Goal: Transaction & Acquisition: Register for event/course

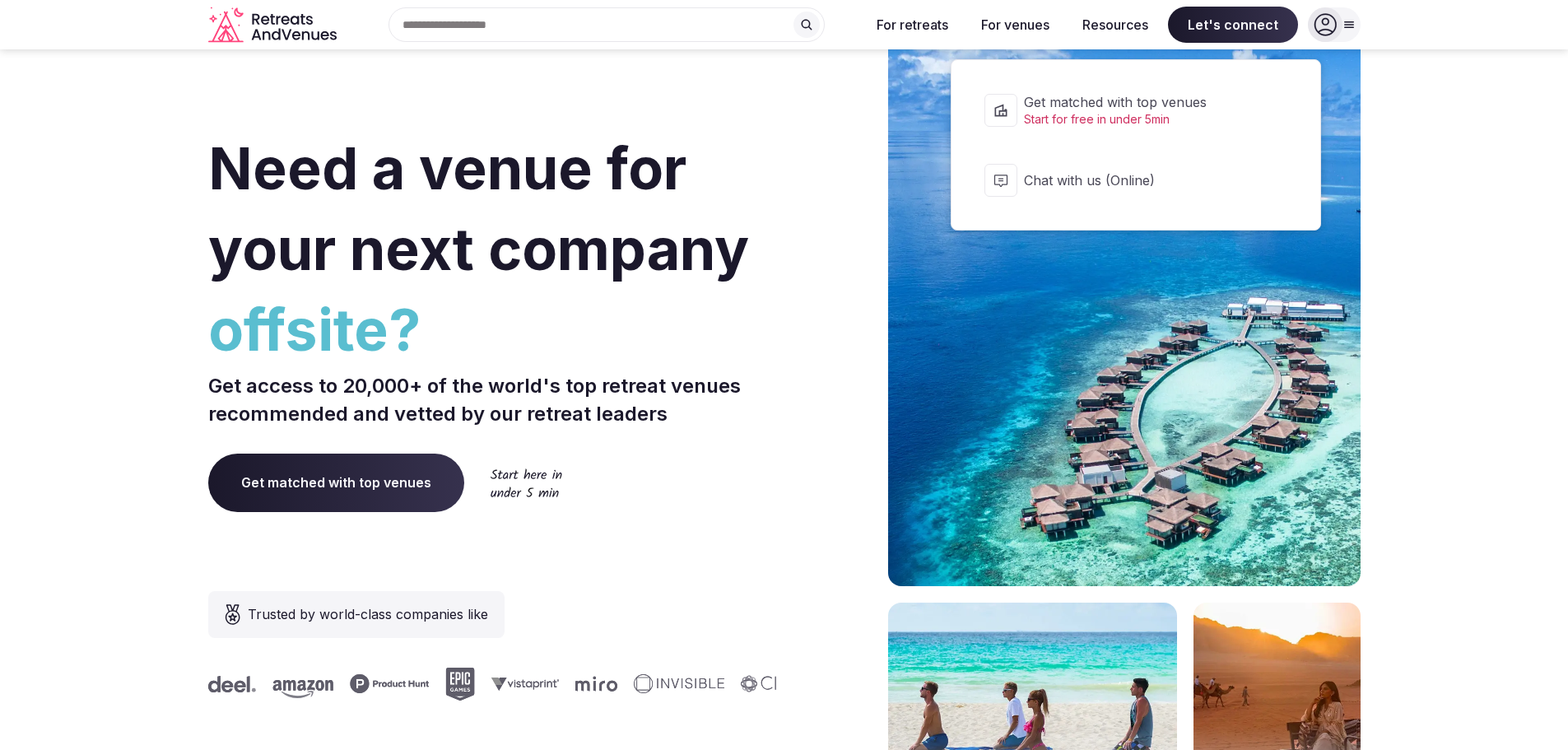
click at [1220, 30] on span "Let's connect" at bounding box center [1233, 24] width 130 height 36
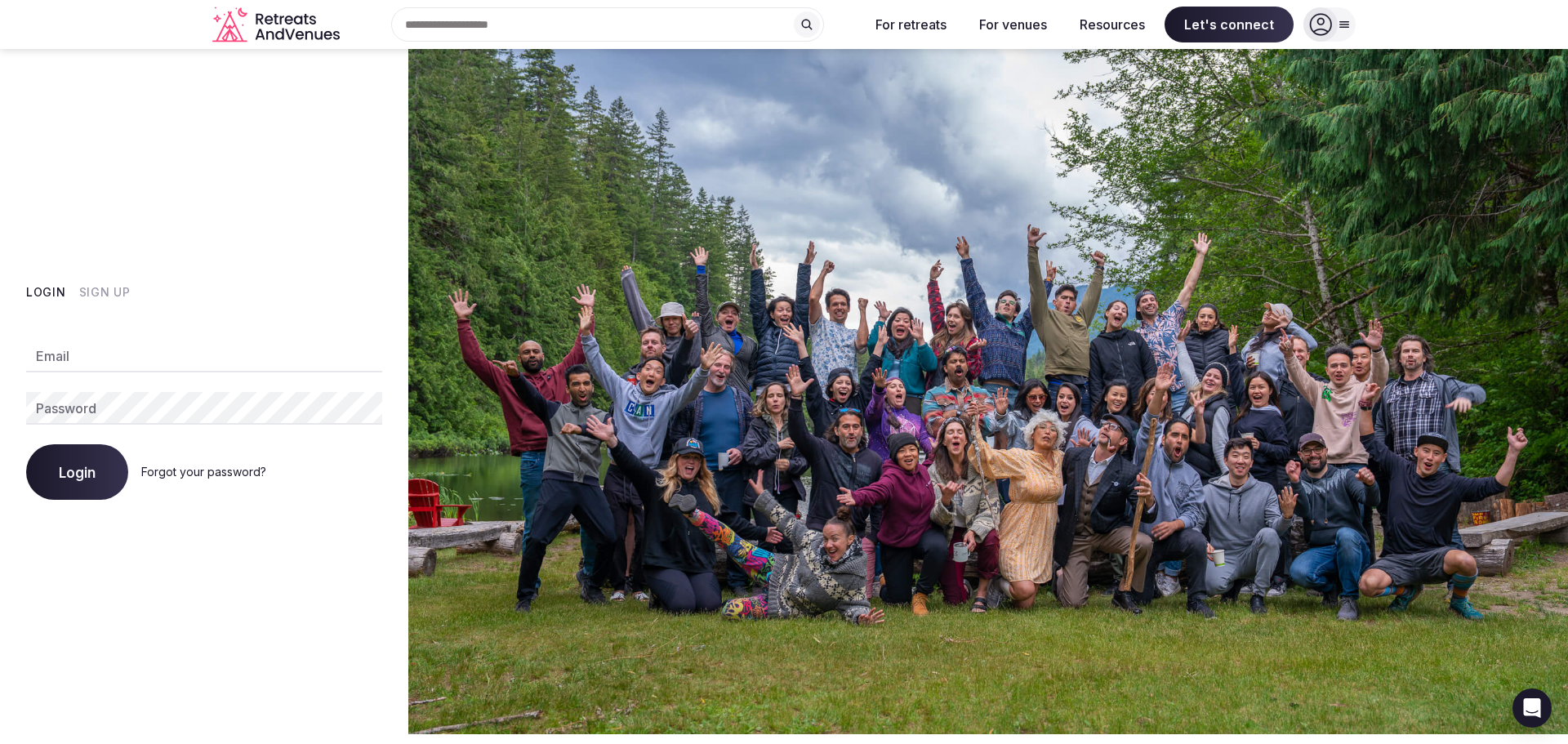
click at [150, 349] on input "Email" at bounding box center [203, 356] width 356 height 33
click at [152, 351] on input "Email" at bounding box center [203, 356] width 356 height 33
type input "**********"
click at [96, 463] on button "Login" at bounding box center [76, 472] width 102 height 56
click at [251, 182] on div "**********" at bounding box center [204, 392] width 408 height 685
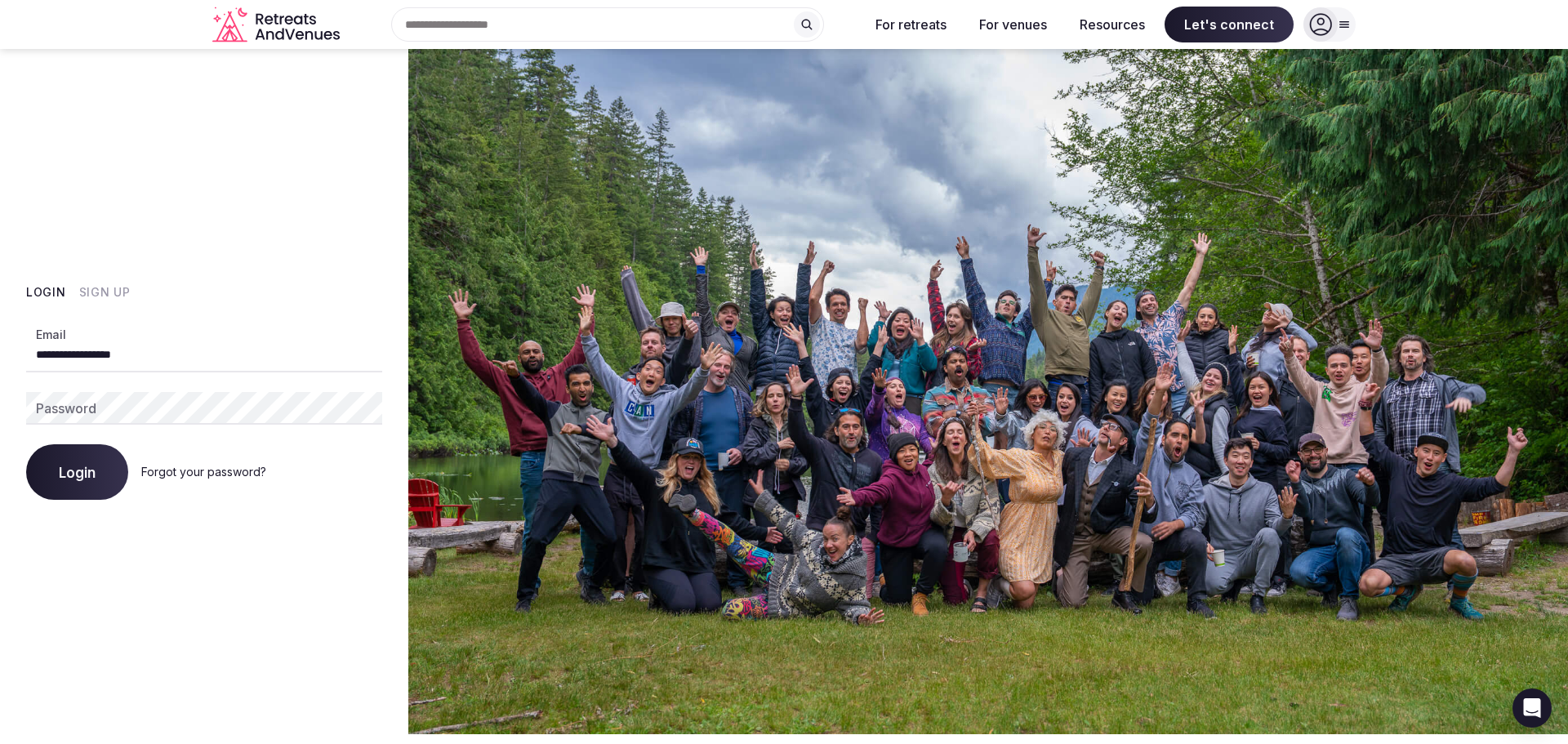
click at [114, 298] on button "Sign Up" at bounding box center [105, 292] width 51 height 16
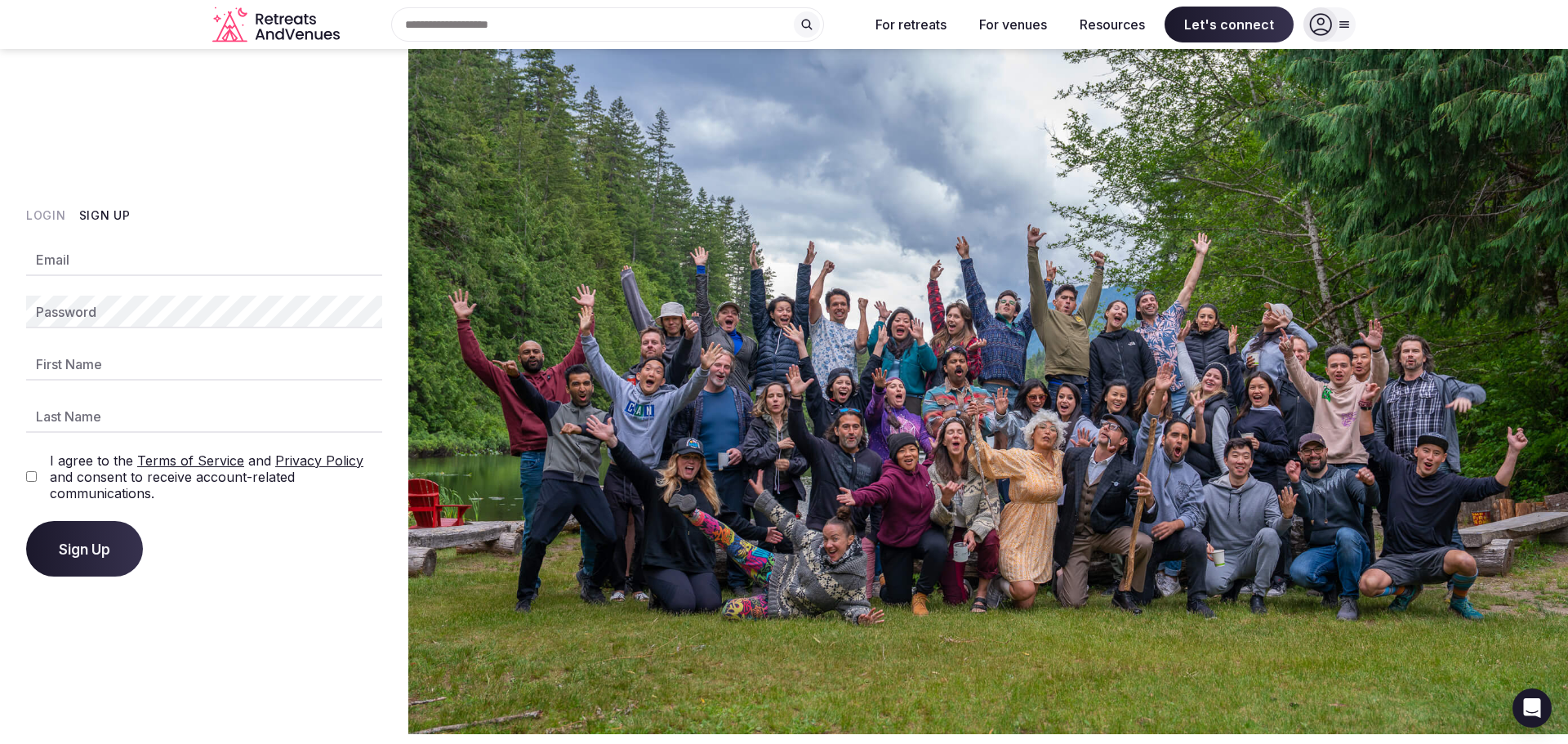
click at [110, 268] on input "Email" at bounding box center [203, 259] width 356 height 33
type input "**********"
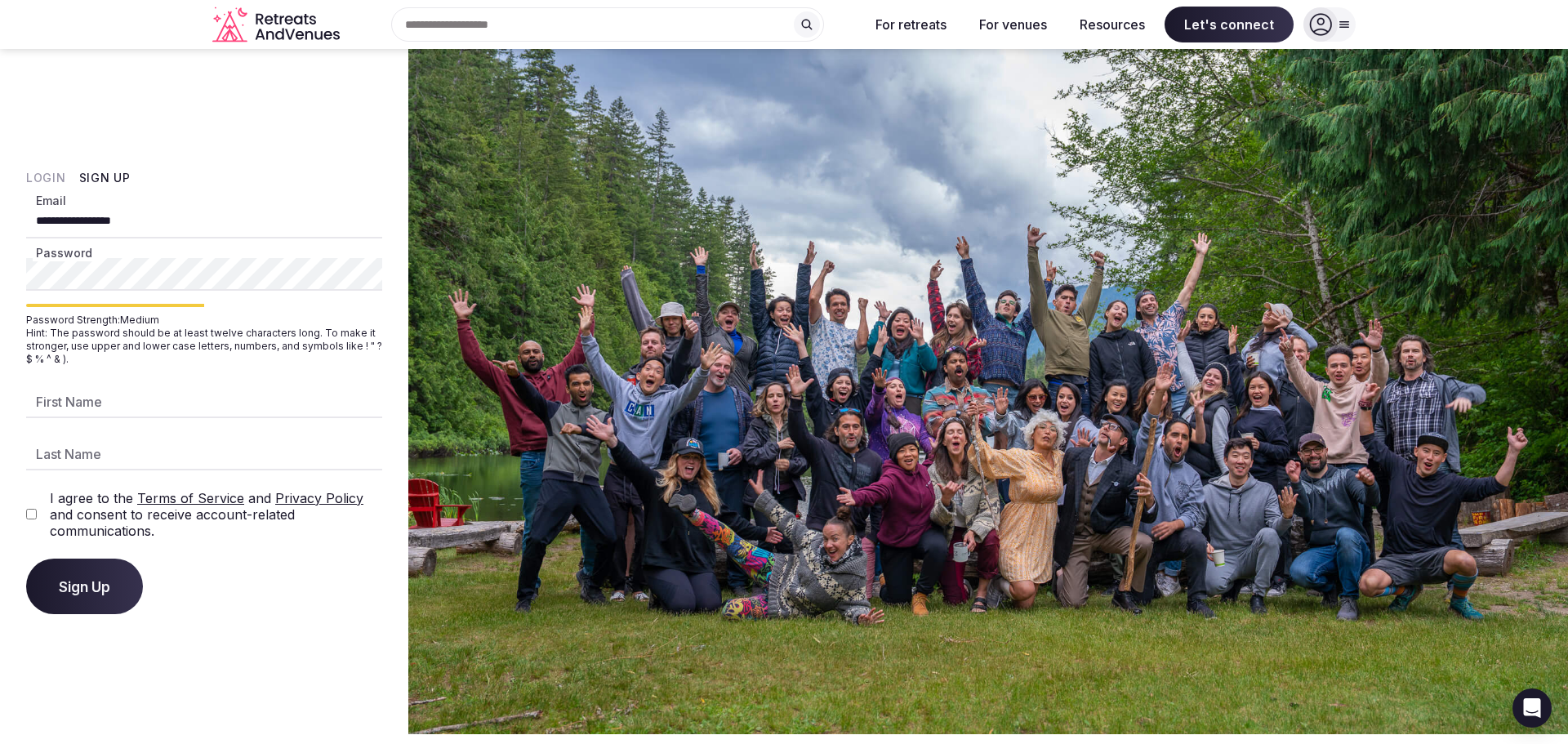
click at [217, 404] on input "First Name" at bounding box center [203, 401] width 356 height 33
click at [0, 297] on div "**********" at bounding box center [204, 392] width 408 height 685
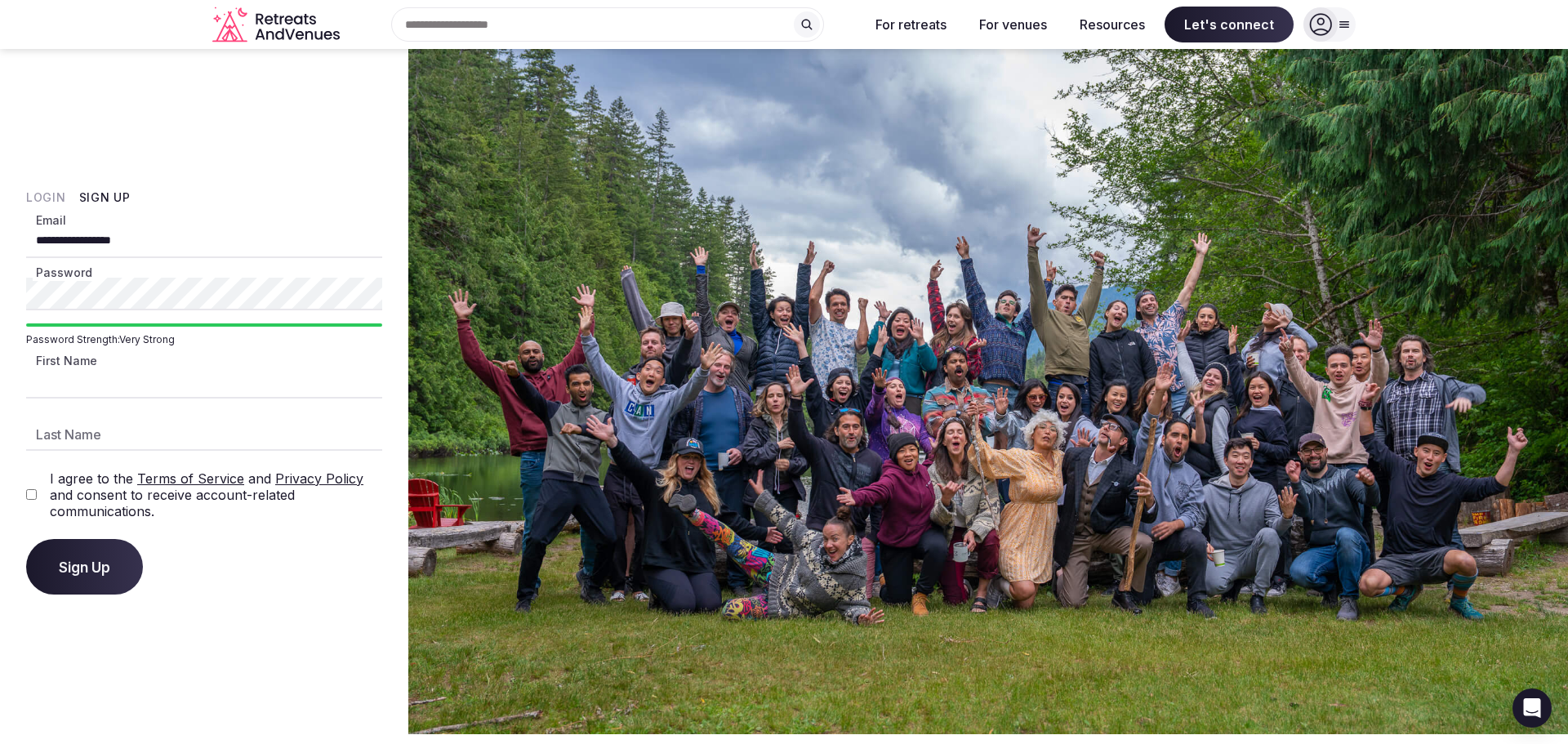
click at [168, 397] on input "First Name" at bounding box center [203, 382] width 356 height 33
type input "**********"
type input "*****"
click at [35, 488] on div "I agree to the Terms of Service and Privacy Policy and consent to receive accou…" at bounding box center [203, 495] width 356 height 49
click at [119, 574] on button "Sign Up" at bounding box center [84, 566] width 117 height 56
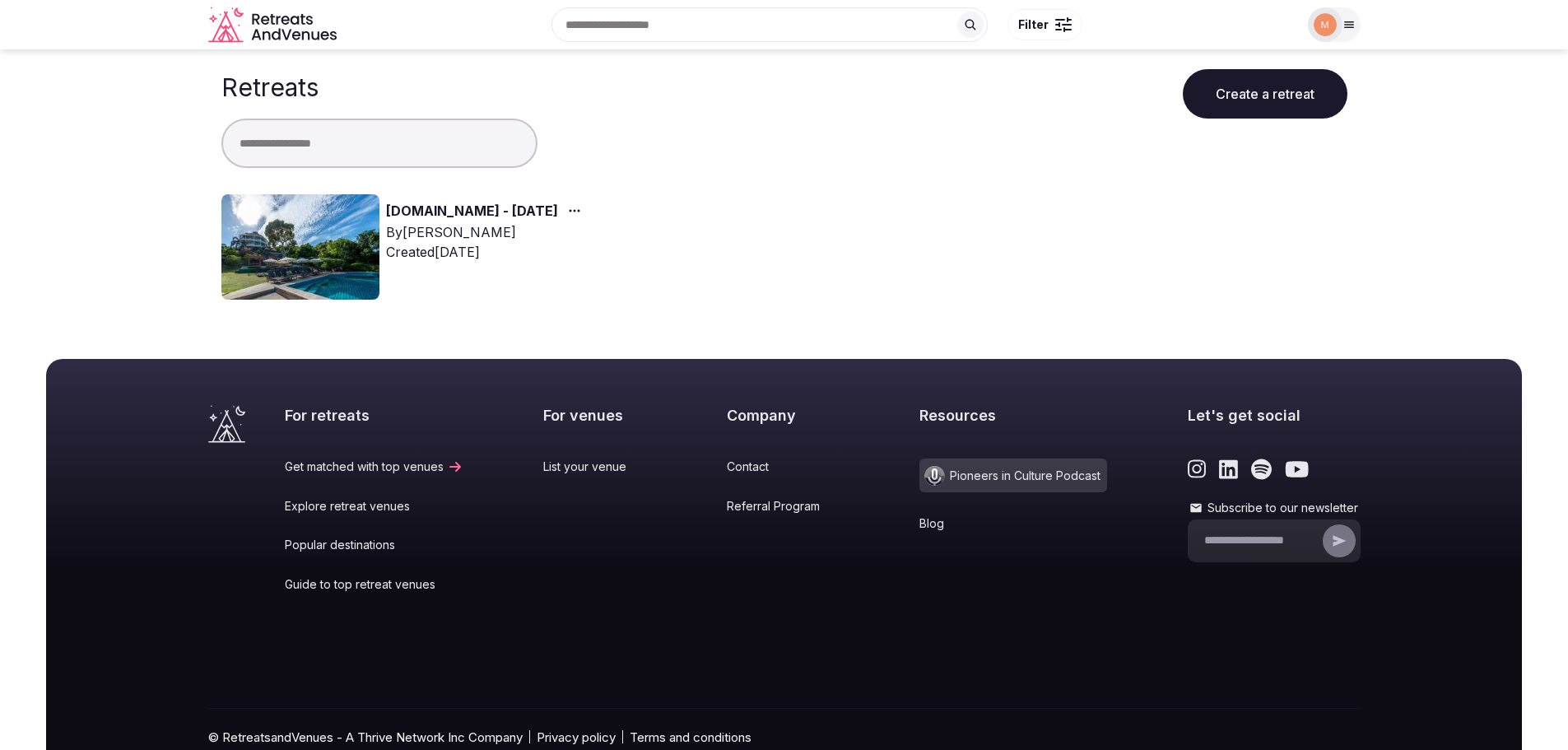
click at [351, 217] on img at bounding box center [300, 247] width 158 height 106
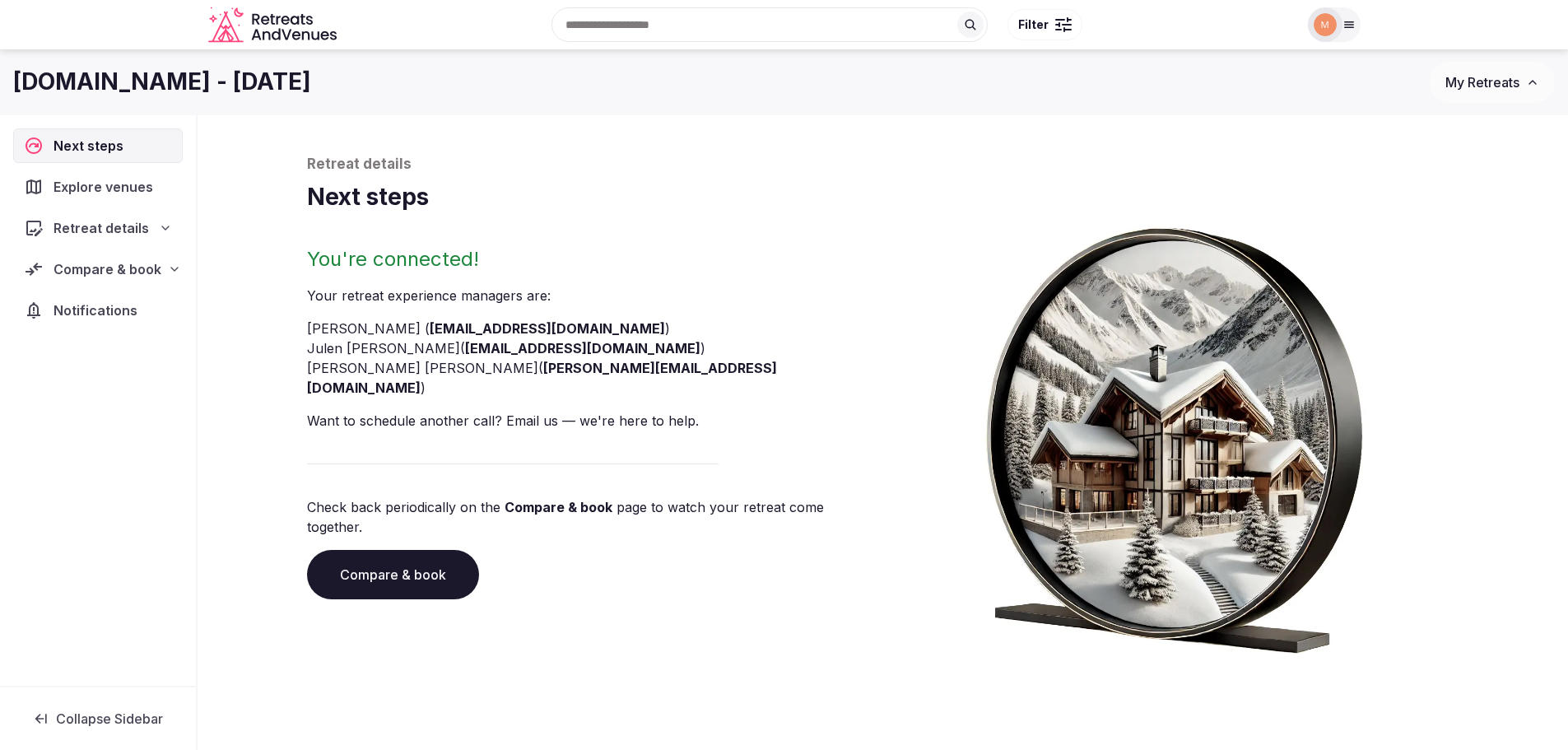
click at [111, 195] on span "Explore venues" at bounding box center [106, 187] width 106 height 20
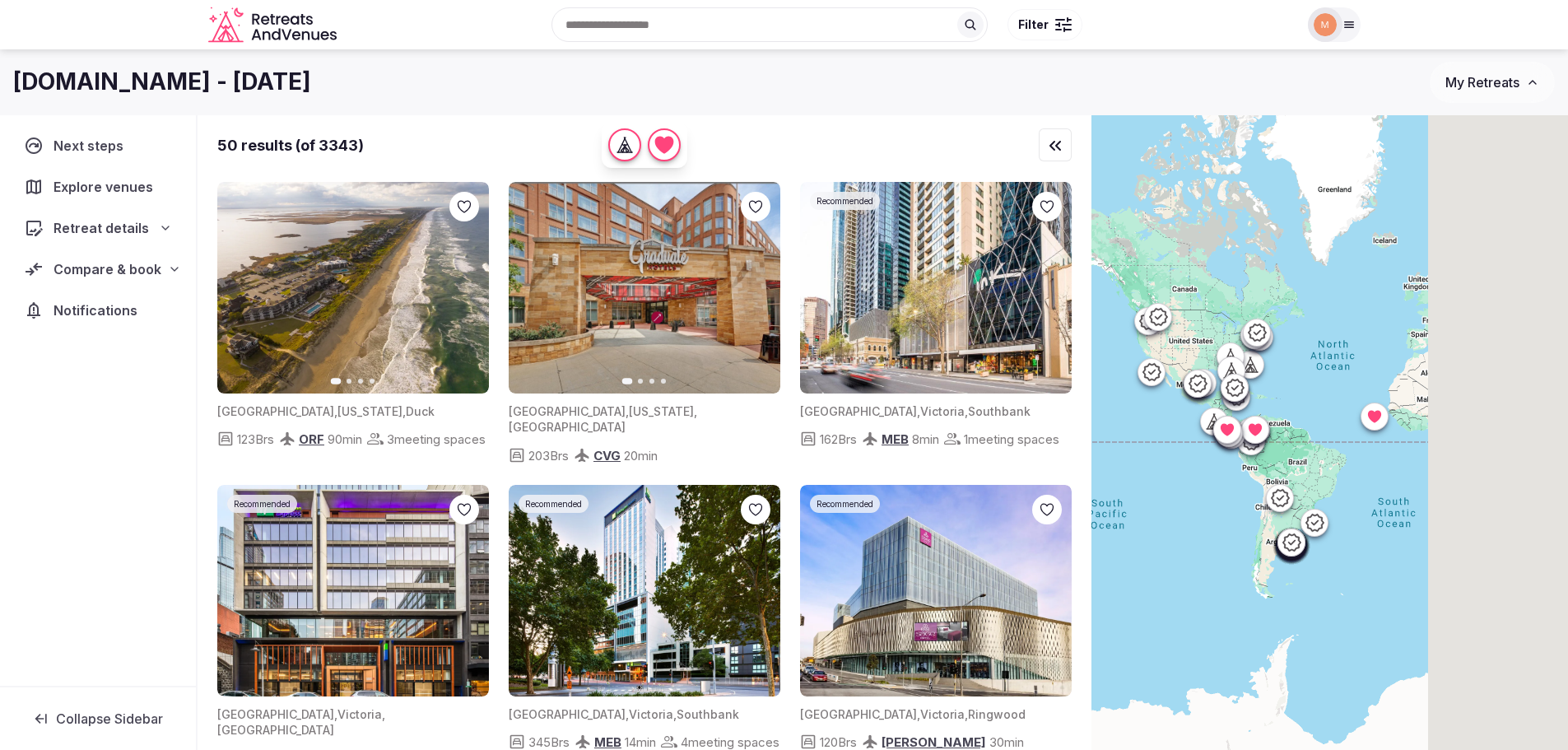
drag, startPoint x: 1425, startPoint y: 518, endPoint x: 1123, endPoint y: 448, distance: 310.0
click at [1123, 448] on div at bounding box center [1329, 461] width 477 height 691
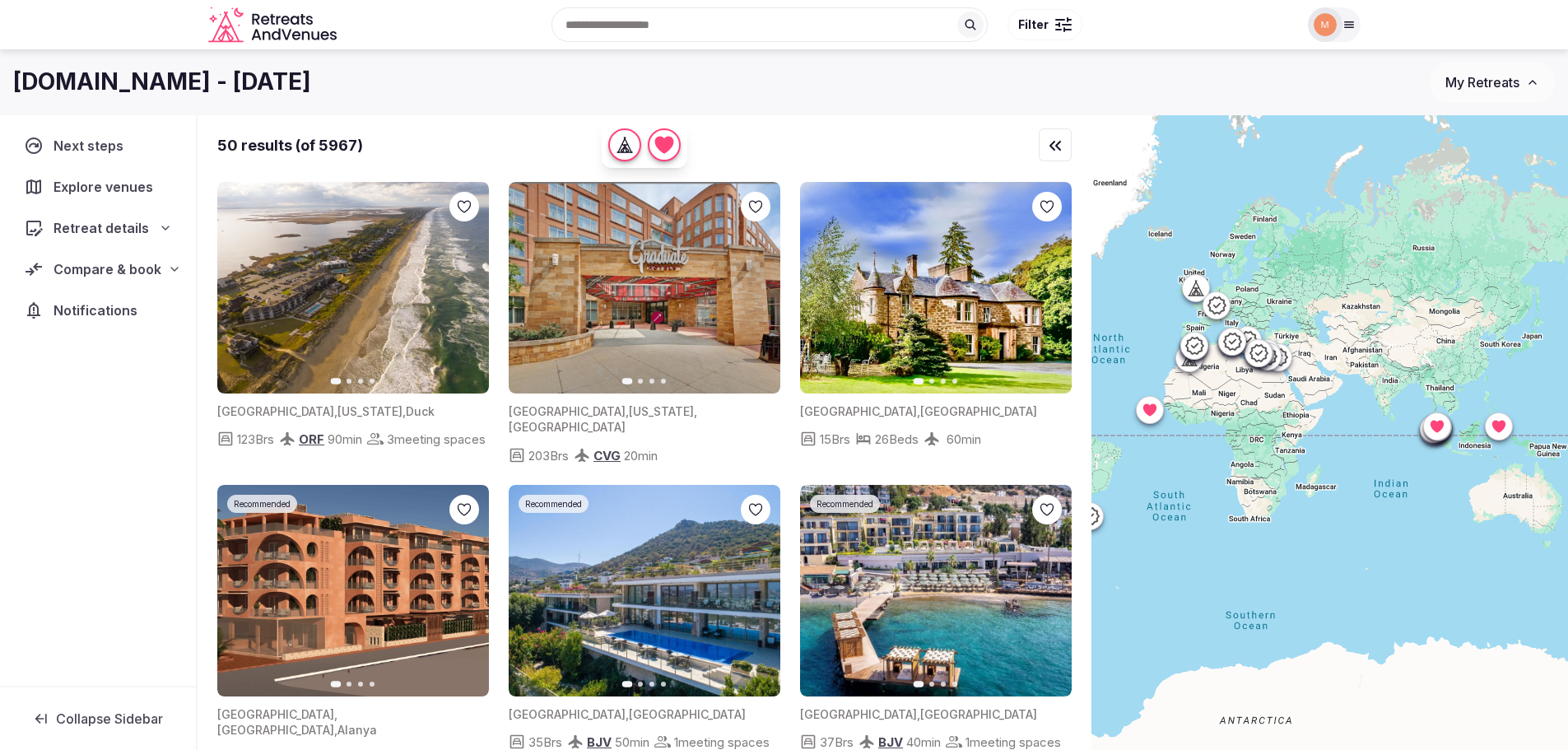
drag, startPoint x: 1462, startPoint y: 319, endPoint x: 1301, endPoint y: 334, distance: 161.7
click at [1301, 334] on div at bounding box center [1329, 461] width 477 height 691
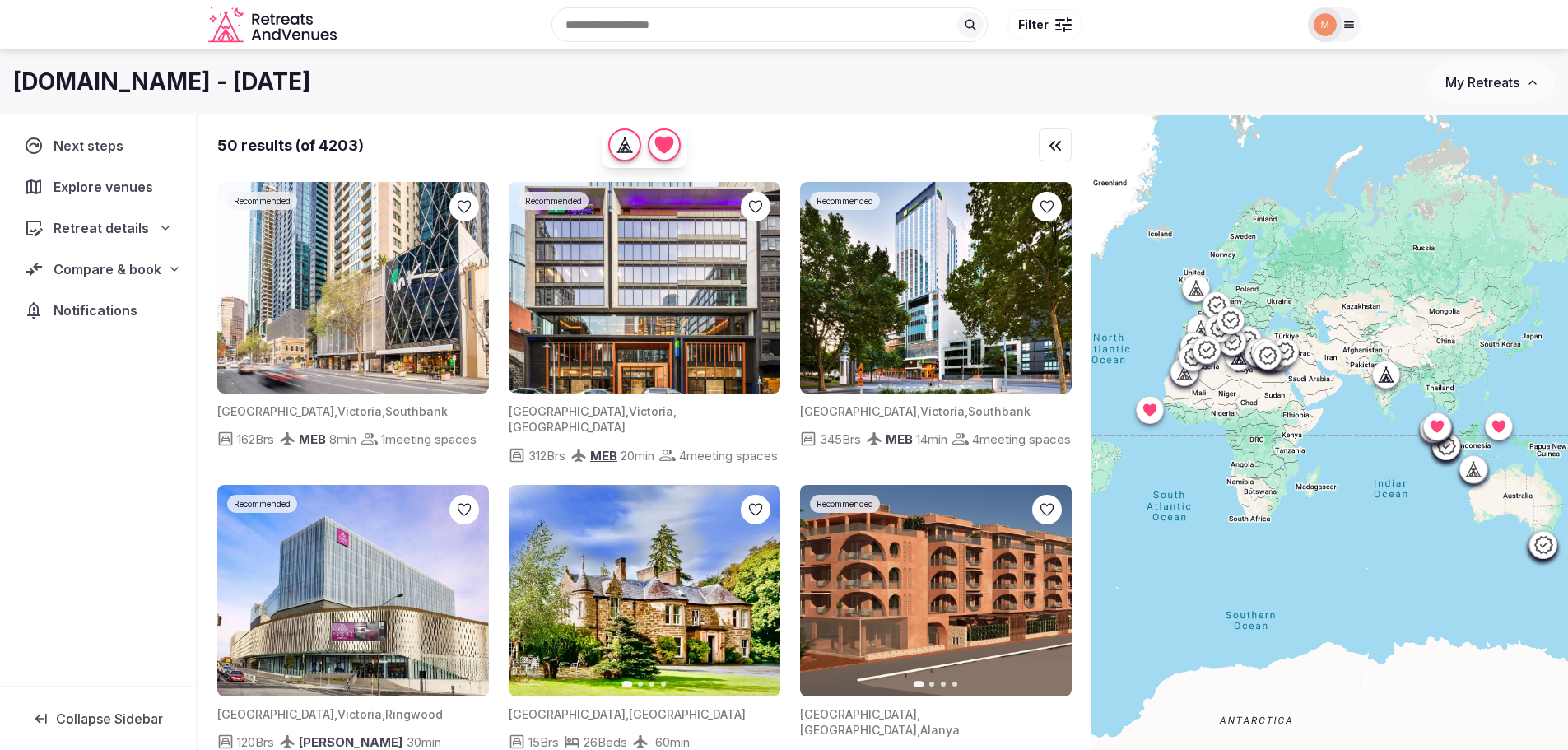
drag, startPoint x: 1154, startPoint y: 493, endPoint x: 1140, endPoint y: 493, distance: 14.0
click at [1140, 493] on div at bounding box center [1329, 461] width 477 height 691
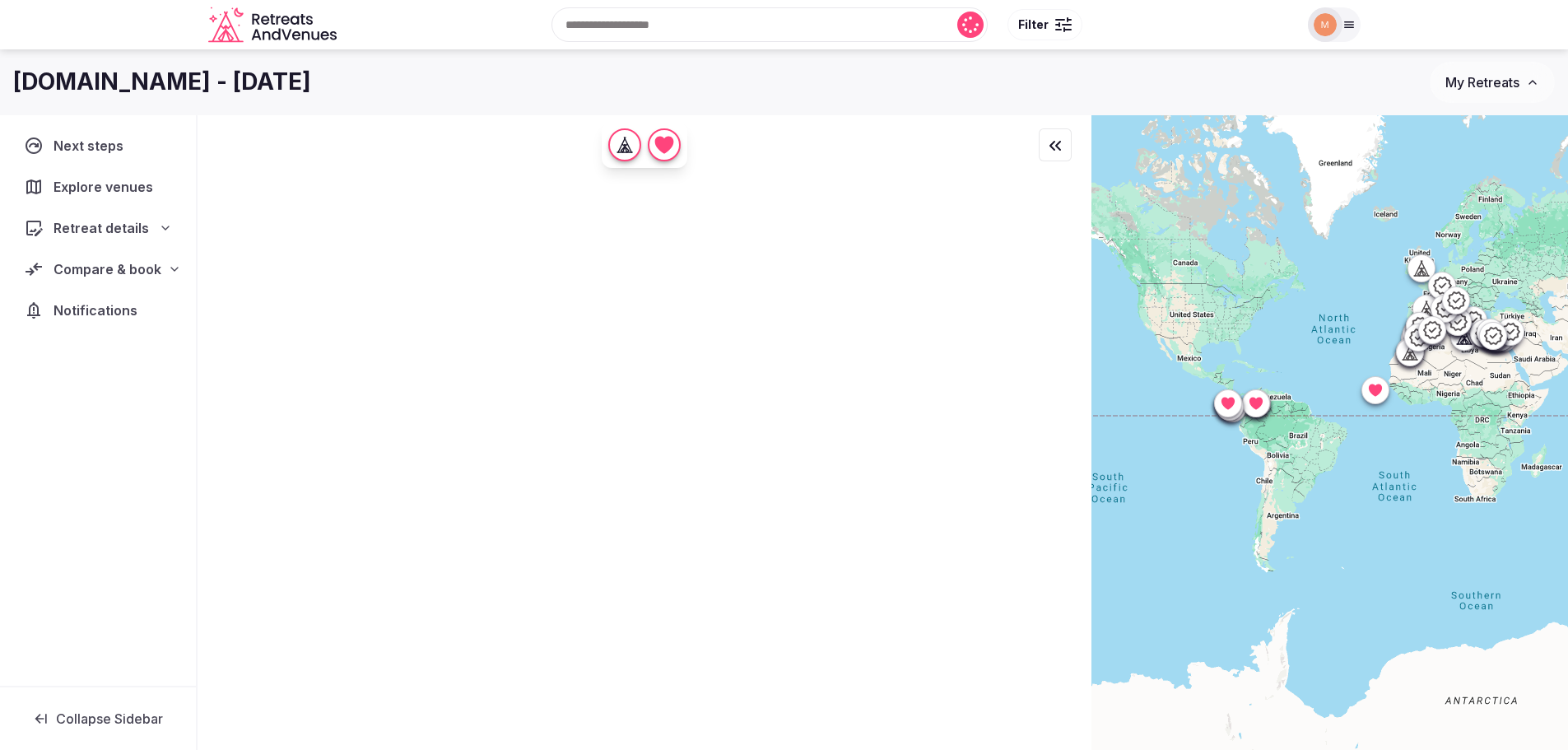
drag, startPoint x: 1418, startPoint y: 473, endPoint x: 1149, endPoint y: 489, distance: 269.5
click at [1149, 489] on div at bounding box center [1329, 461] width 477 height 691
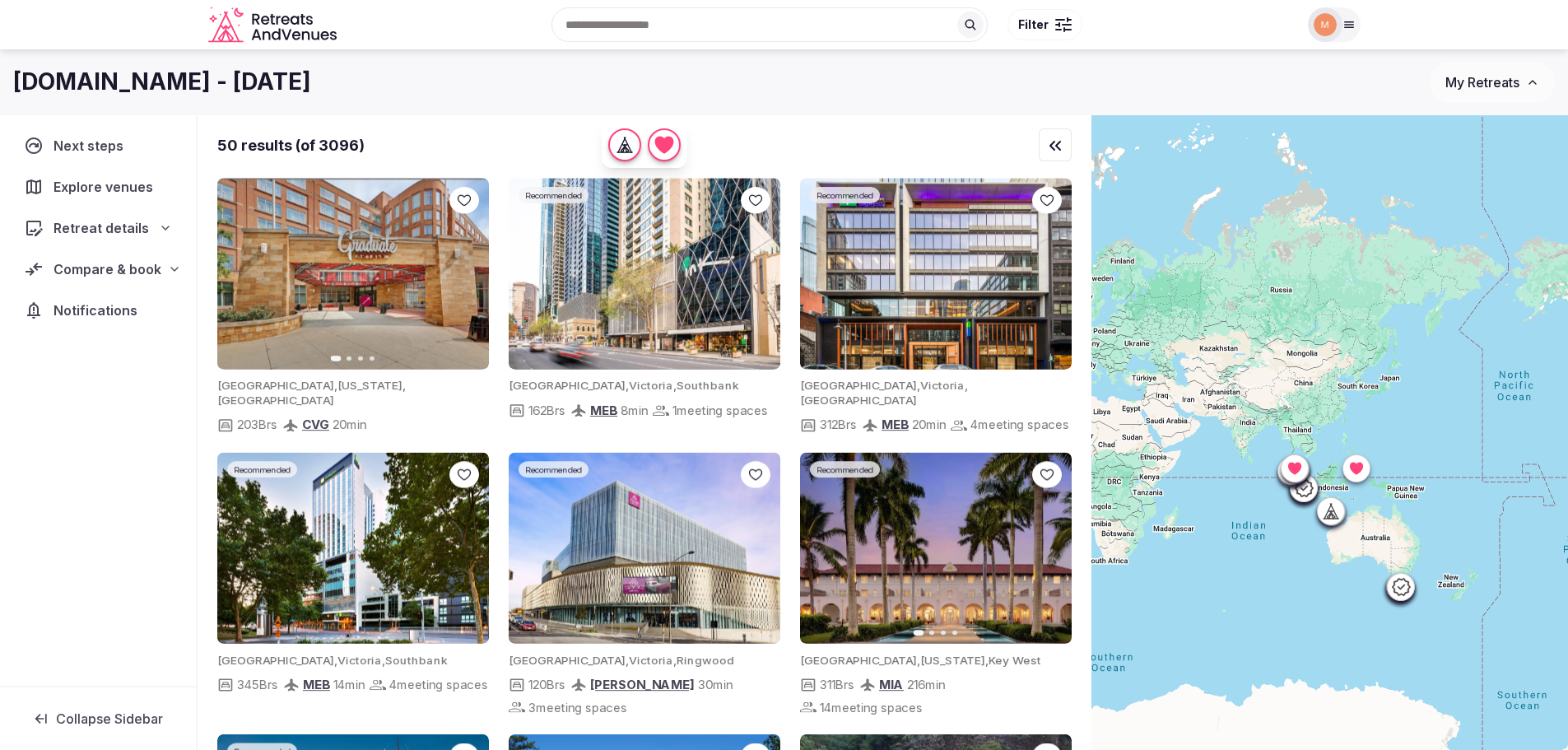
drag, startPoint x: 1406, startPoint y: 499, endPoint x: 1164, endPoint y: 544, distance: 246.1
click at [1164, 544] on div at bounding box center [1329, 461] width 477 height 691
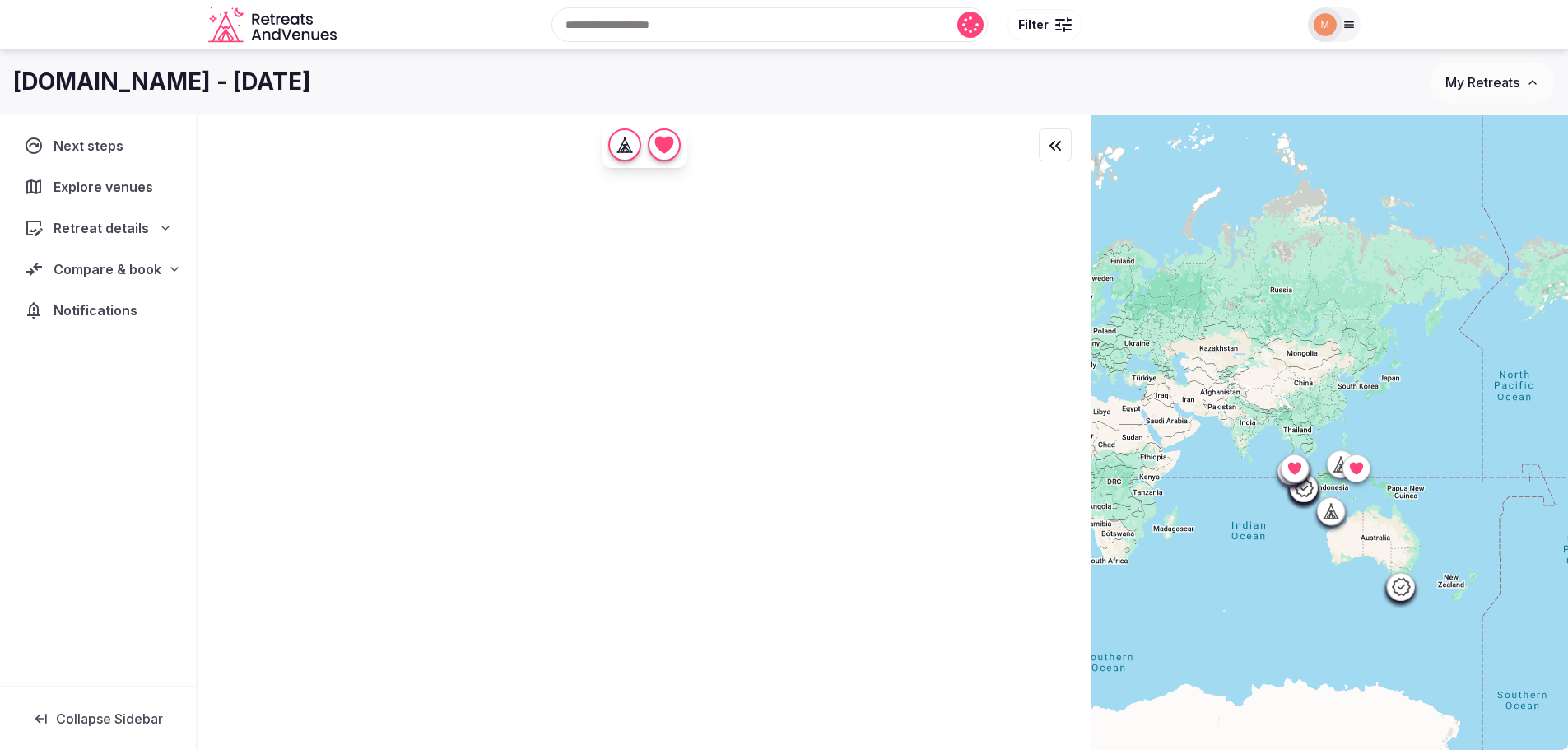
click at [1355, 473] on icon at bounding box center [1355, 468] width 16 height 16
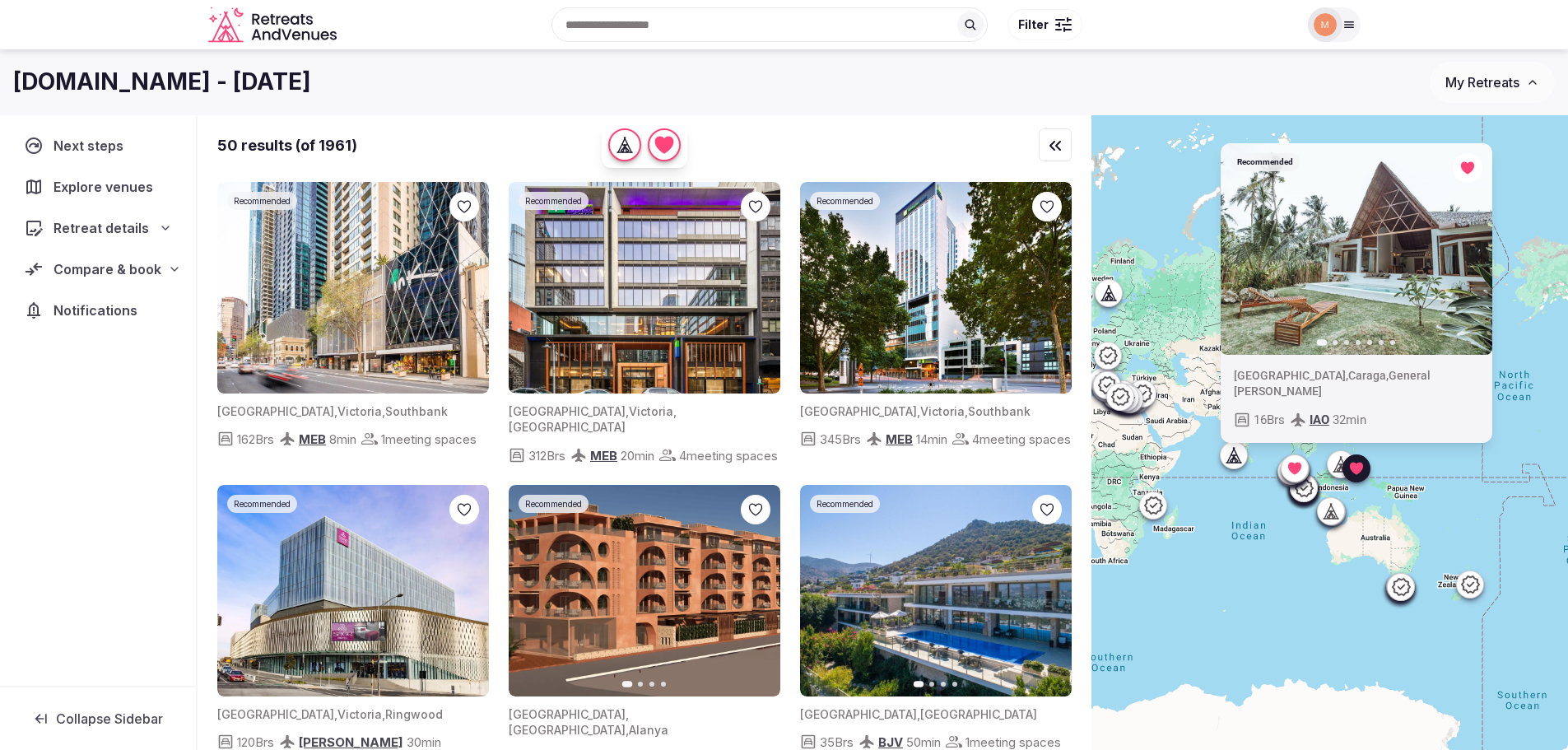
click at [1475, 255] on icon "button" at bounding box center [1468, 249] width 13 height 13
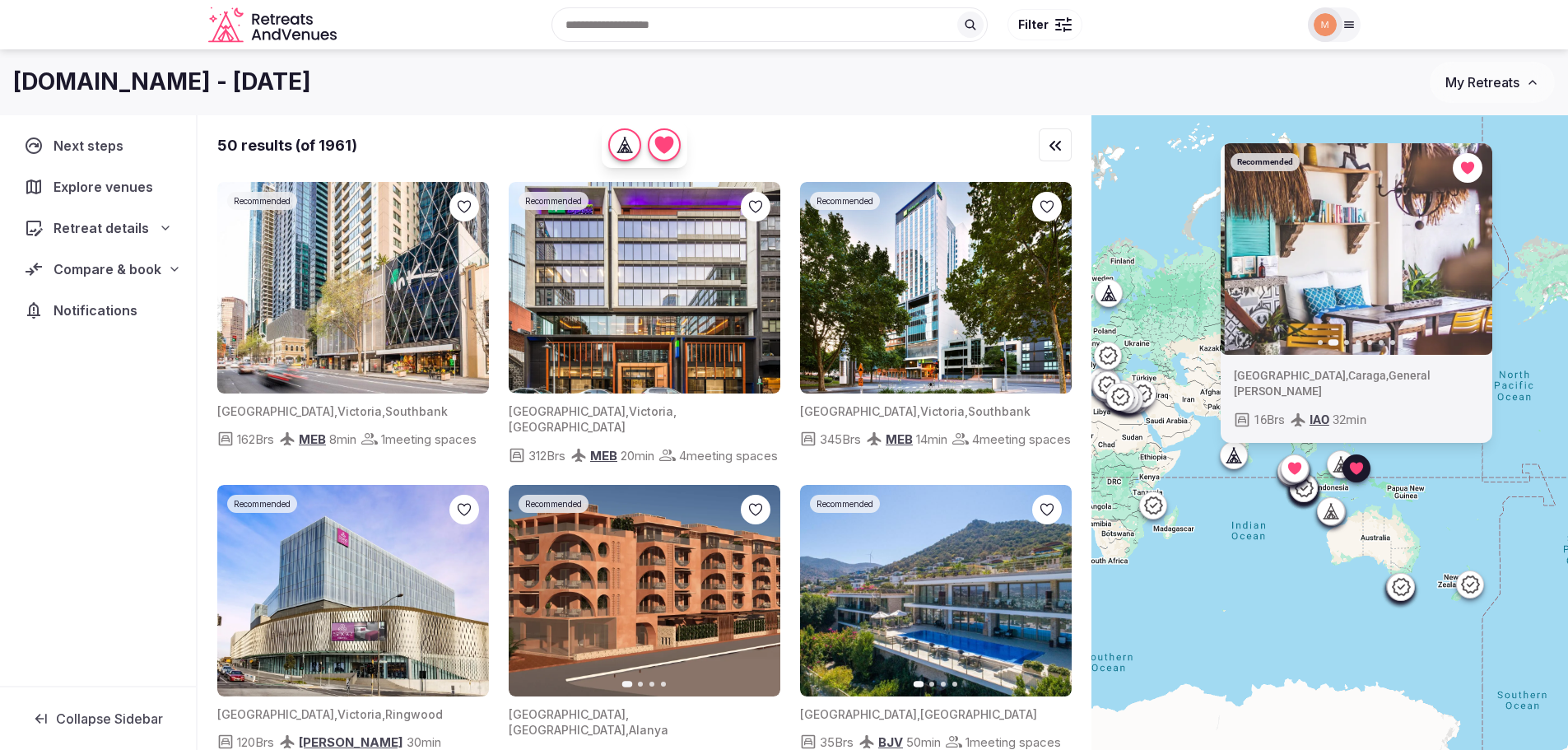
click at [1475, 255] on icon "button" at bounding box center [1468, 249] width 13 height 13
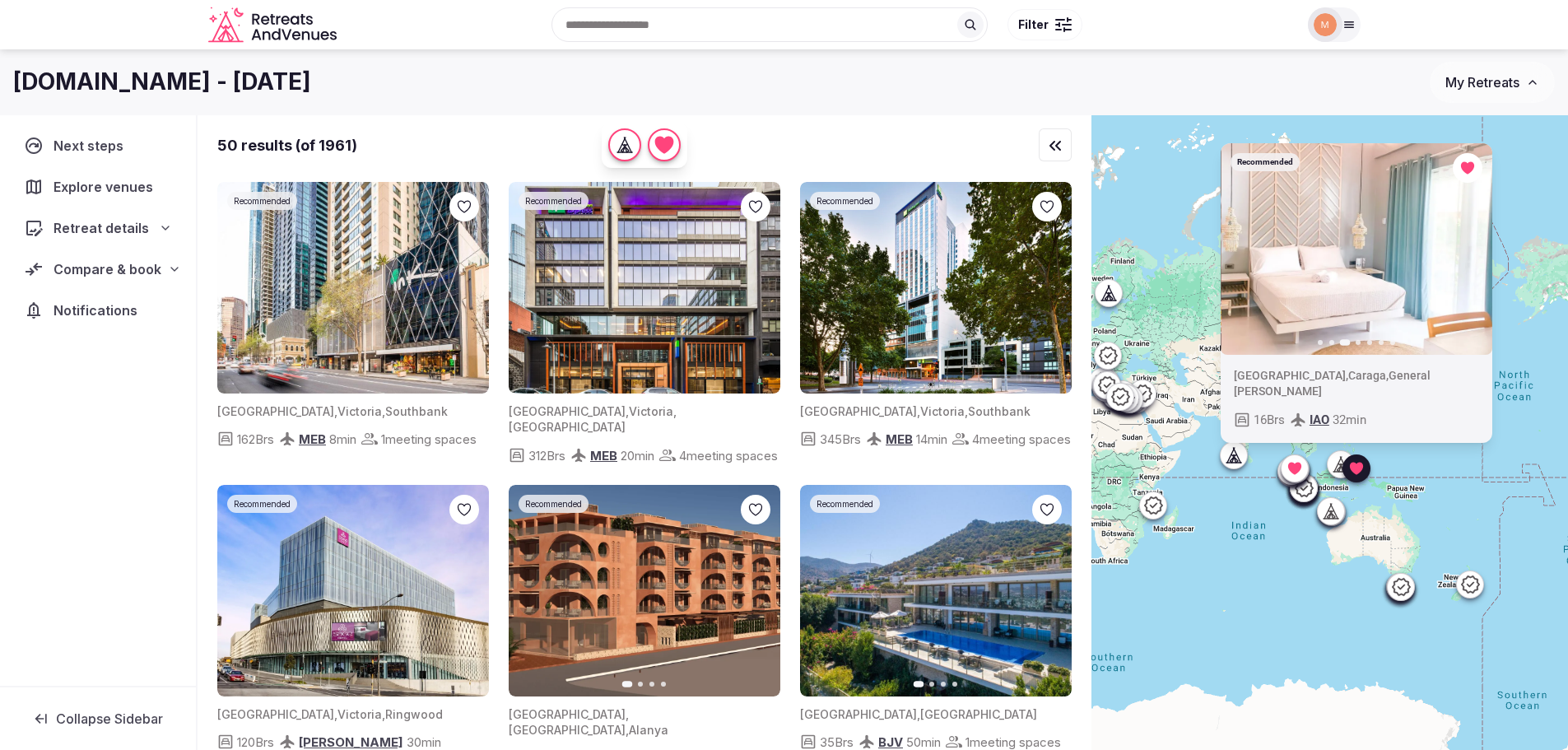
click at [1475, 255] on icon "button" at bounding box center [1468, 249] width 13 height 13
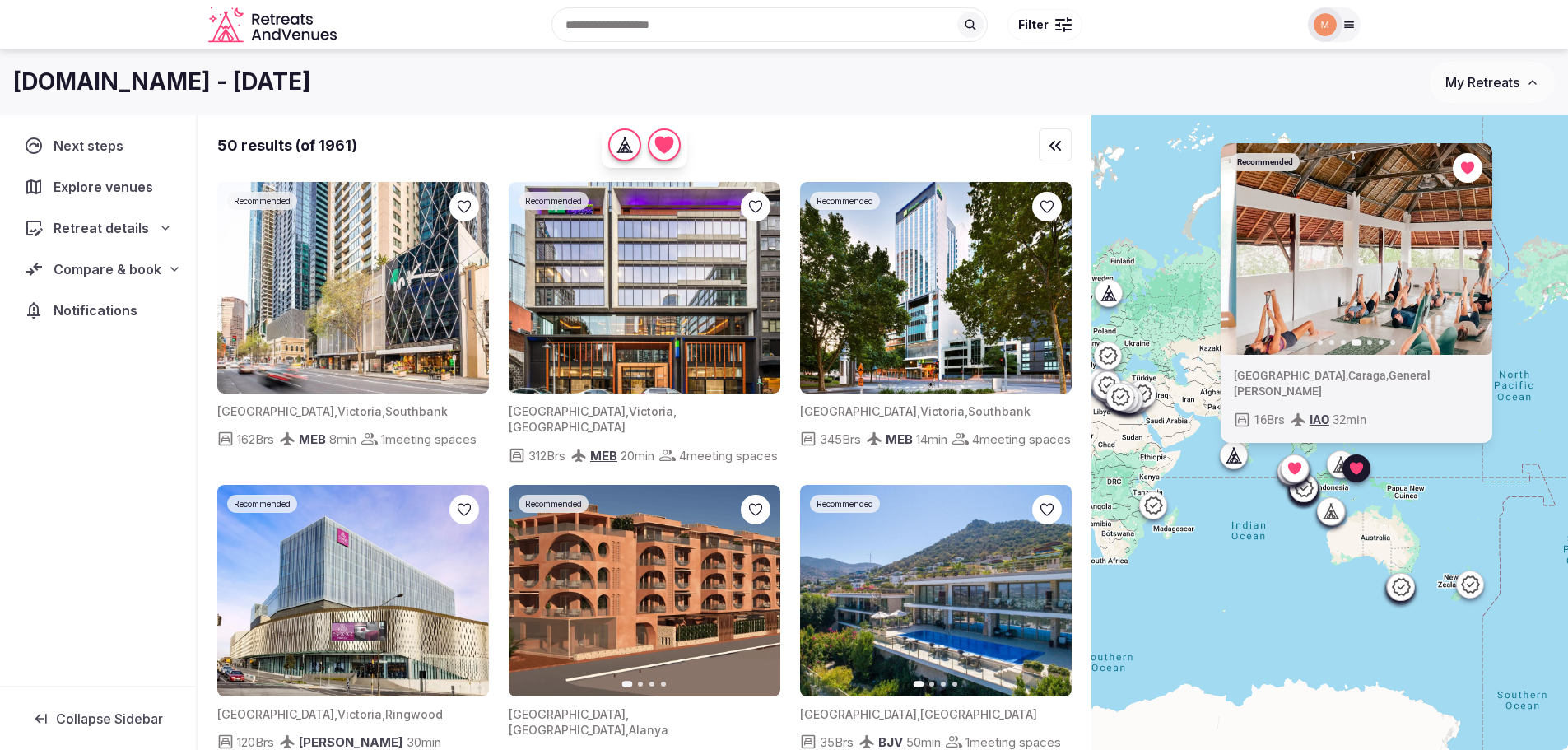
click at [1475, 255] on icon "button" at bounding box center [1468, 249] width 13 height 13
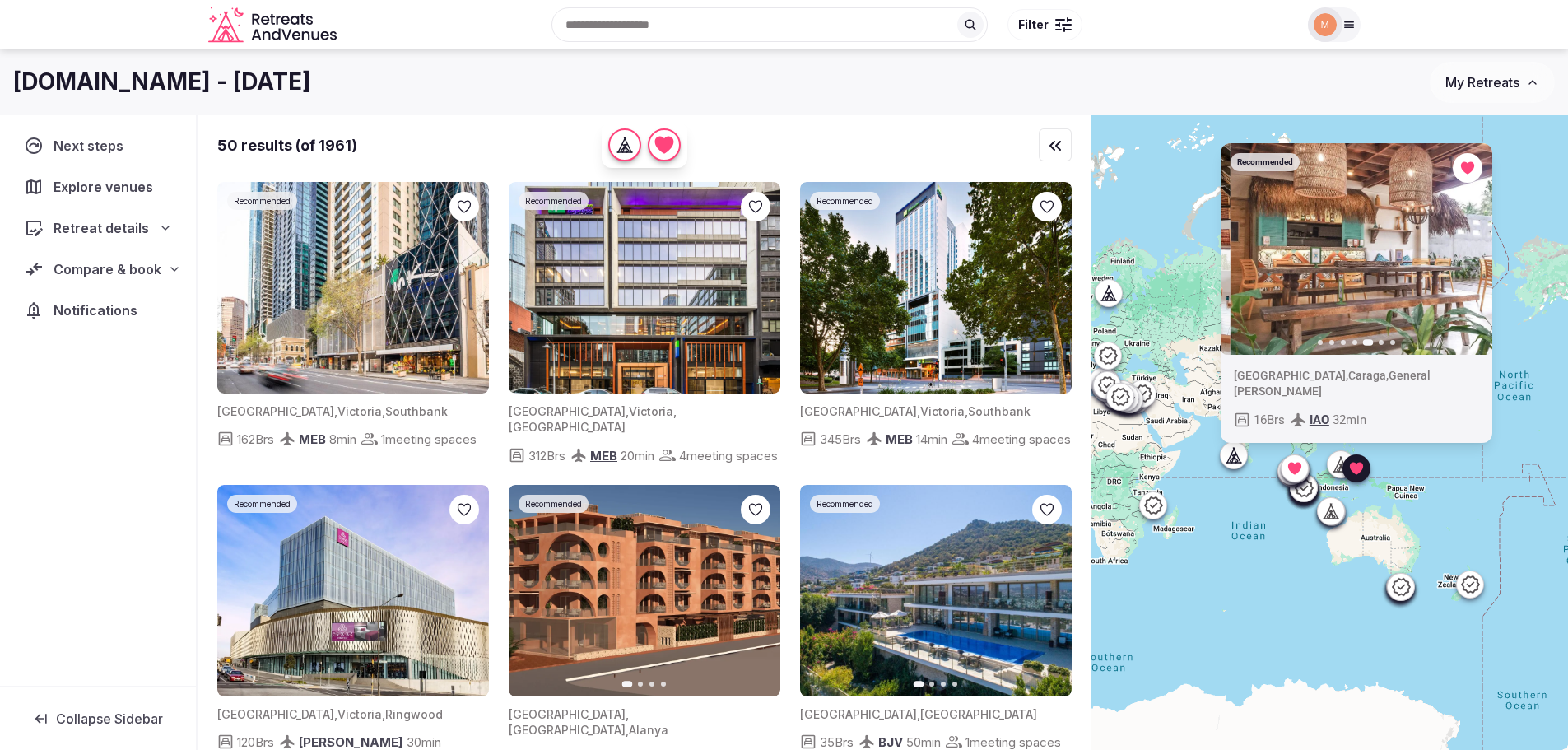
click at [1475, 255] on icon "button" at bounding box center [1468, 249] width 13 height 13
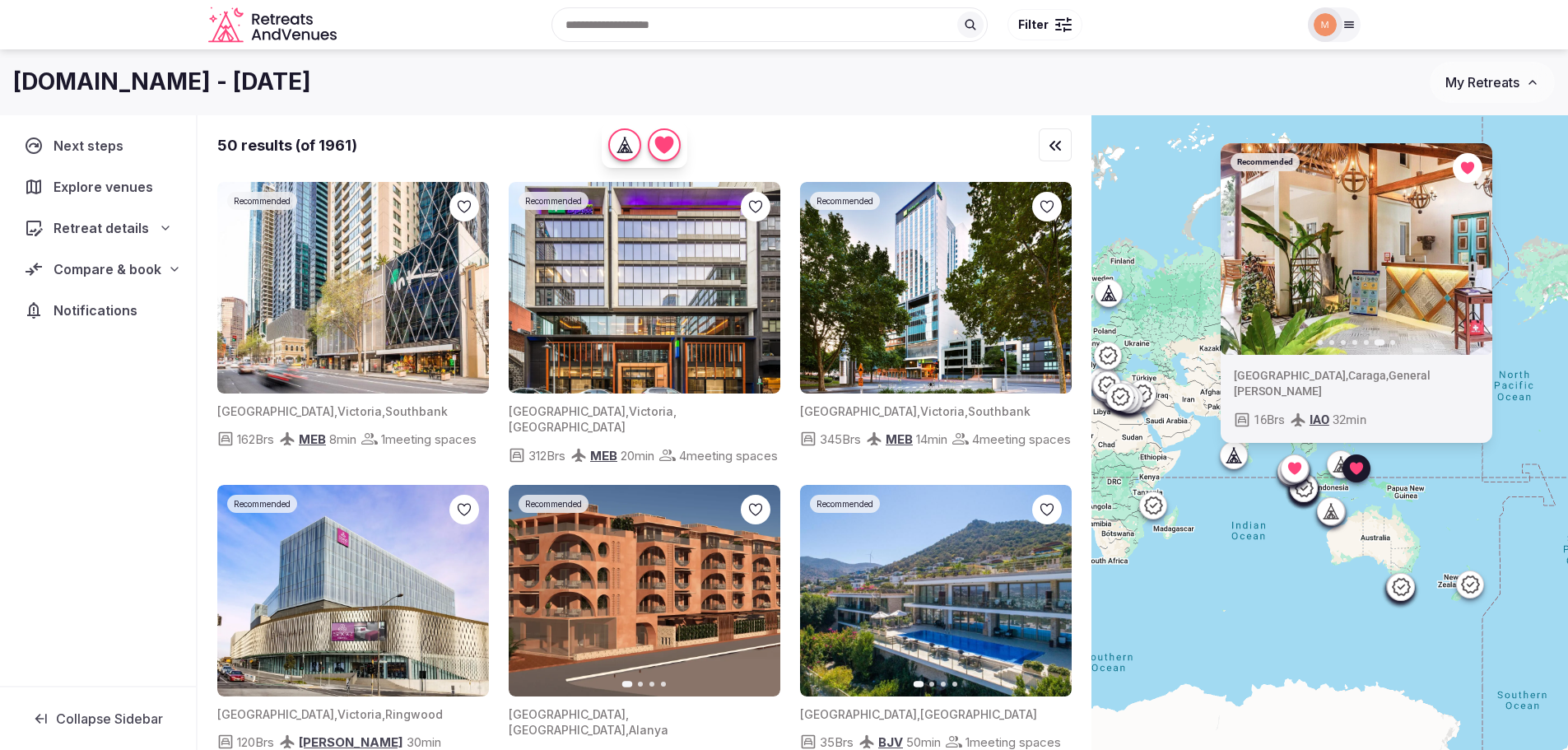
click at [1475, 255] on icon "button" at bounding box center [1468, 249] width 13 height 13
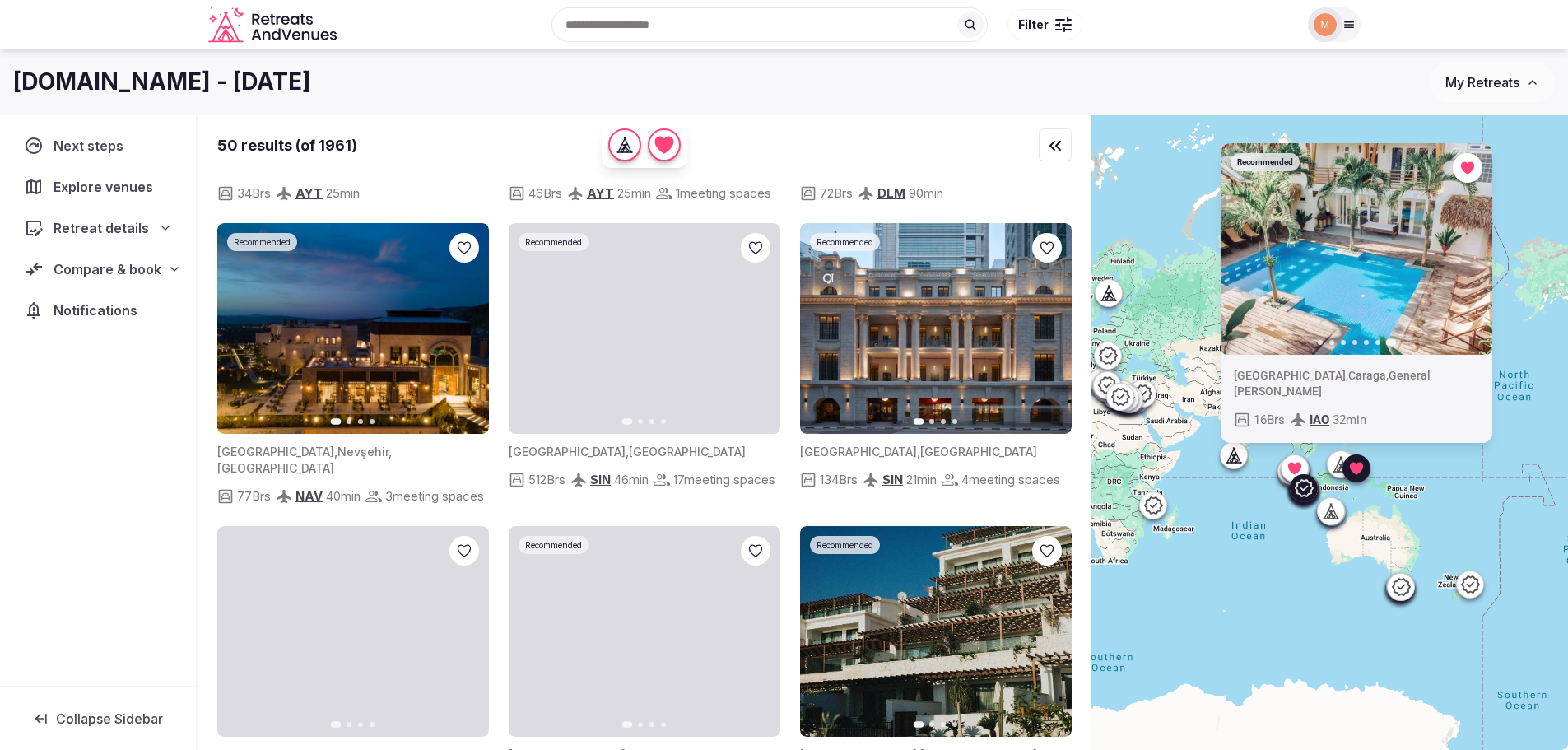
scroll to position [2964, 0]
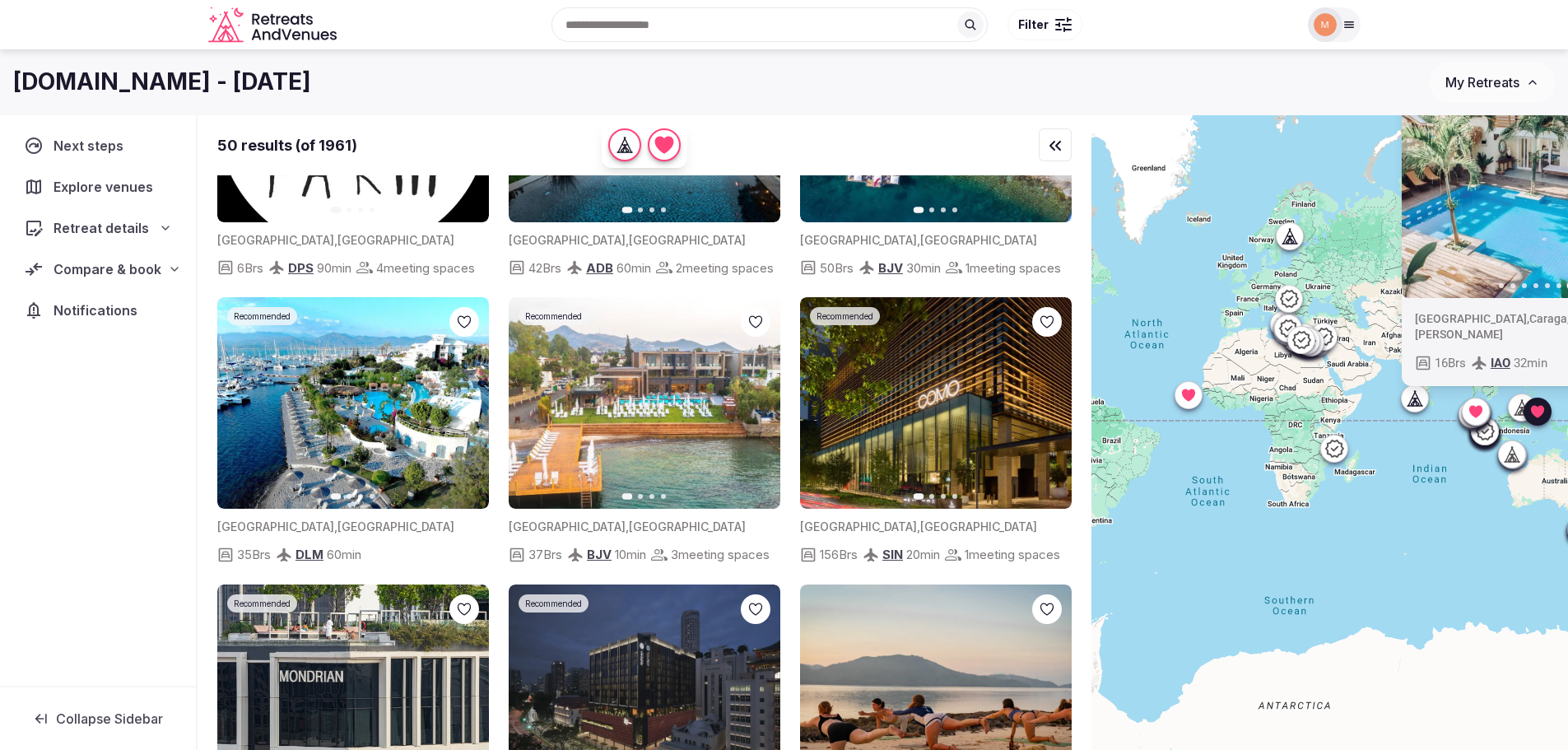
drag, startPoint x: 1220, startPoint y: 561, endPoint x: 1461, endPoint y: 464, distance: 259.8
click at [1480, 466] on div "Recommended Previous slide Next slide Philippines , Caraga , General Luna 16 Br…" at bounding box center [1329, 461] width 477 height 691
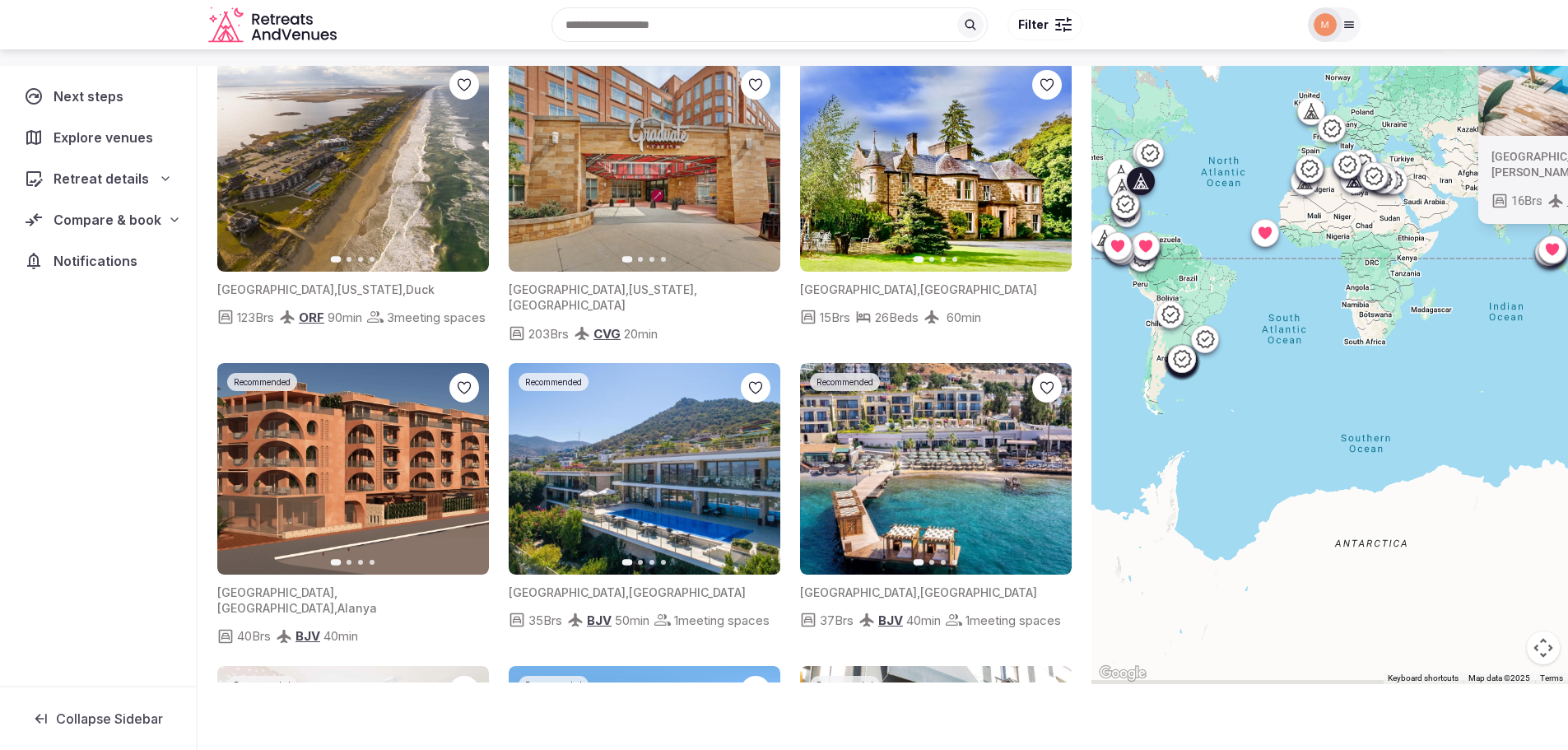
scroll to position [0, 0]
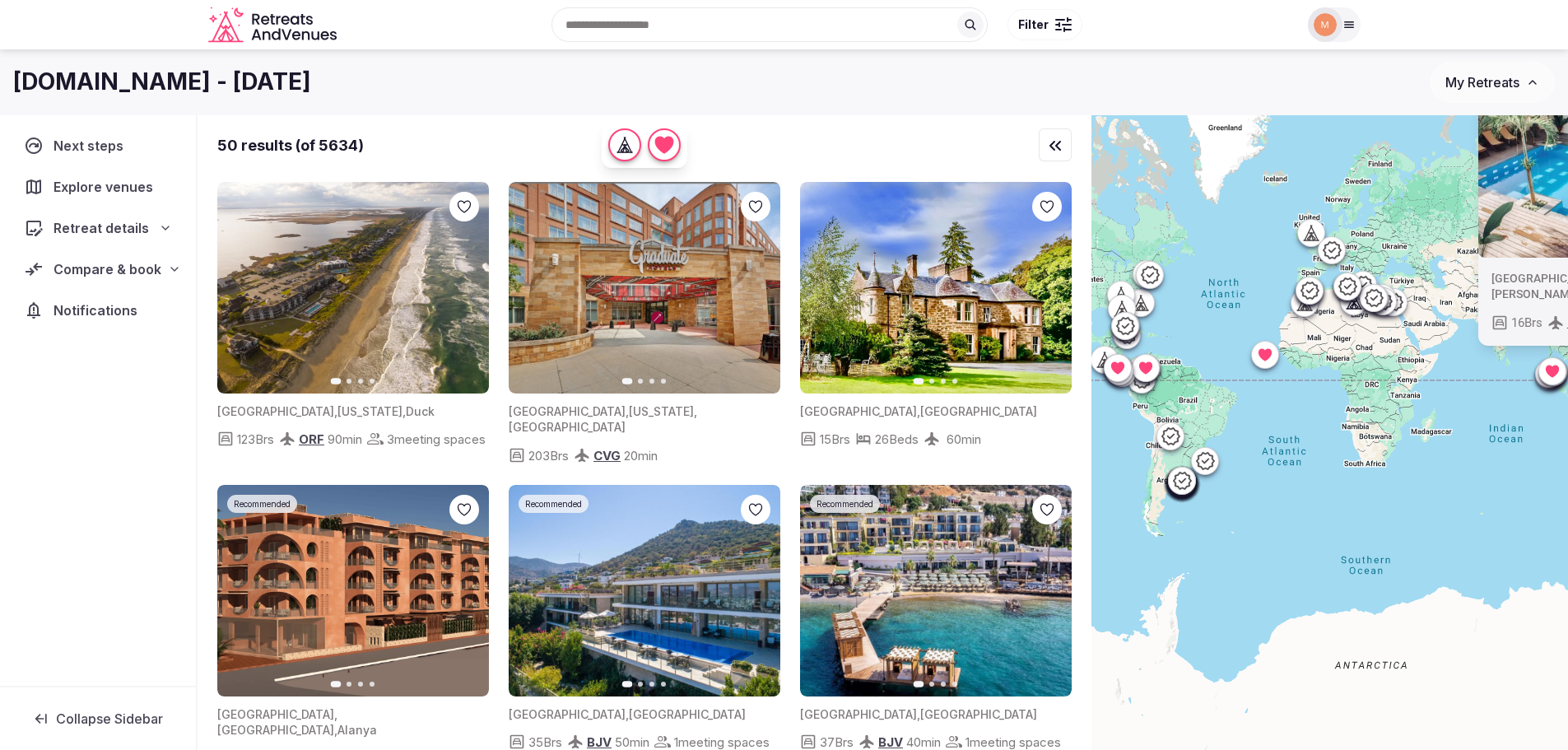
click at [1266, 355] on icon at bounding box center [1264, 354] width 13 height 13
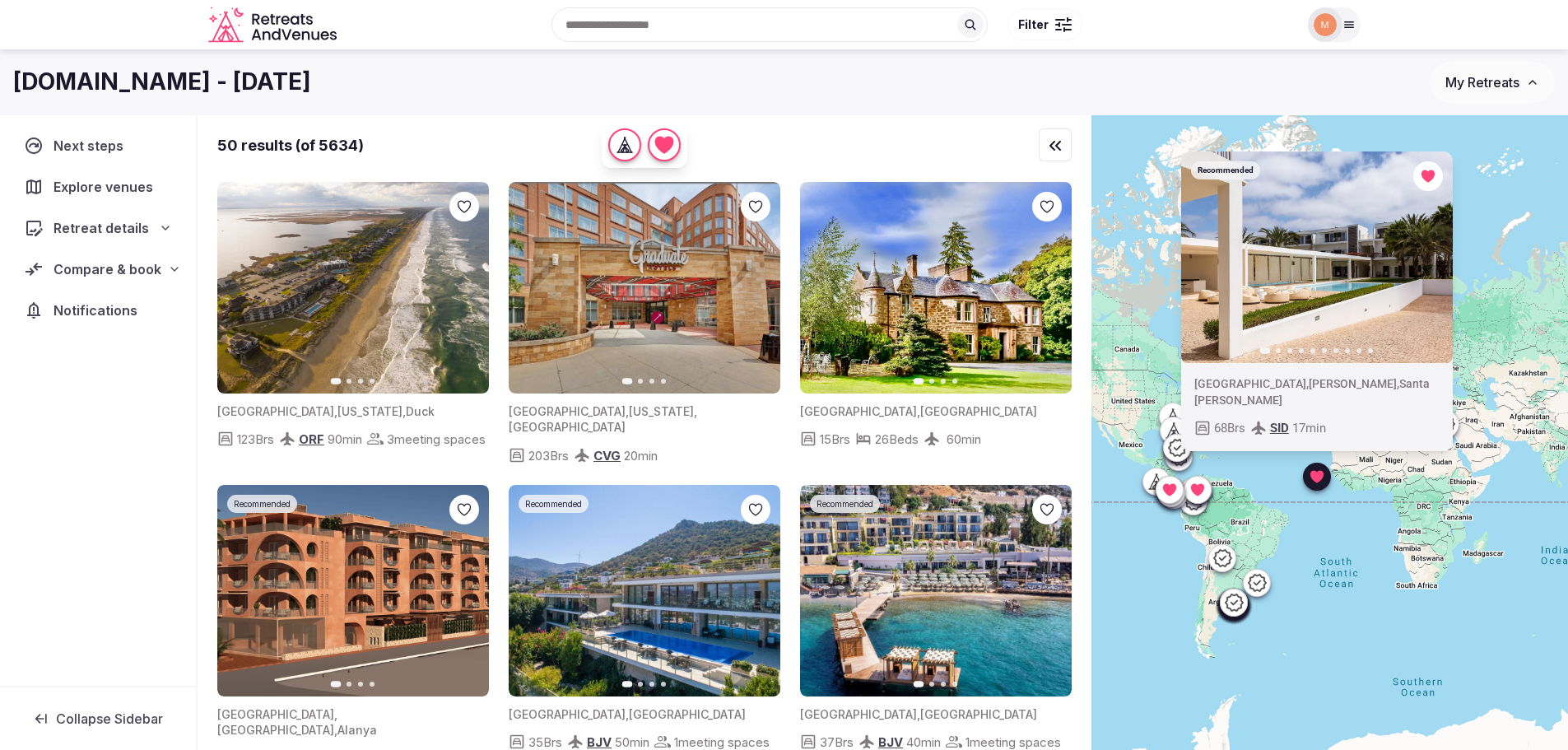
drag, startPoint x: 1255, startPoint y: 425, endPoint x: 1309, endPoint y: 550, distance: 136.2
click at [1309, 550] on div "Recommended Previous slide Next slide Cabo Verde , Sal , Santa Maria 68 Brs SID…" at bounding box center [1329, 461] width 477 height 691
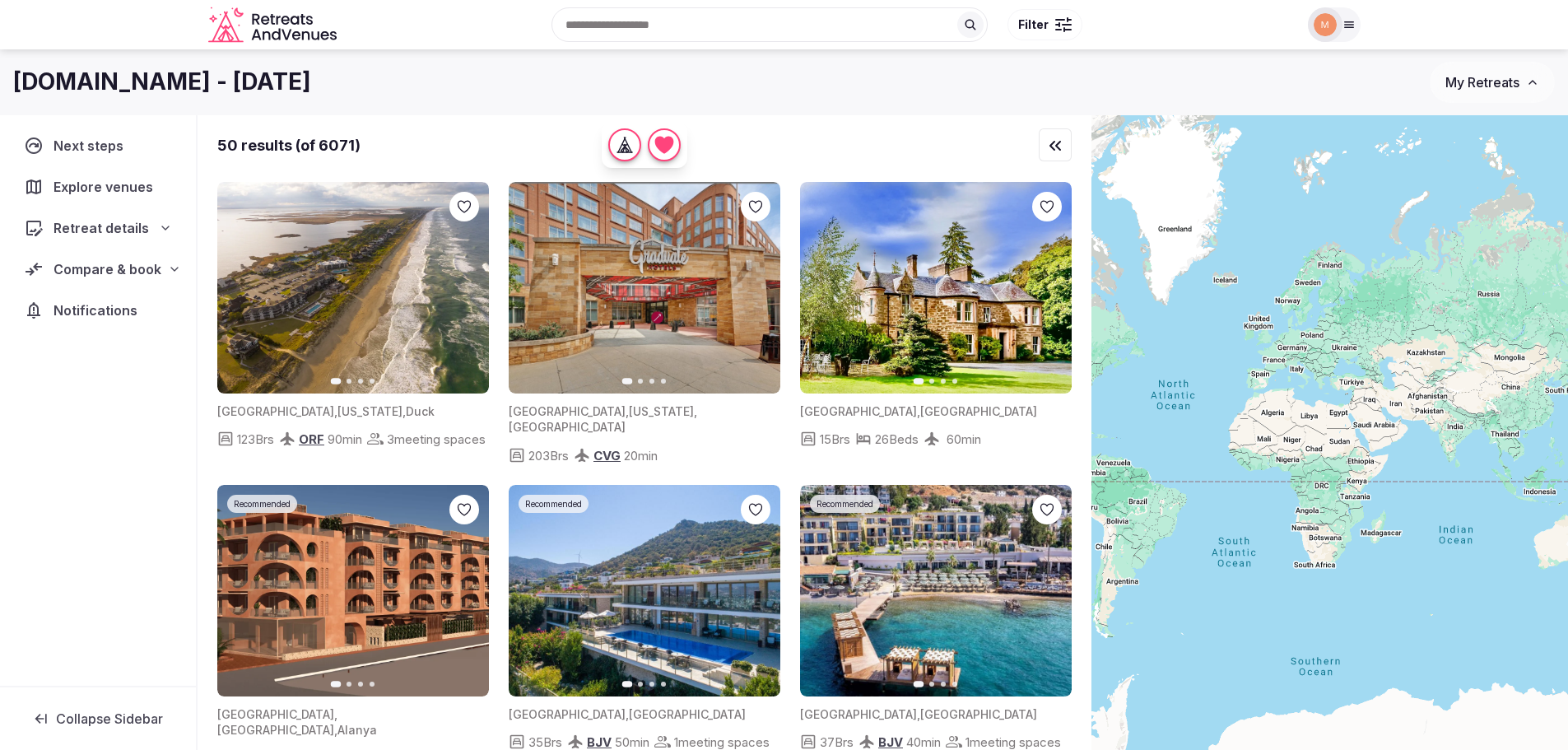
drag, startPoint x: 1137, startPoint y: 171, endPoint x: 1033, endPoint y: 150, distance: 106.1
click at [1033, 150] on div "50 results (of 6071) Previous slide Next slide United States , North Carolina ,…" at bounding box center [883, 461] width 1370 height 691
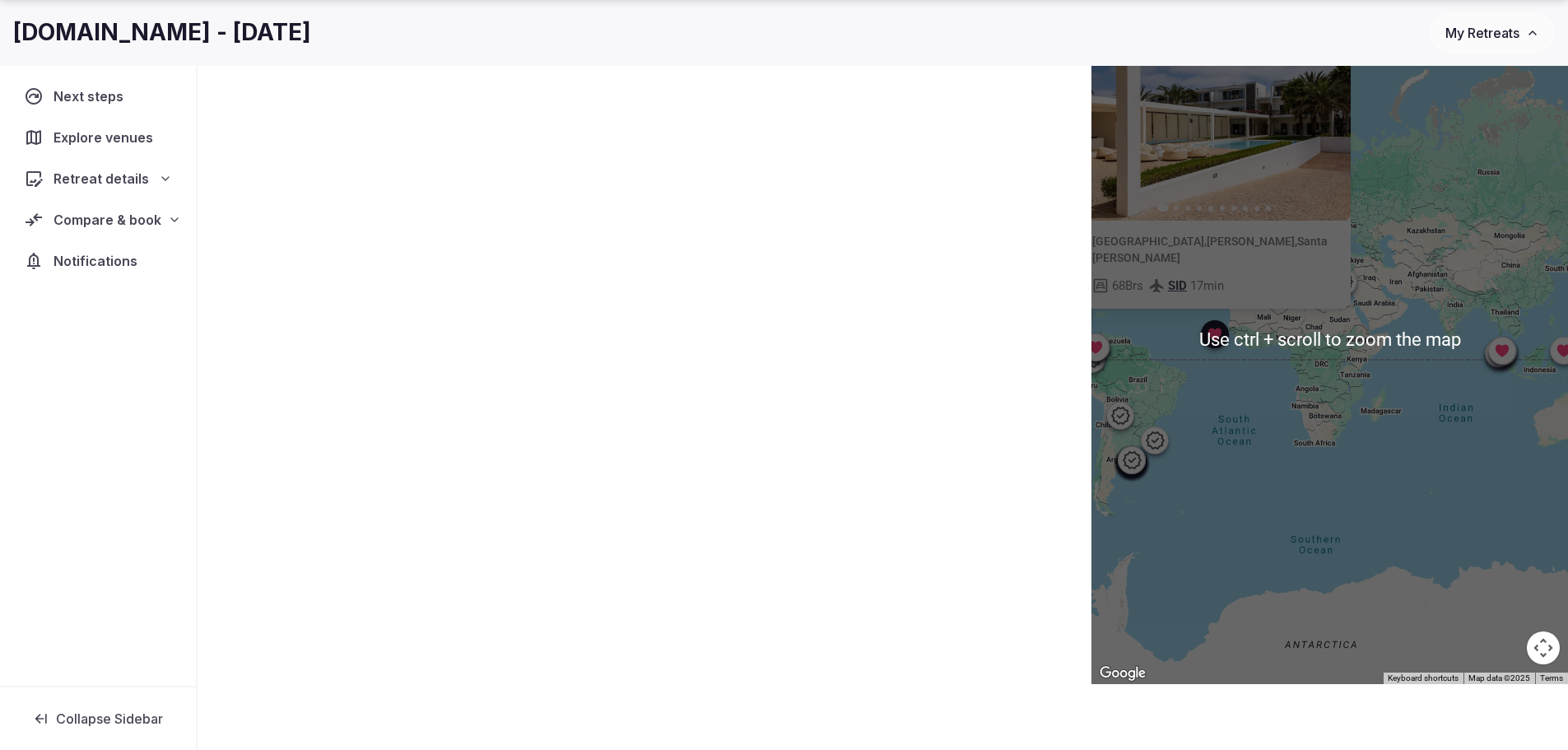
click at [1529, 639] on button "Map camera controls" at bounding box center [1543, 648] width 33 height 33
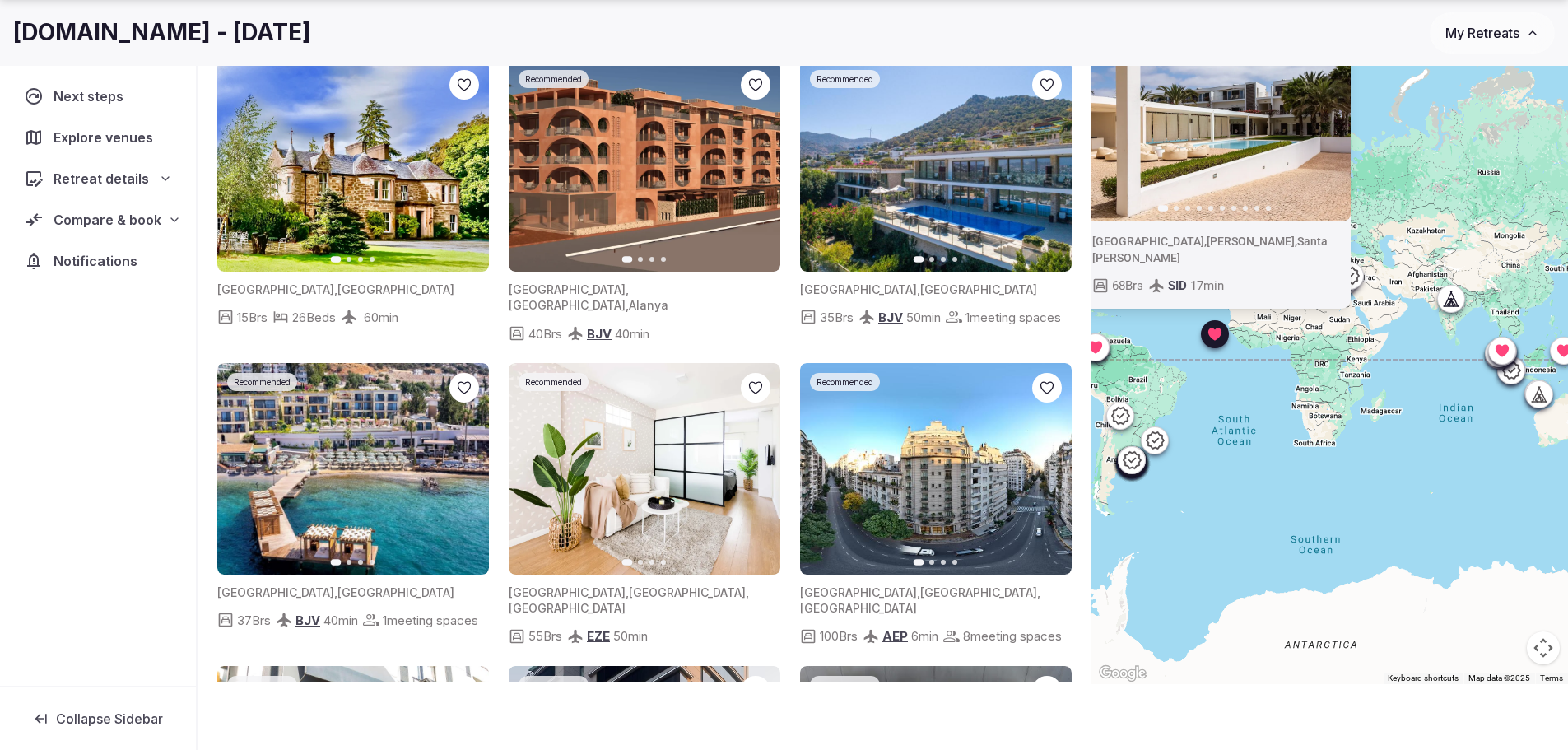
click at [1539, 641] on button "Map camera controls" at bounding box center [1543, 648] width 33 height 33
click at [1546, 643] on button "Map camera controls" at bounding box center [1543, 648] width 33 height 33
click at [1538, 650] on button "Map camera controls" at bounding box center [1543, 648] width 33 height 33
drag, startPoint x: 1251, startPoint y: 510, endPoint x: 1162, endPoint y: 491, distance: 91.0
click at [1163, 492] on div "Recommended Previous slide Next slide Cabo Verde , Sal , Santa Maria 68 Brs SID…" at bounding box center [1329, 339] width 477 height 691
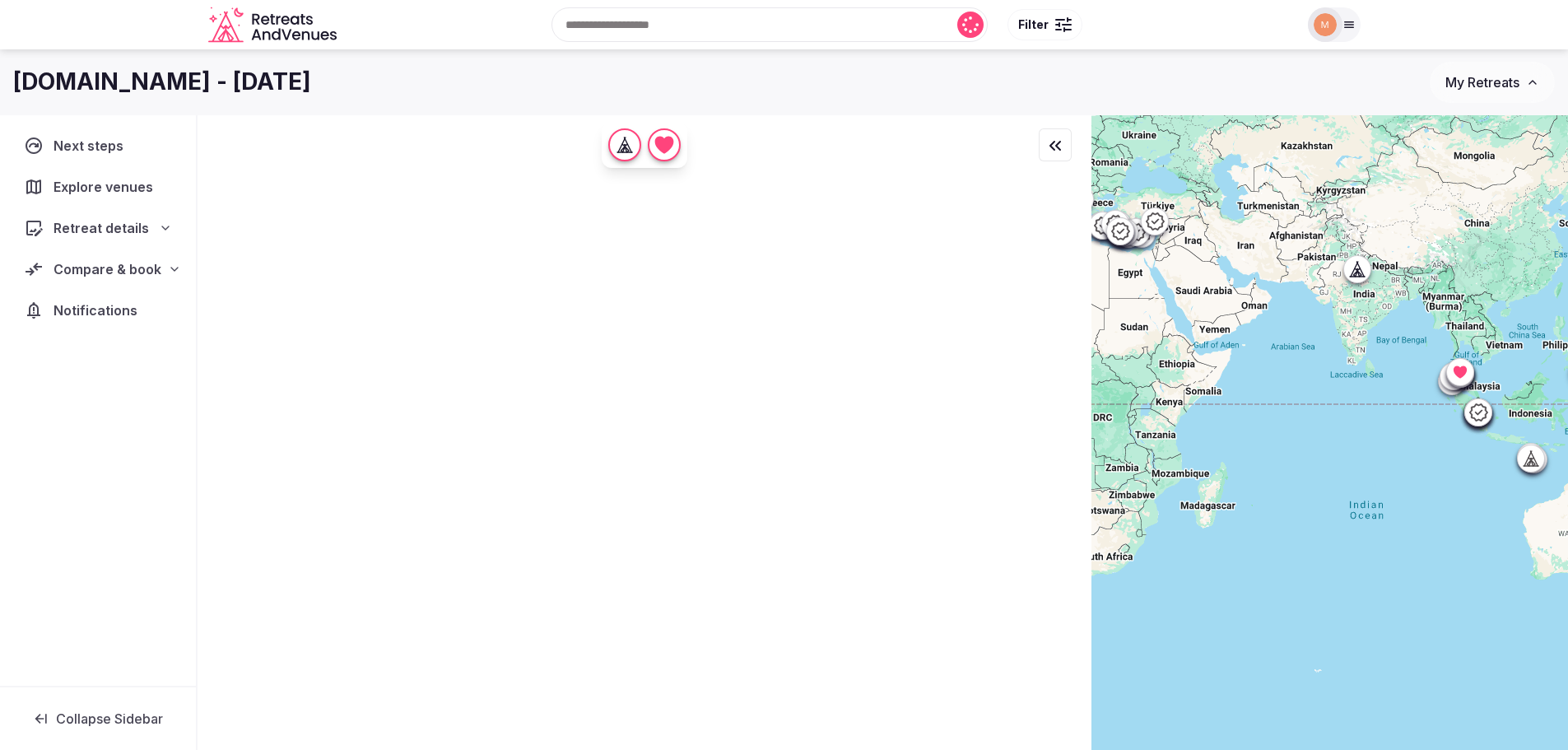
drag, startPoint x: 1374, startPoint y: 494, endPoint x: 1240, endPoint y: 479, distance: 134.8
click at [1106, 479] on div "Recommended Previous slide Next slide Cabo Verde , Sal , Santa Maria 68 Brs SID…" at bounding box center [1329, 461] width 477 height 691
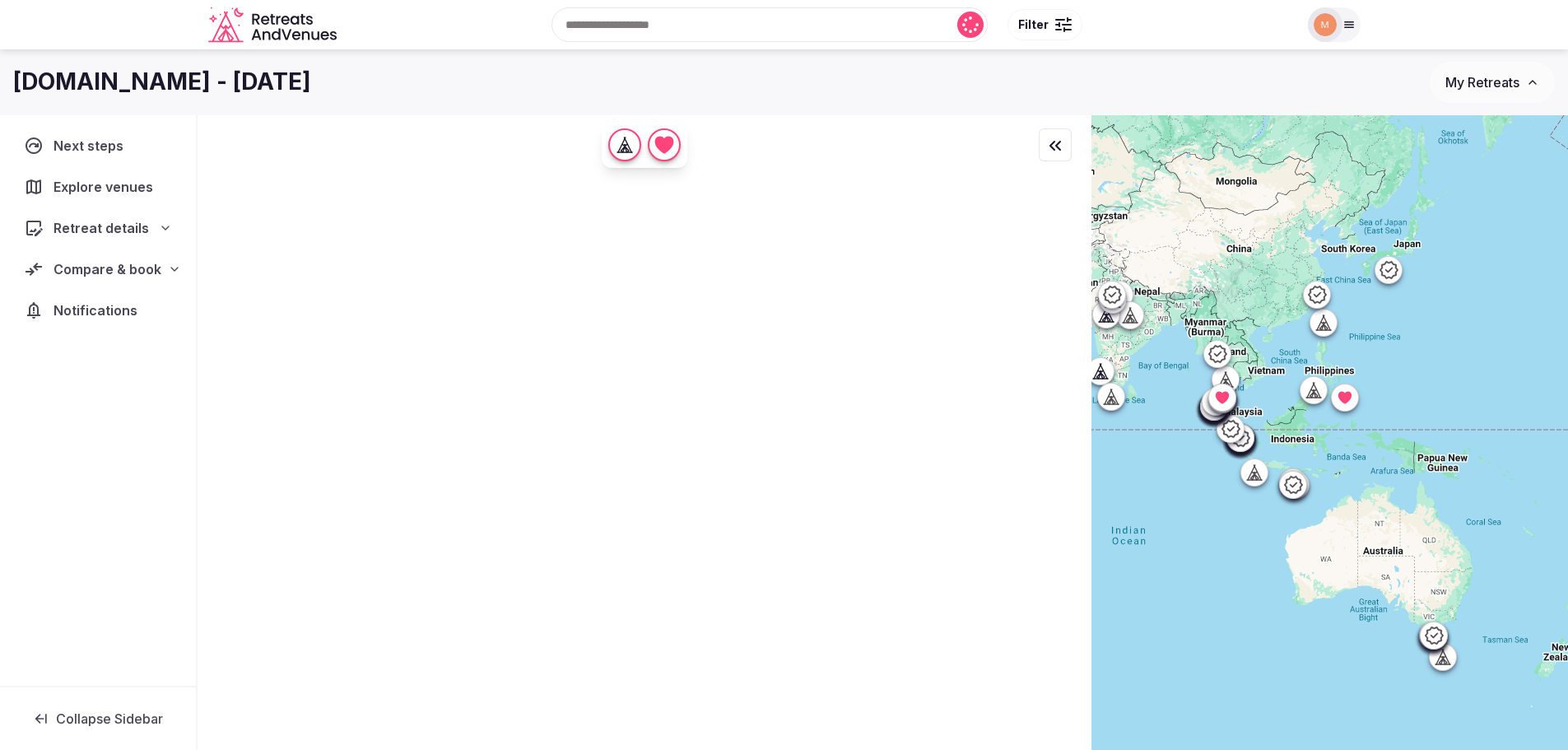
drag, startPoint x: 1495, startPoint y: 331, endPoint x: 1450, endPoint y: 358, distance: 52.5
click at [1450, 358] on div "Recommended Previous slide Next slide Cabo Verde , Sal , Santa Maria 68 Brs SID…" at bounding box center [1329, 461] width 477 height 691
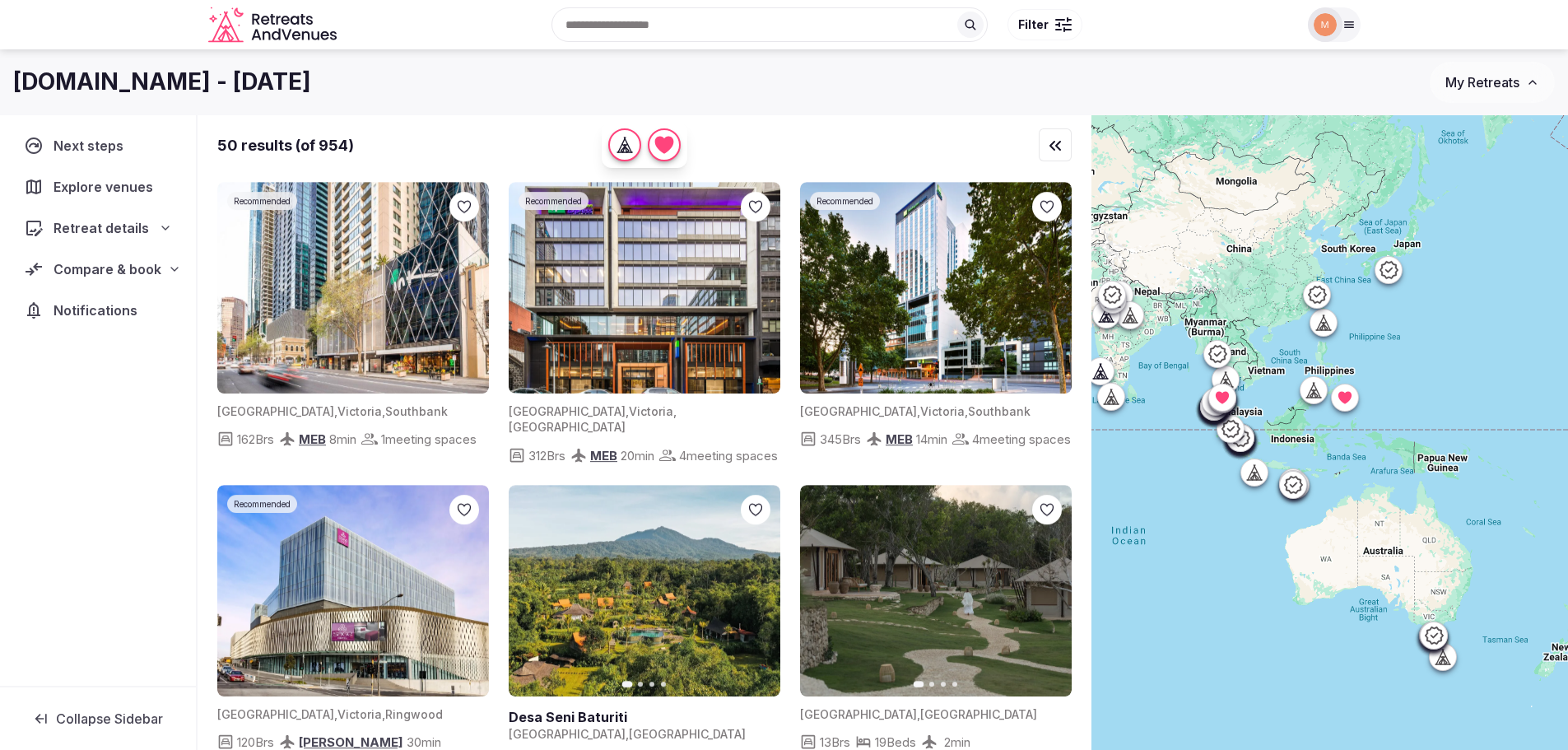
click at [1351, 400] on icon at bounding box center [1343, 397] width 13 height 13
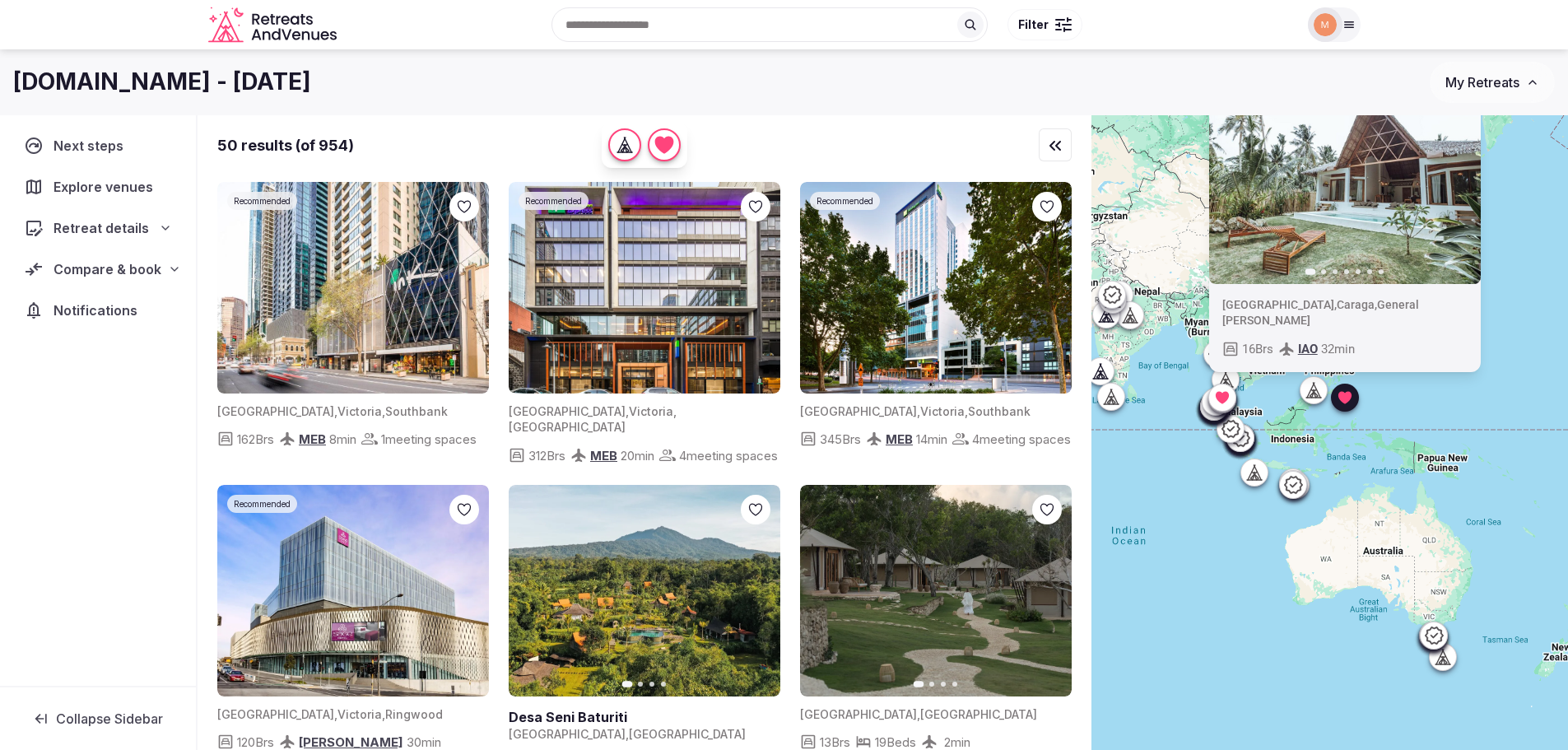
click at [1470, 191] on button "Next slide" at bounding box center [1456, 177] width 26 height 26
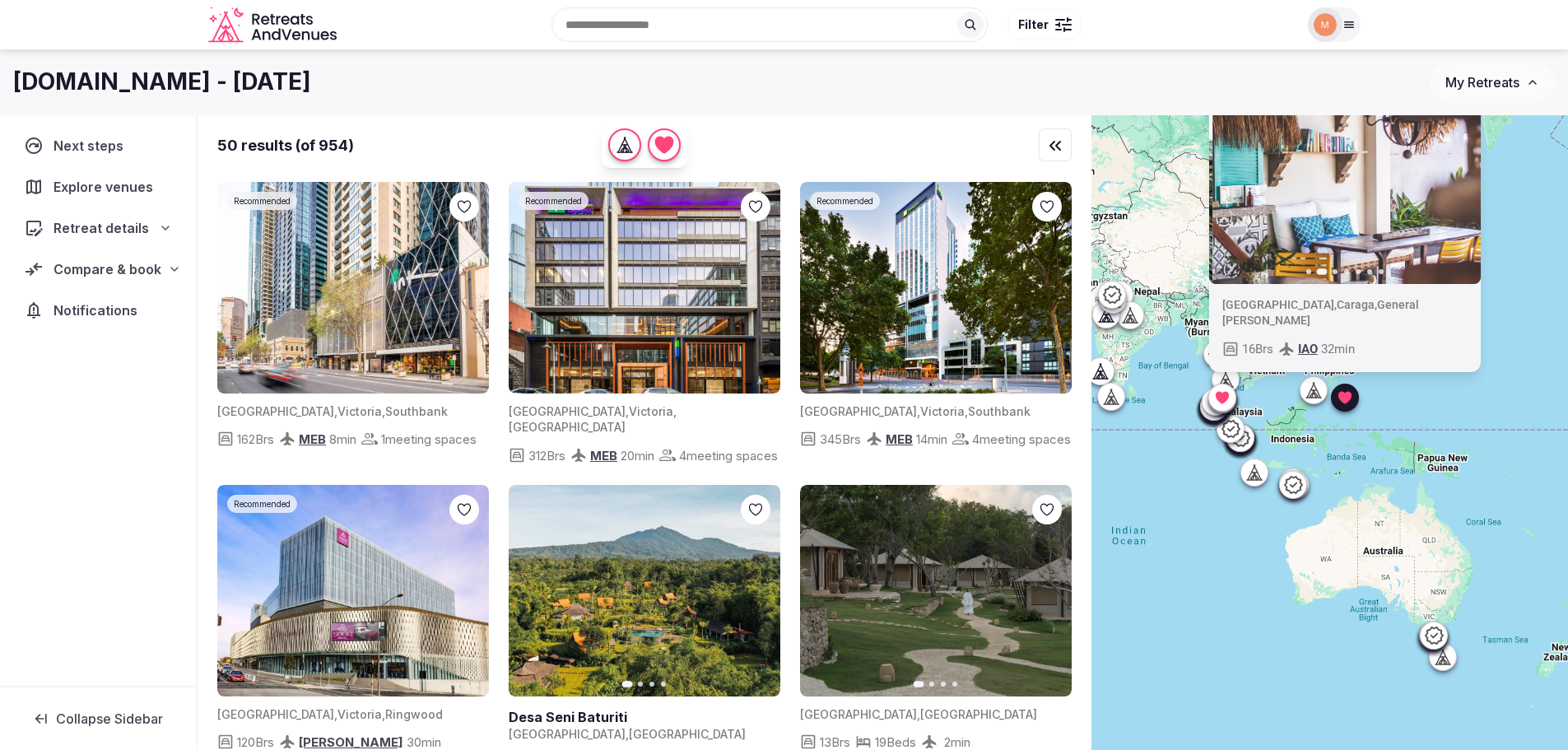
click at [1470, 191] on button "Next slide" at bounding box center [1456, 177] width 26 height 26
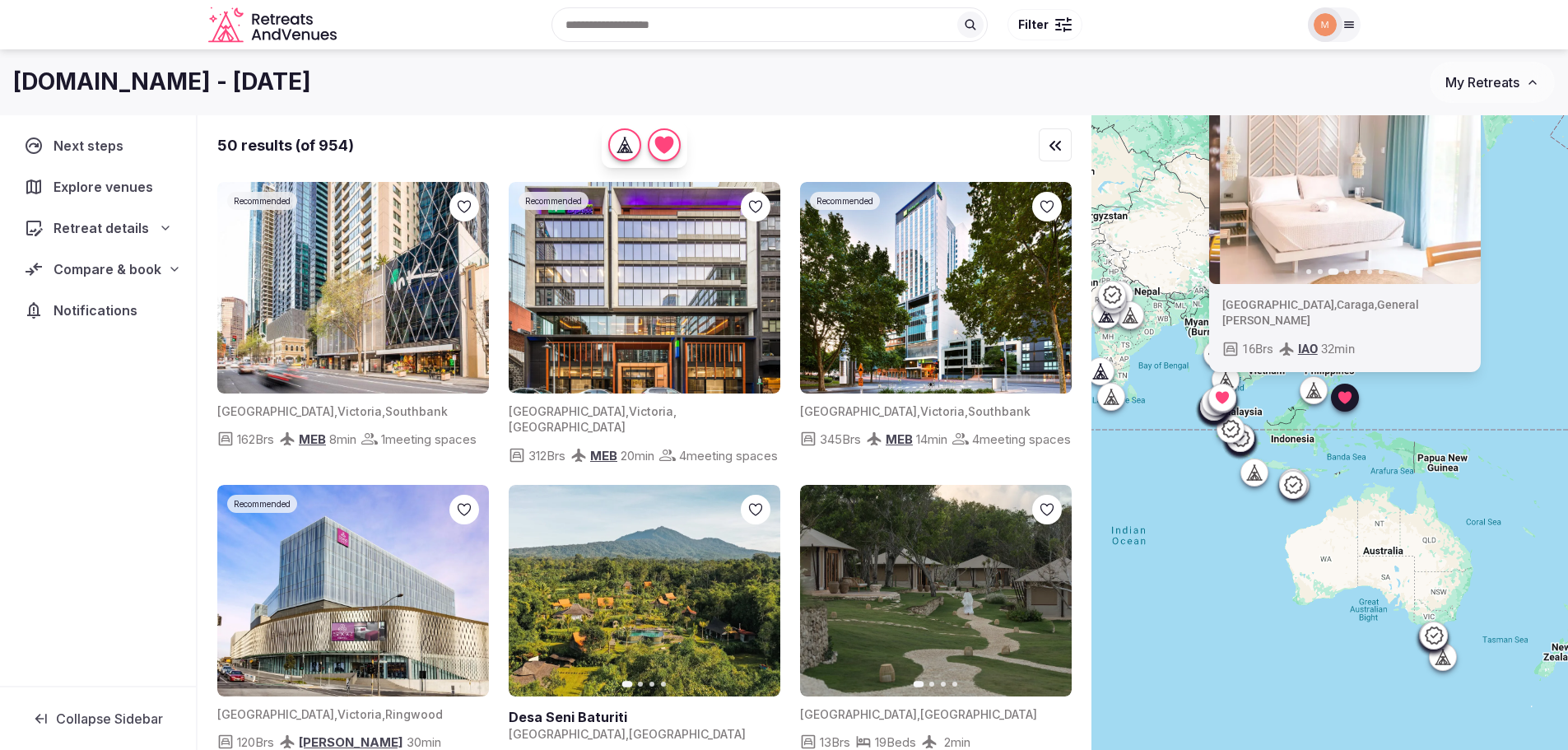
click at [1470, 191] on button "Next slide" at bounding box center [1456, 177] width 26 height 26
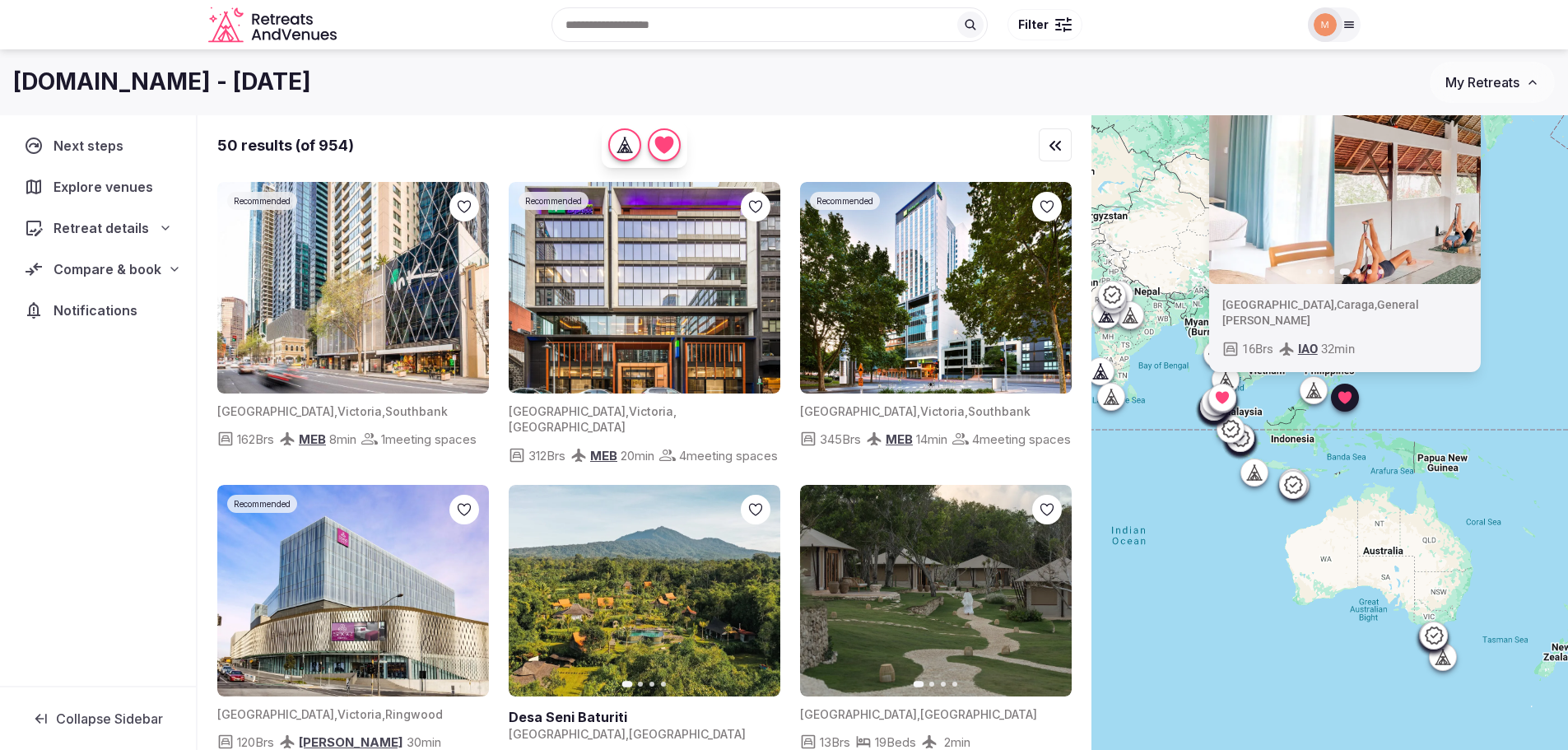
click at [1470, 191] on button "Next slide" at bounding box center [1456, 177] width 26 height 26
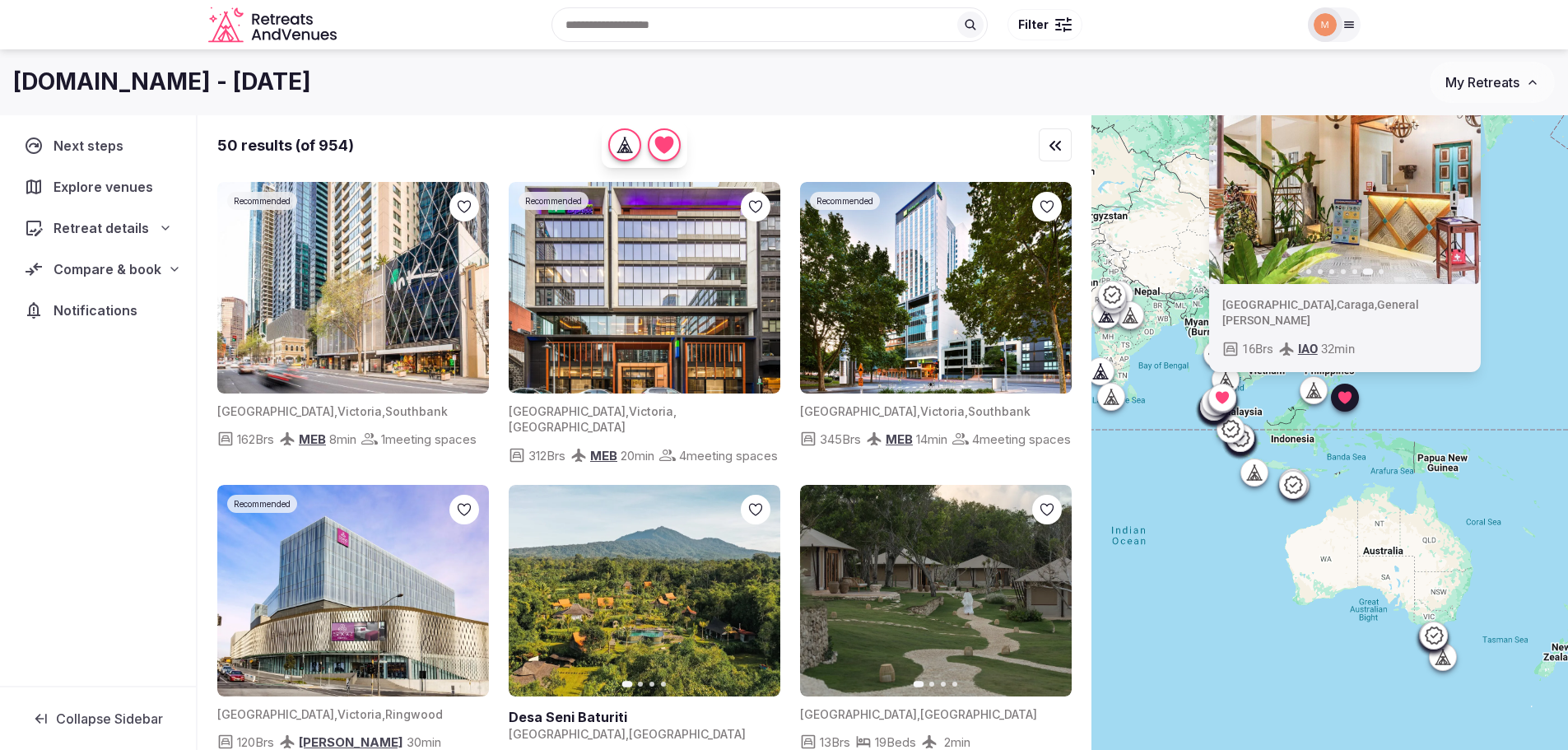
click at [1470, 191] on button "Next slide" at bounding box center [1456, 177] width 26 height 26
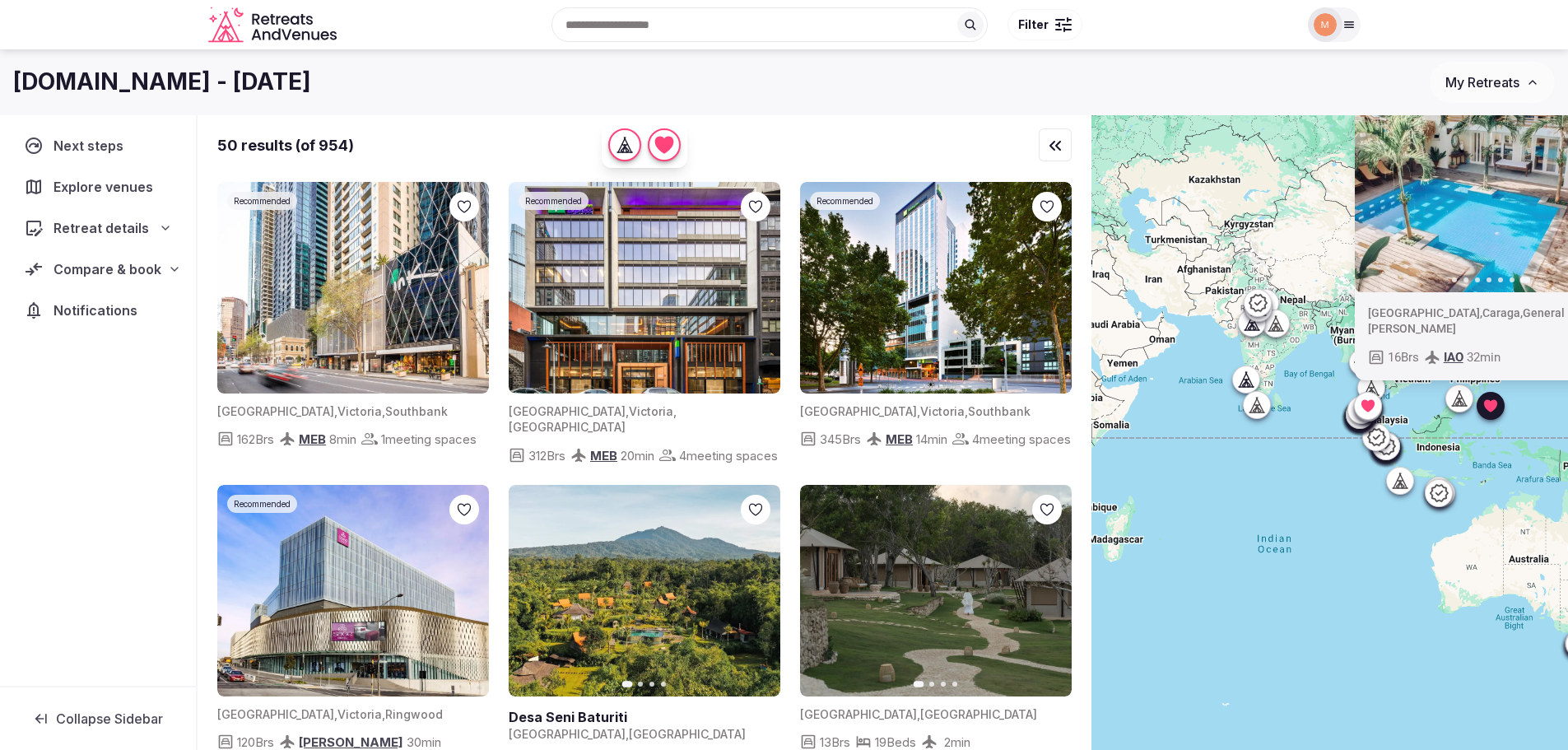
drag, startPoint x: 1235, startPoint y: 513, endPoint x: 1428, endPoint y: 531, distance: 193.8
click at [1428, 531] on div "Recommended Previous slide Next slide Philippines , Caraga , General Luna 16 Br…" at bounding box center [1329, 461] width 477 height 691
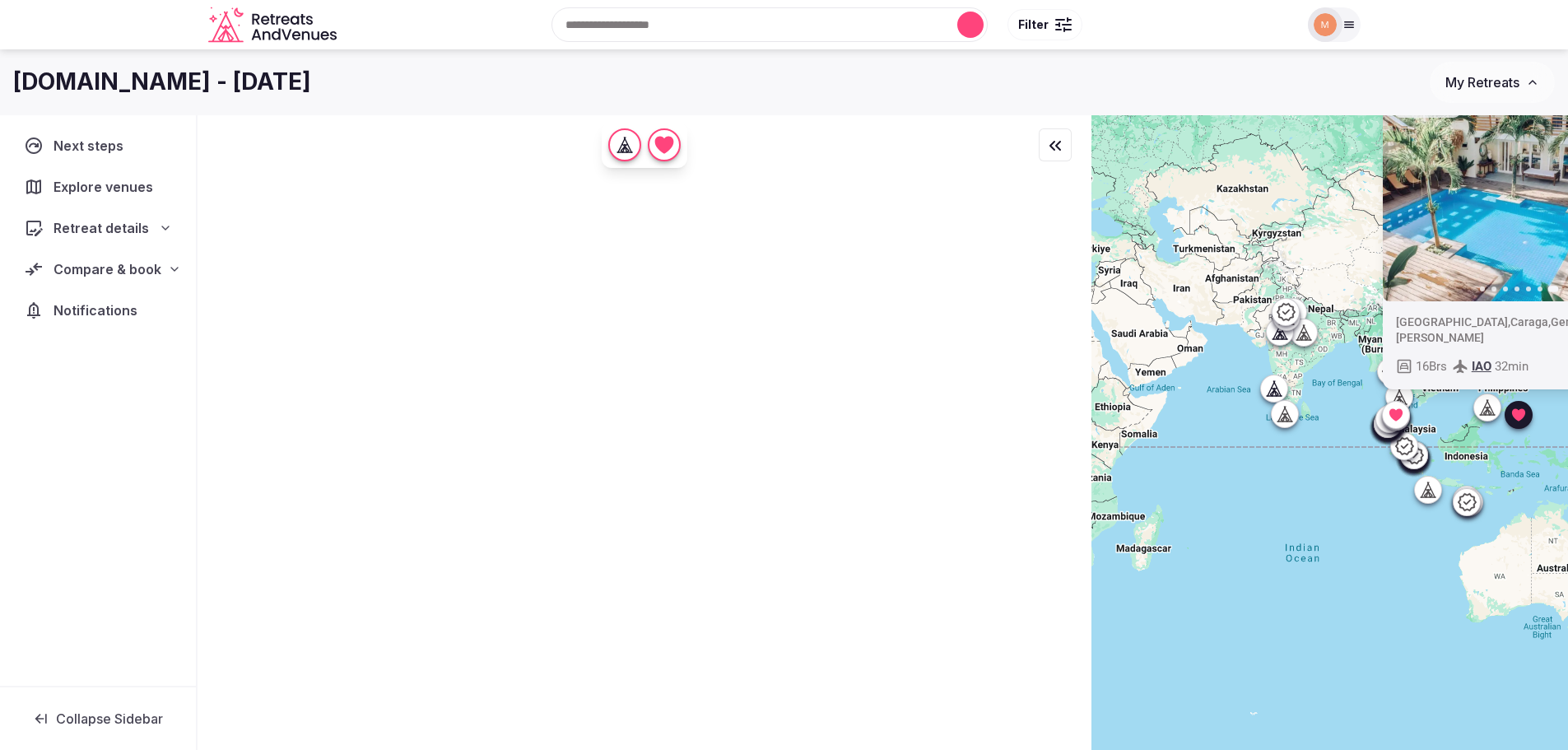
click at [1402, 417] on icon at bounding box center [1394, 414] width 13 height 13
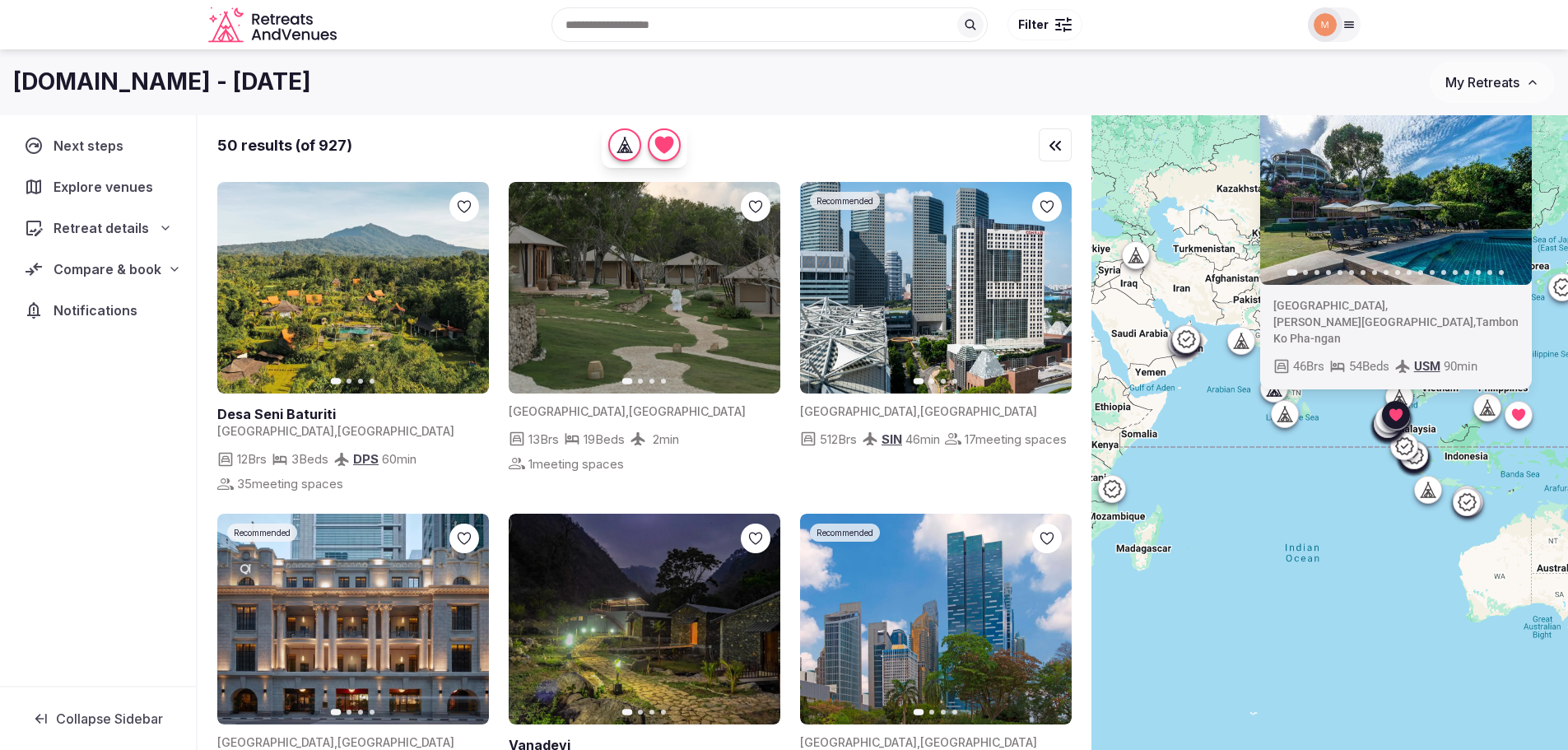
click at [1521, 192] on button "Next slide" at bounding box center [1507, 179] width 26 height 26
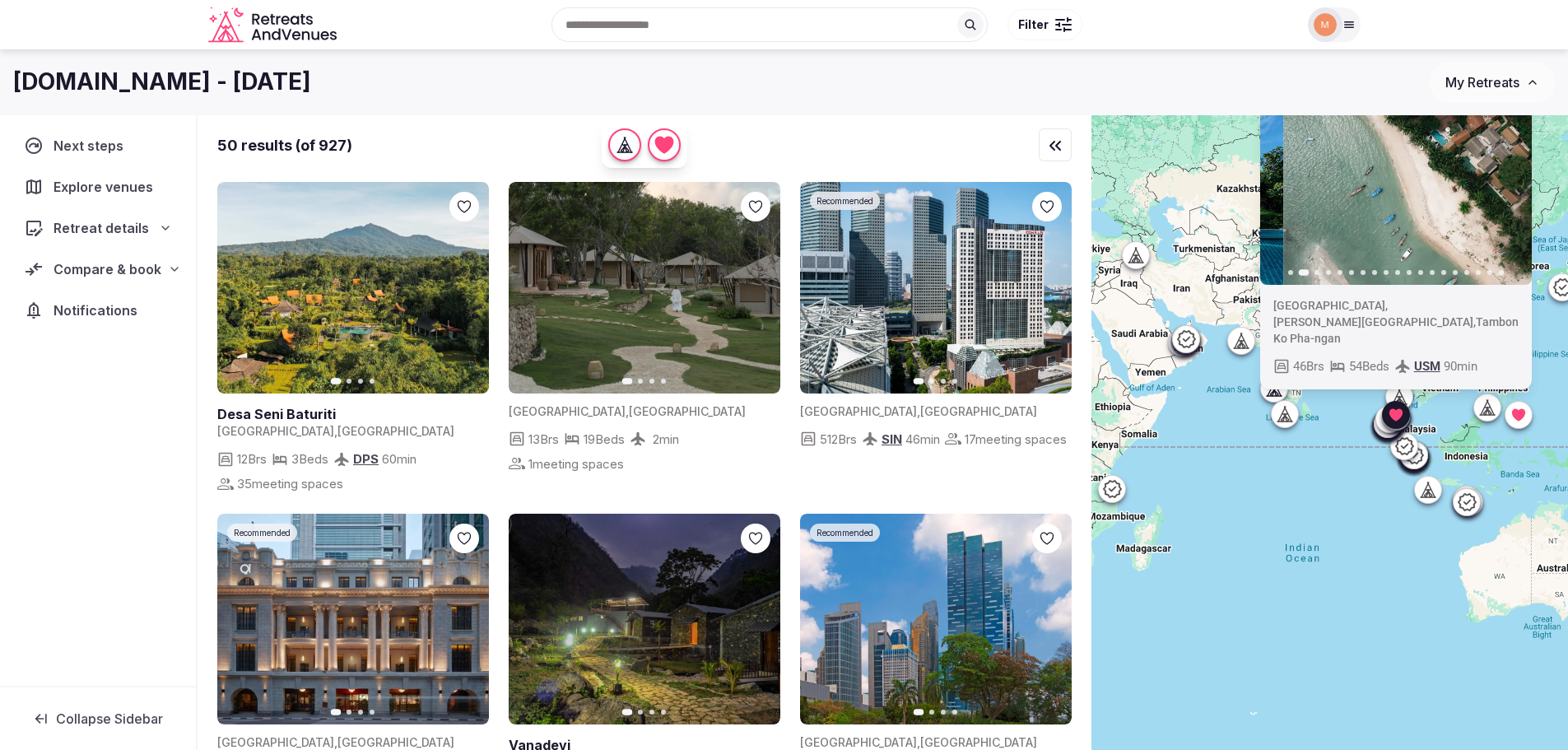
click at [1521, 192] on button "Next slide" at bounding box center [1507, 179] width 26 height 26
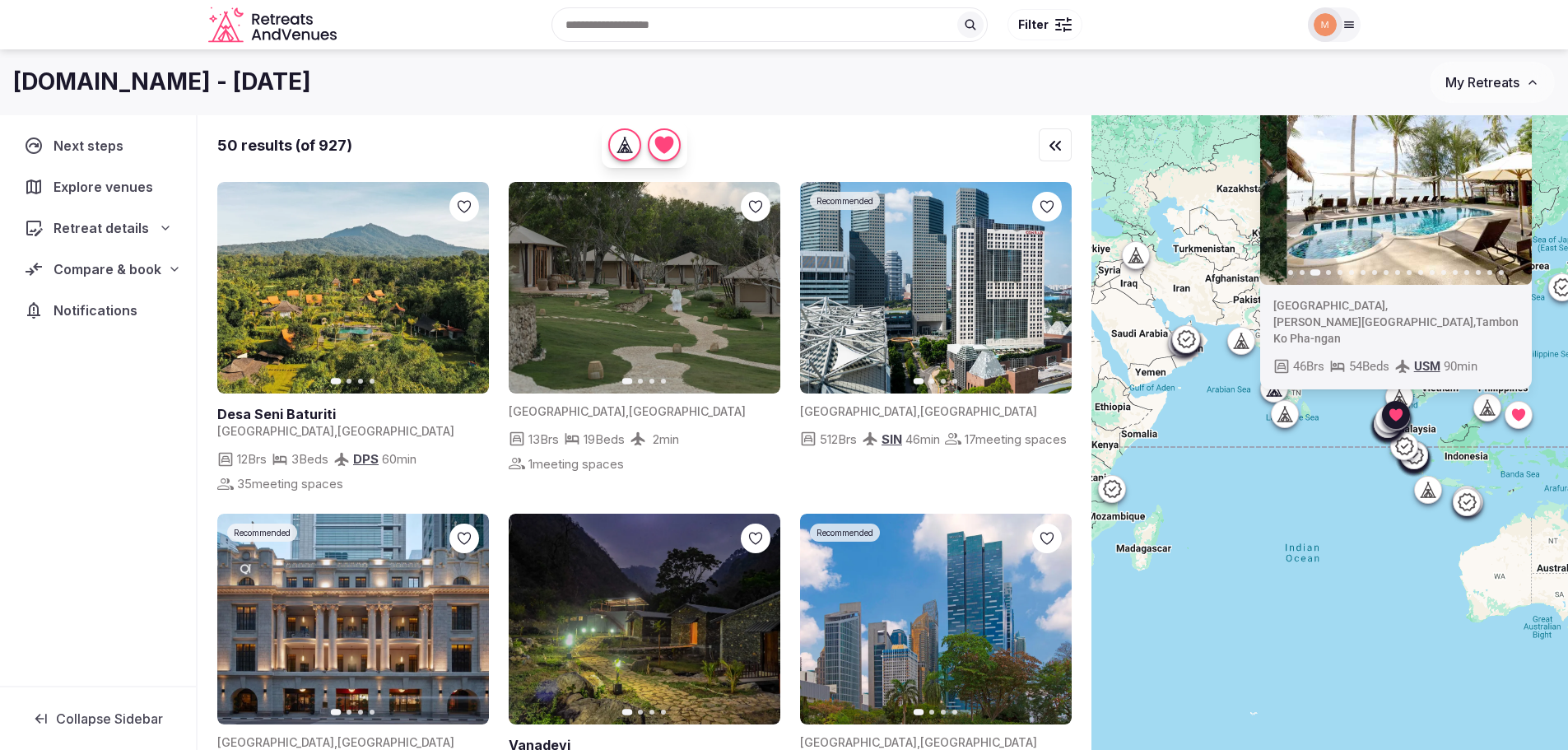
click at [1521, 192] on button "Next slide" at bounding box center [1507, 179] width 26 height 26
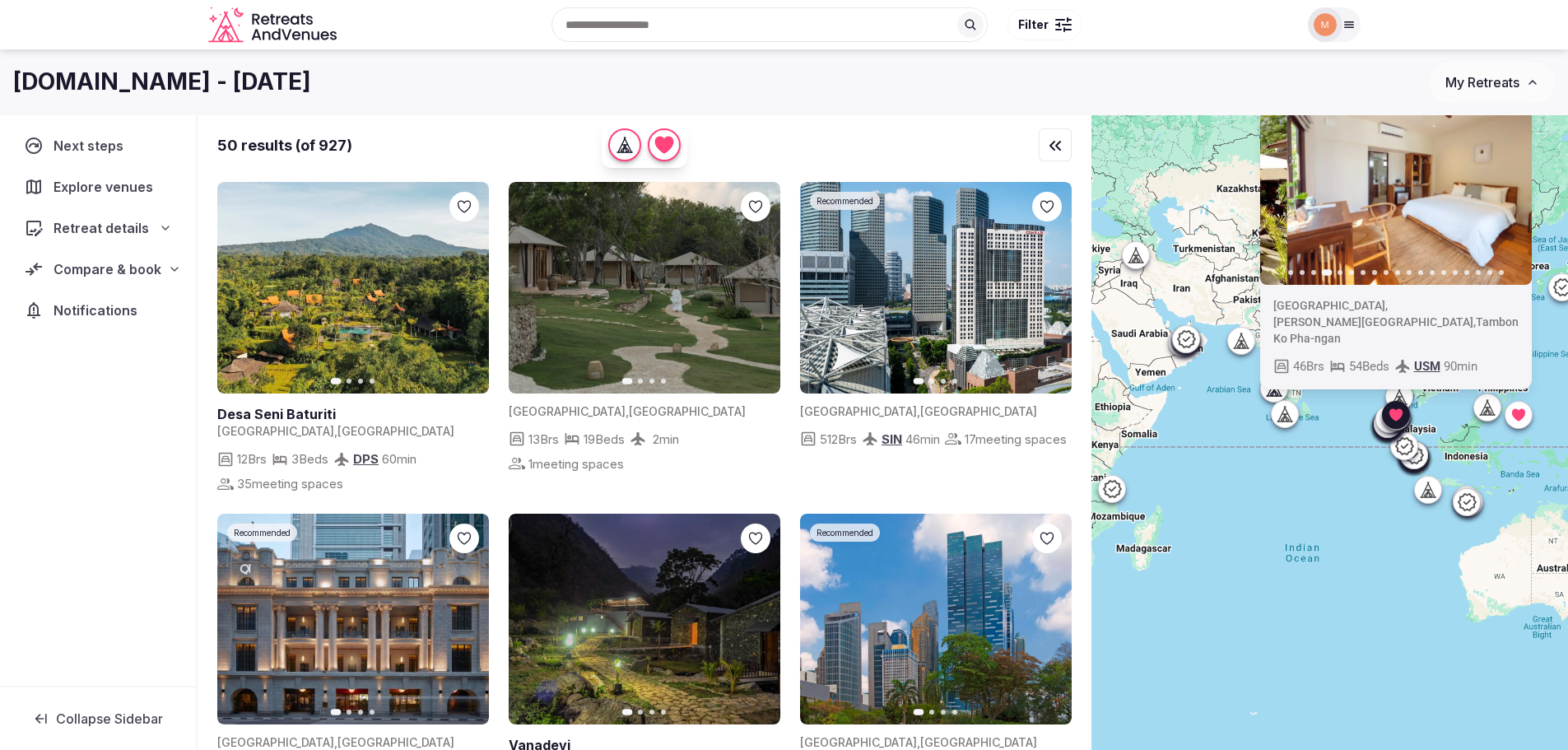
click at [1521, 192] on button "Next slide" at bounding box center [1507, 179] width 26 height 26
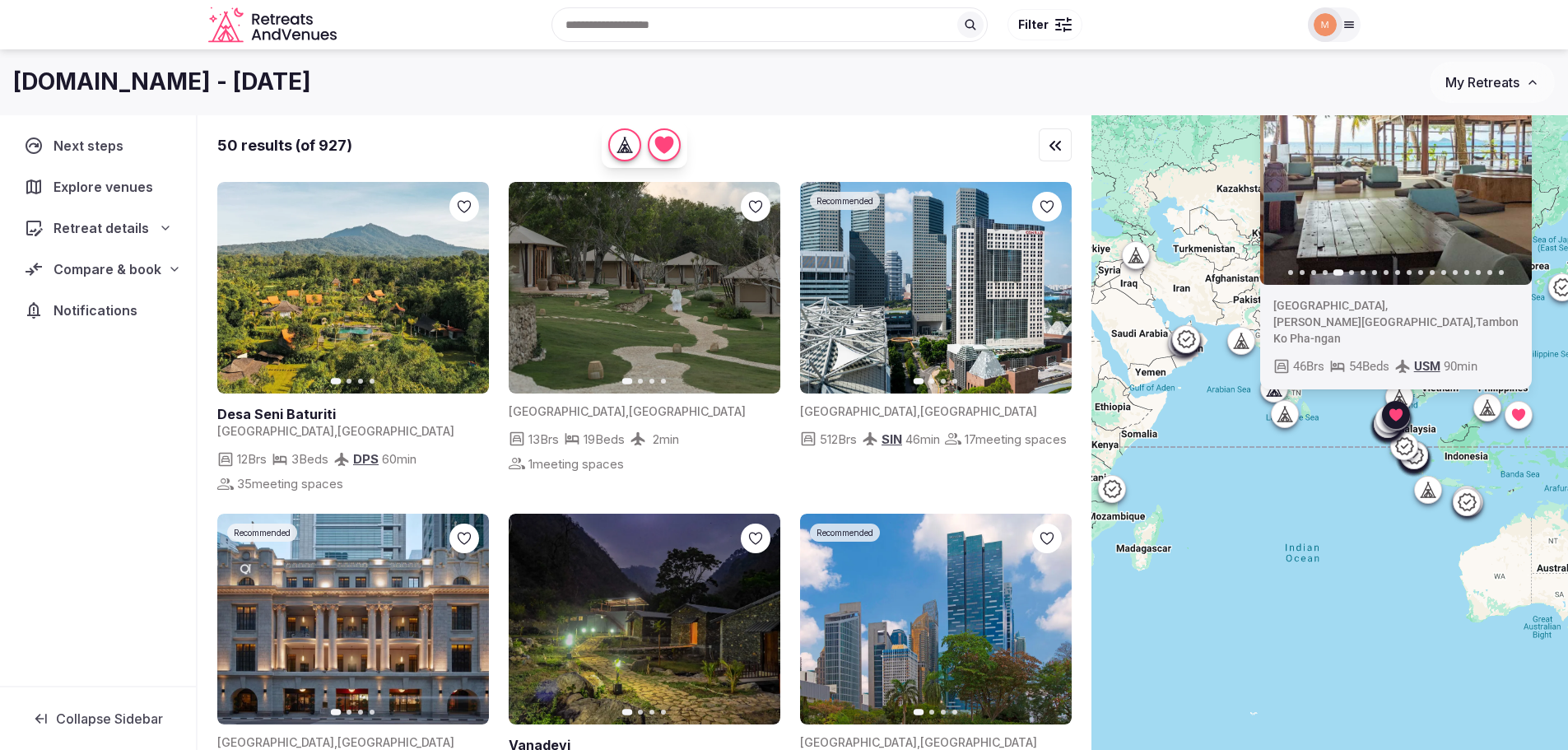
click at [1521, 192] on button "Next slide" at bounding box center [1507, 179] width 26 height 26
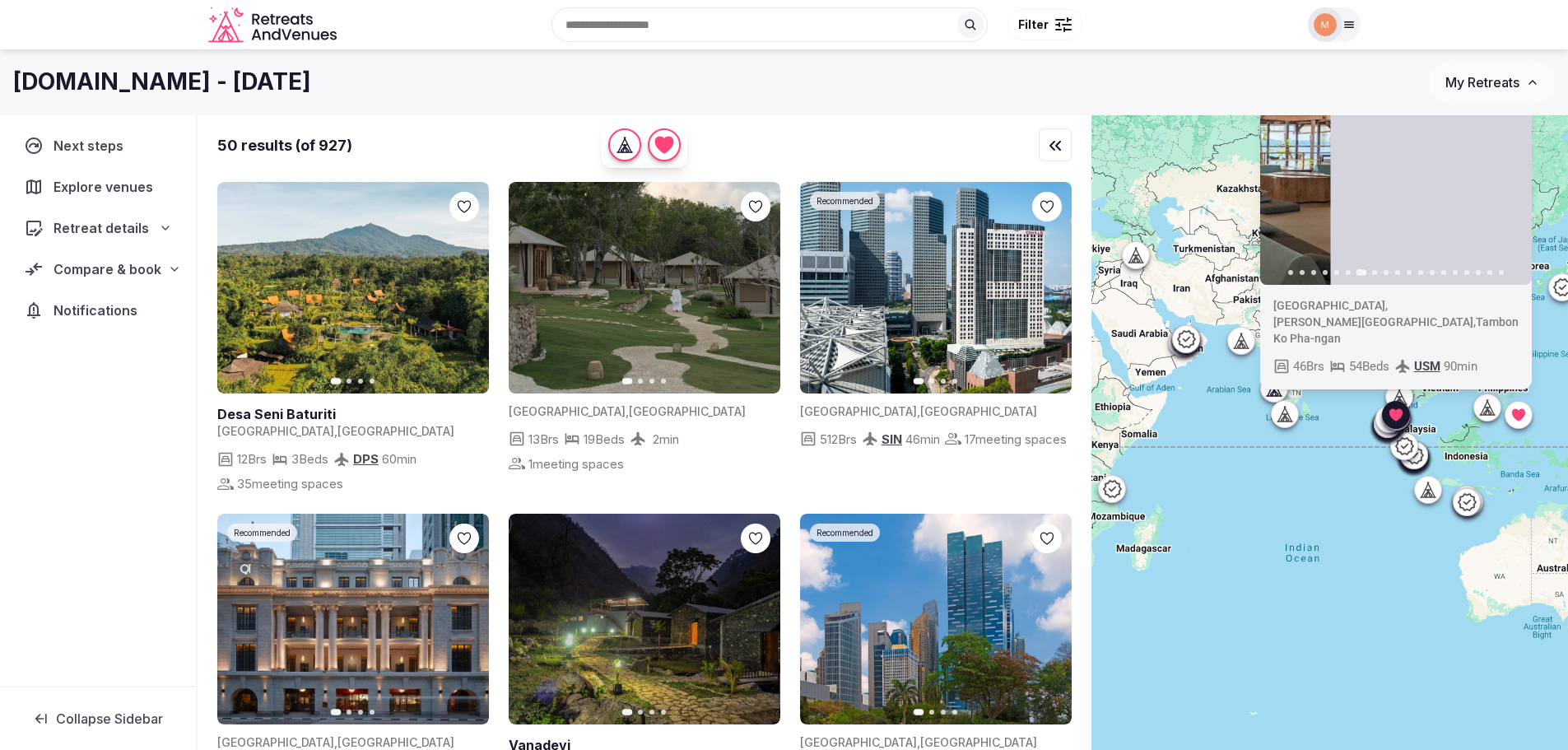
click at [1521, 192] on button "Next slide" at bounding box center [1507, 179] width 26 height 26
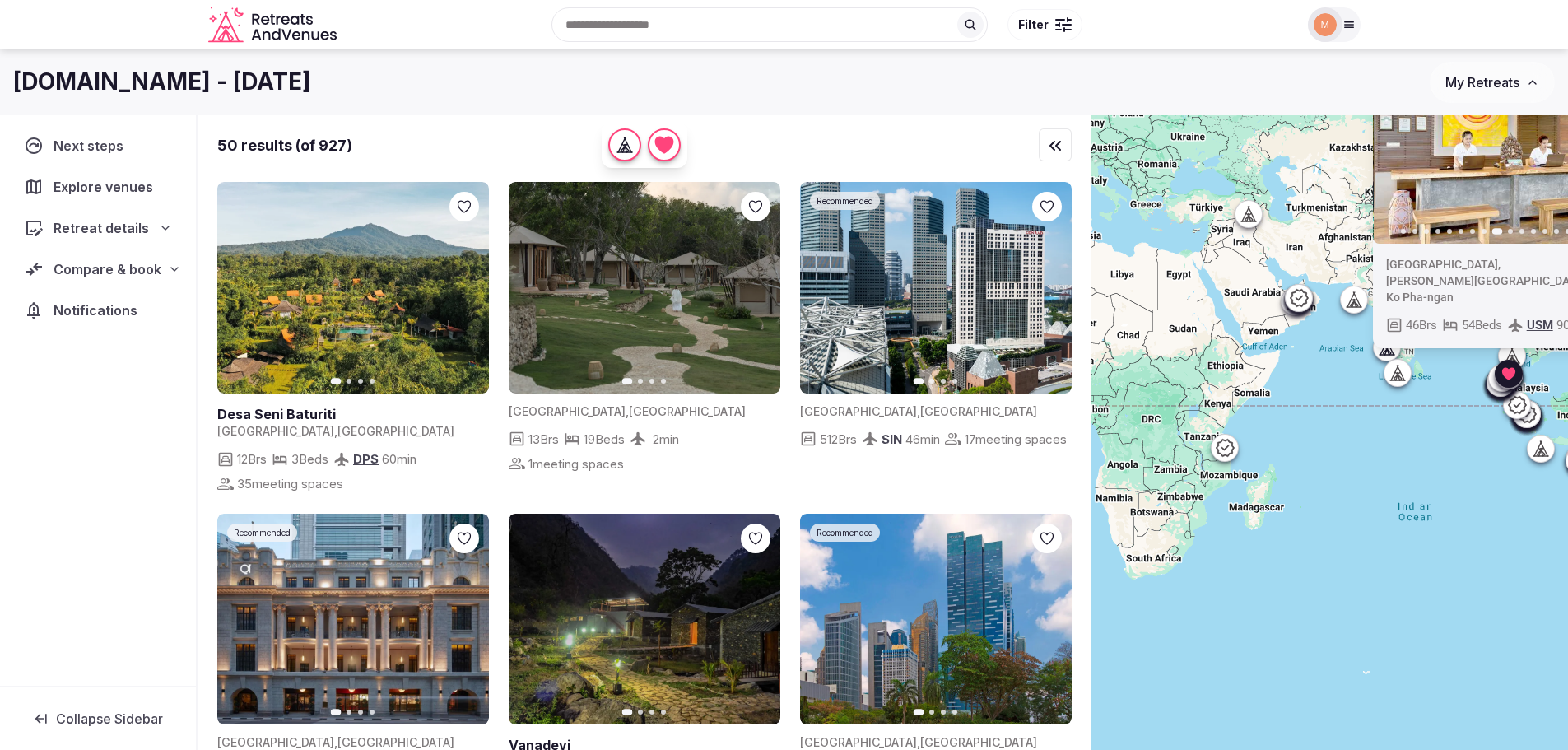
drag, startPoint x: 1199, startPoint y: 628, endPoint x: 1470, endPoint y: 519, distance: 292.1
click at [1470, 519] on div "Previous slide Next slide Thailand , Chang Wat Surat Thani , Tambon Ko Pha-ngan…" at bounding box center [1329, 461] width 477 height 691
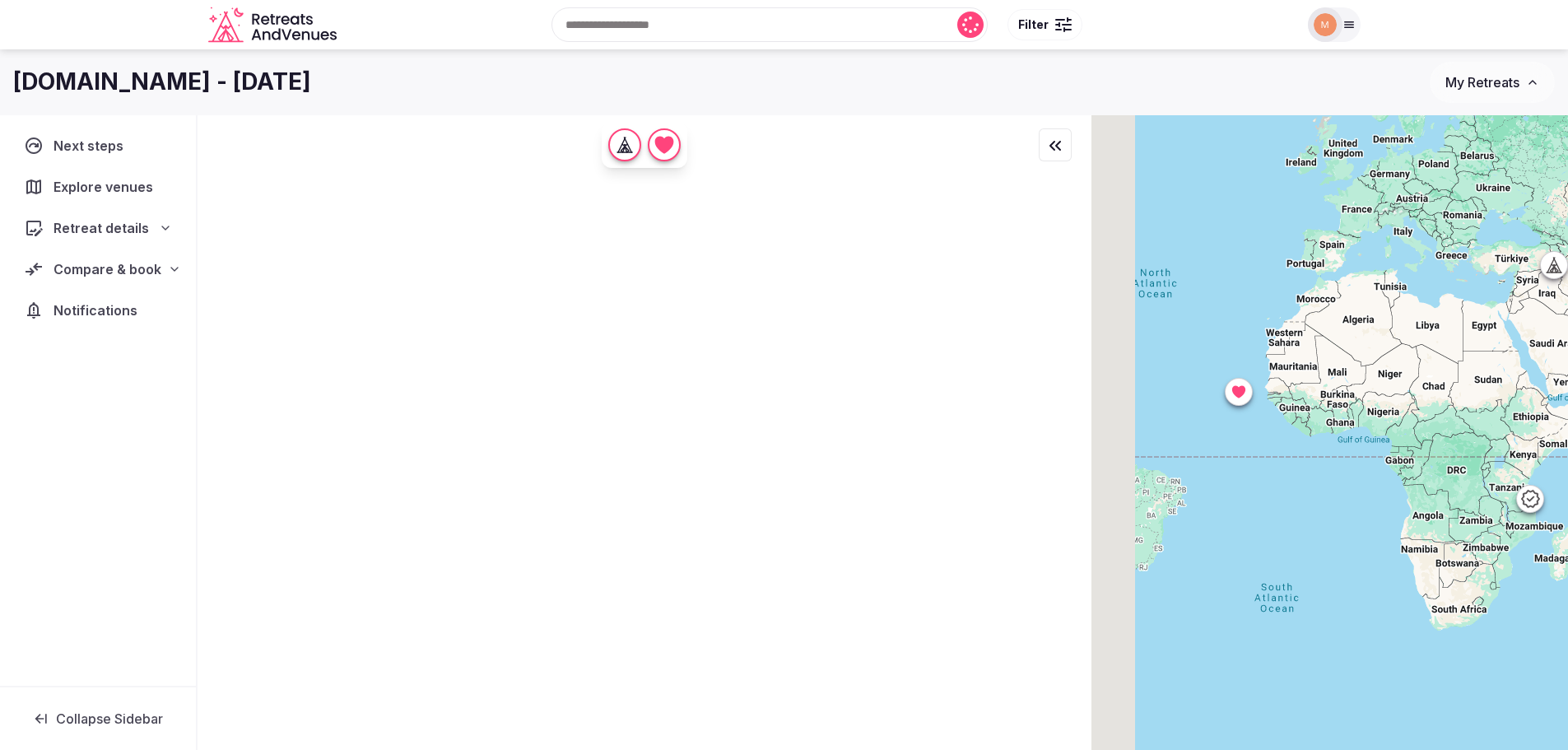
drag, startPoint x: 1201, startPoint y: 465, endPoint x: 1377, endPoint y: 594, distance: 218.2
click at [1377, 594] on div "Previous slide Next slide Thailand , Chang Wat Surat Thani , Tambon Ko Pha-ngan…" at bounding box center [1329, 461] width 477 height 691
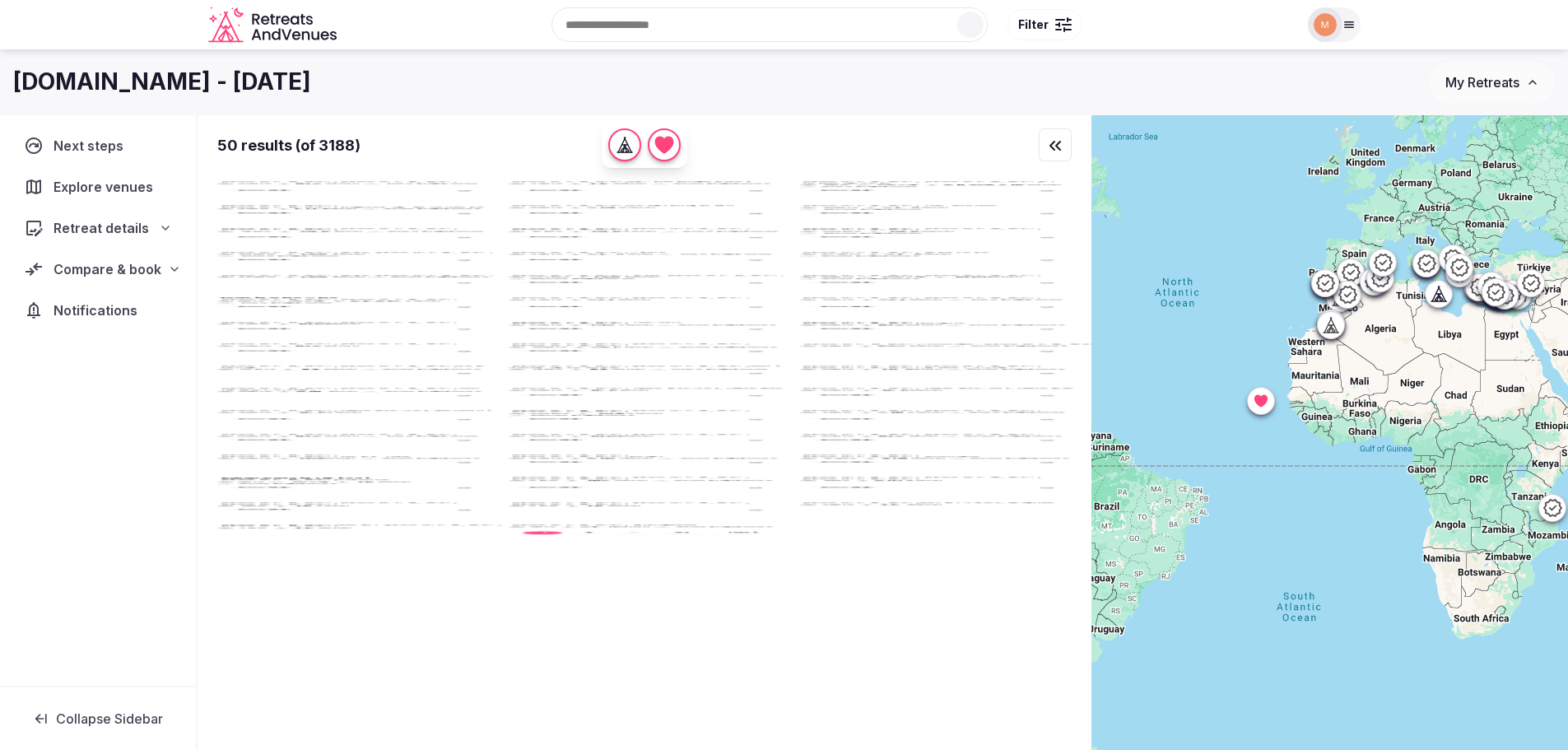
click at [1271, 400] on div "Previous slide Next slide Thailand , Chang Wat Surat Thani , Tambon Ko Pha-ngan…" at bounding box center [1329, 461] width 477 height 691
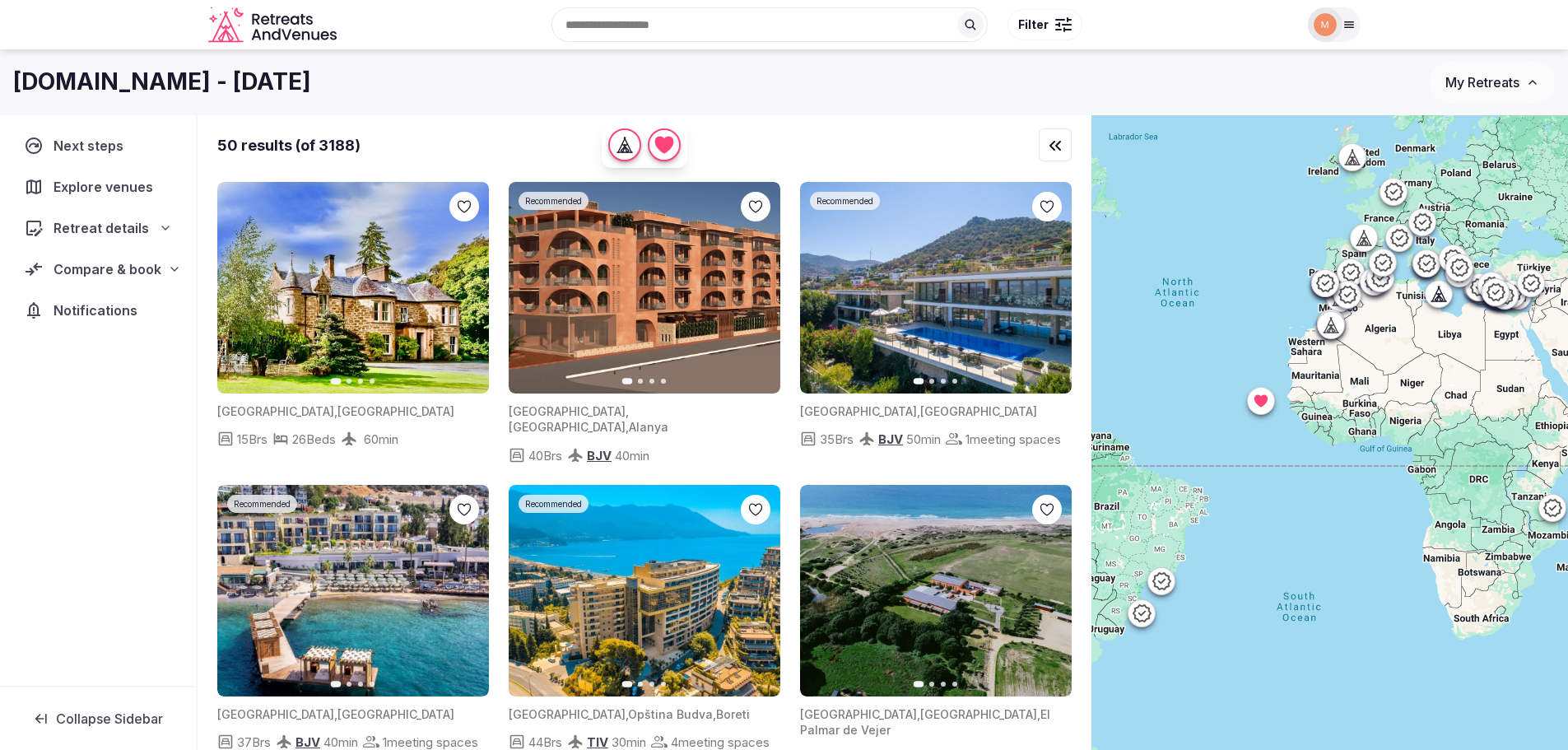
click at [1267, 404] on icon at bounding box center [1259, 401] width 13 height 13
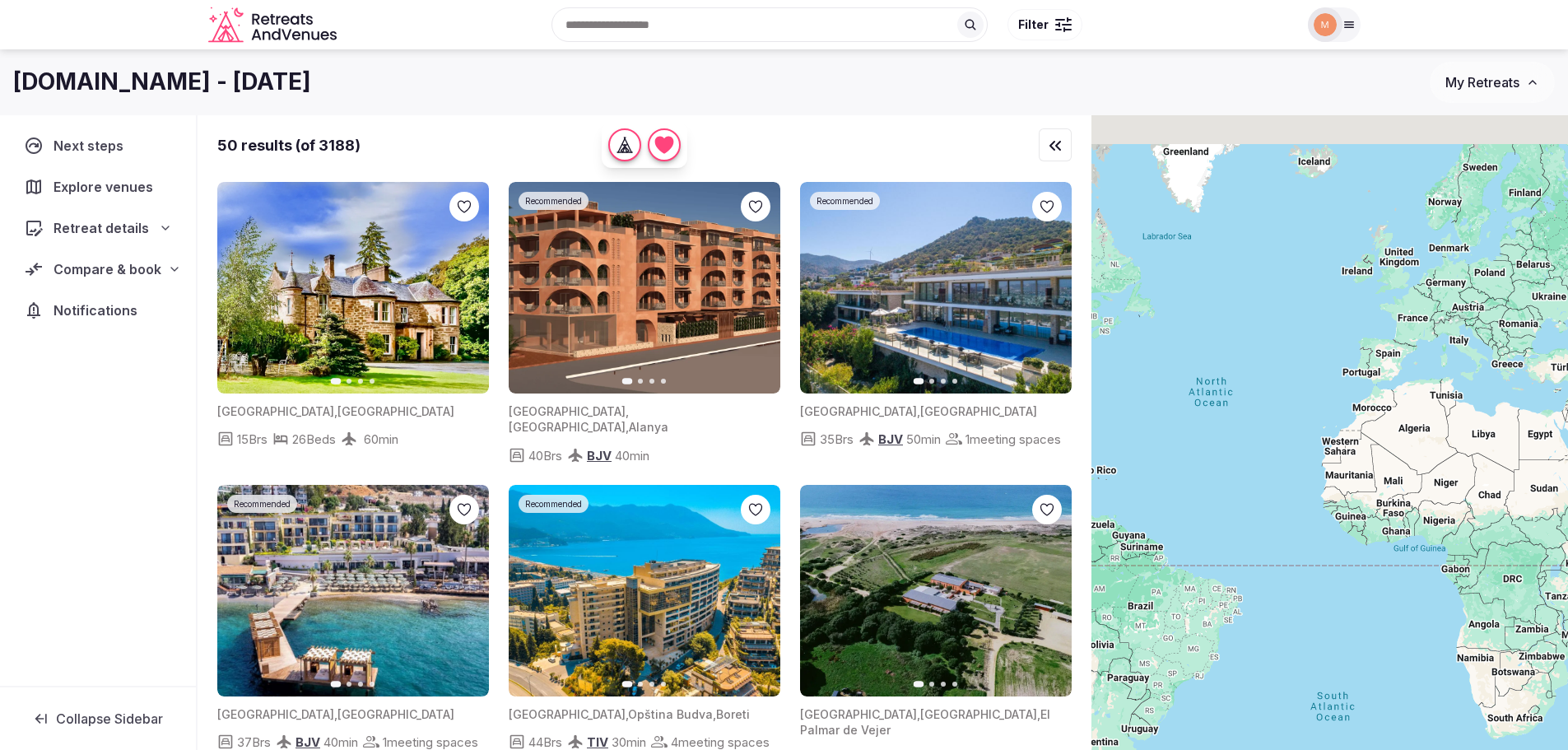
drag, startPoint x: 1282, startPoint y: 510, endPoint x: 1315, endPoint y: 609, distance: 104.4
click at [1315, 609] on div at bounding box center [1329, 461] width 477 height 691
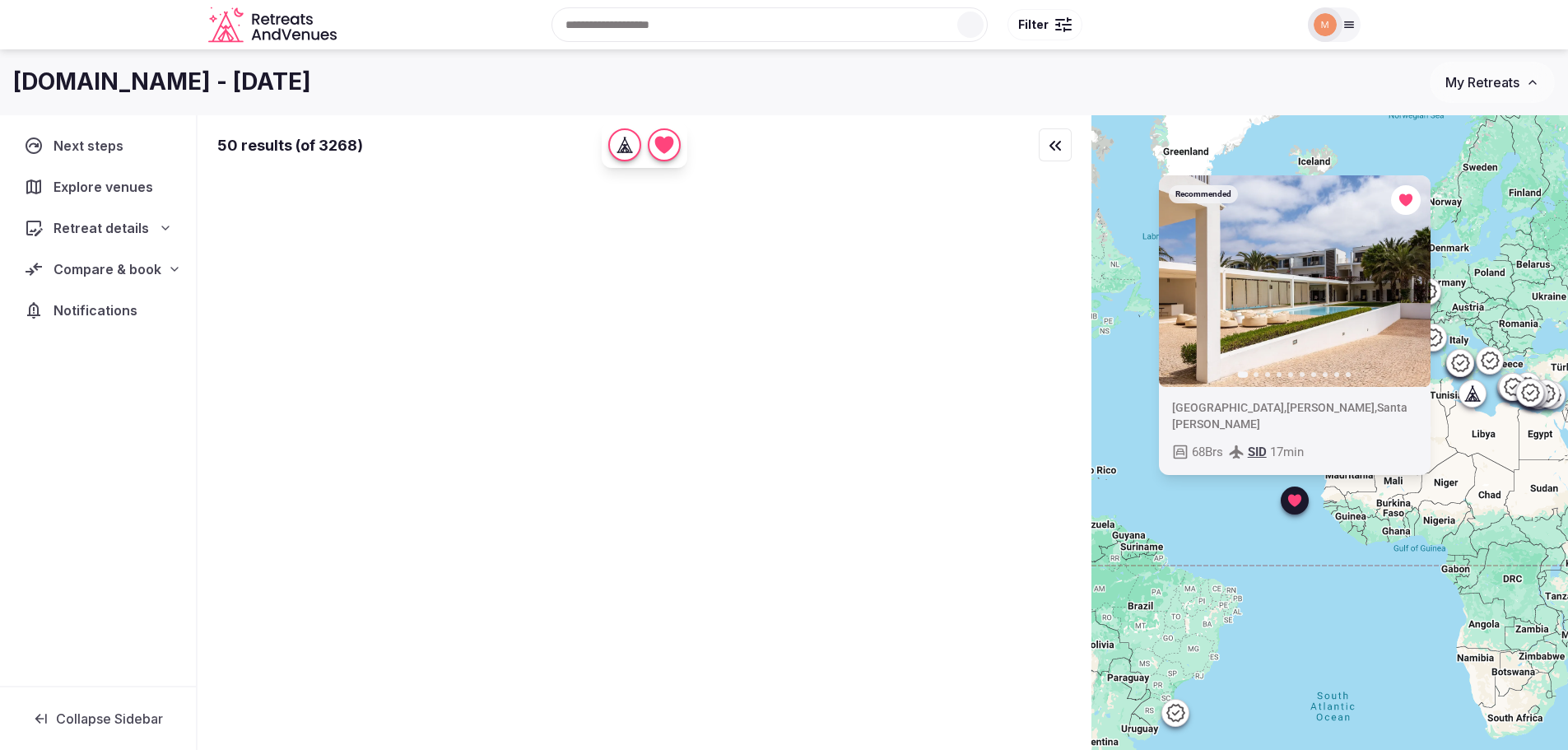
click at [1411, 307] on div "Previous slide Next slide" at bounding box center [1294, 281] width 272 height 211
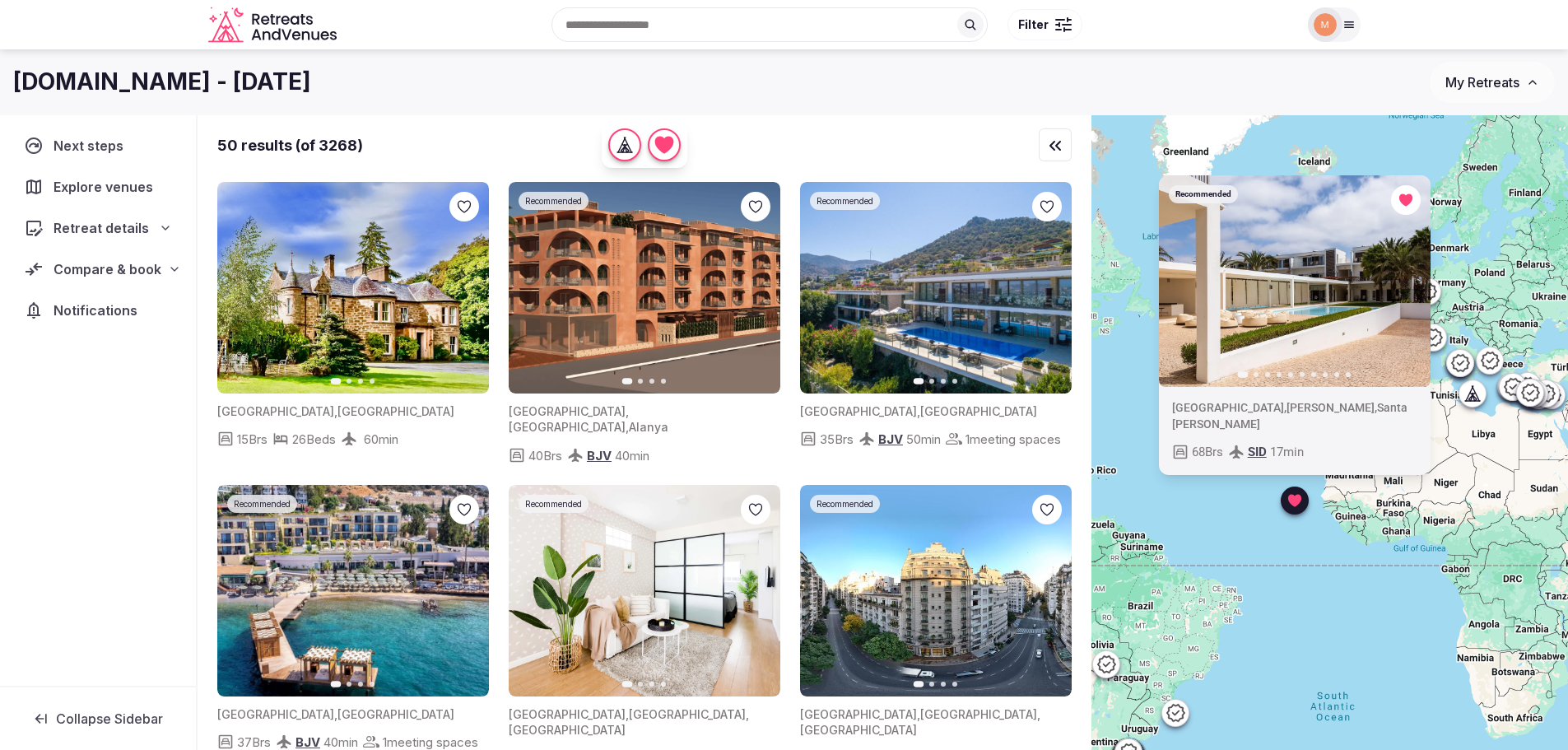
click at [1411, 287] on icon "button" at bounding box center [1406, 280] width 13 height 13
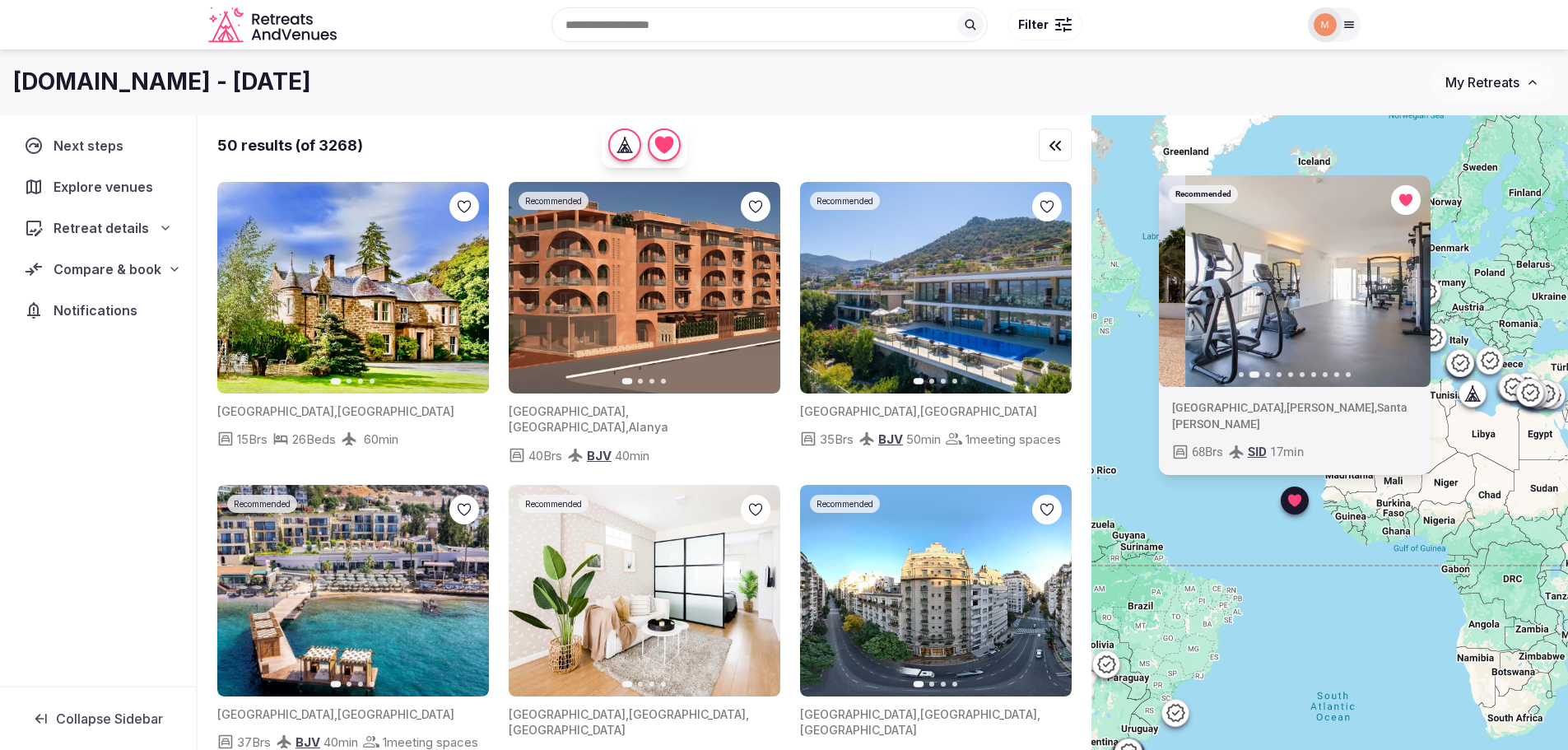
click at [1411, 287] on icon "button" at bounding box center [1406, 280] width 13 height 13
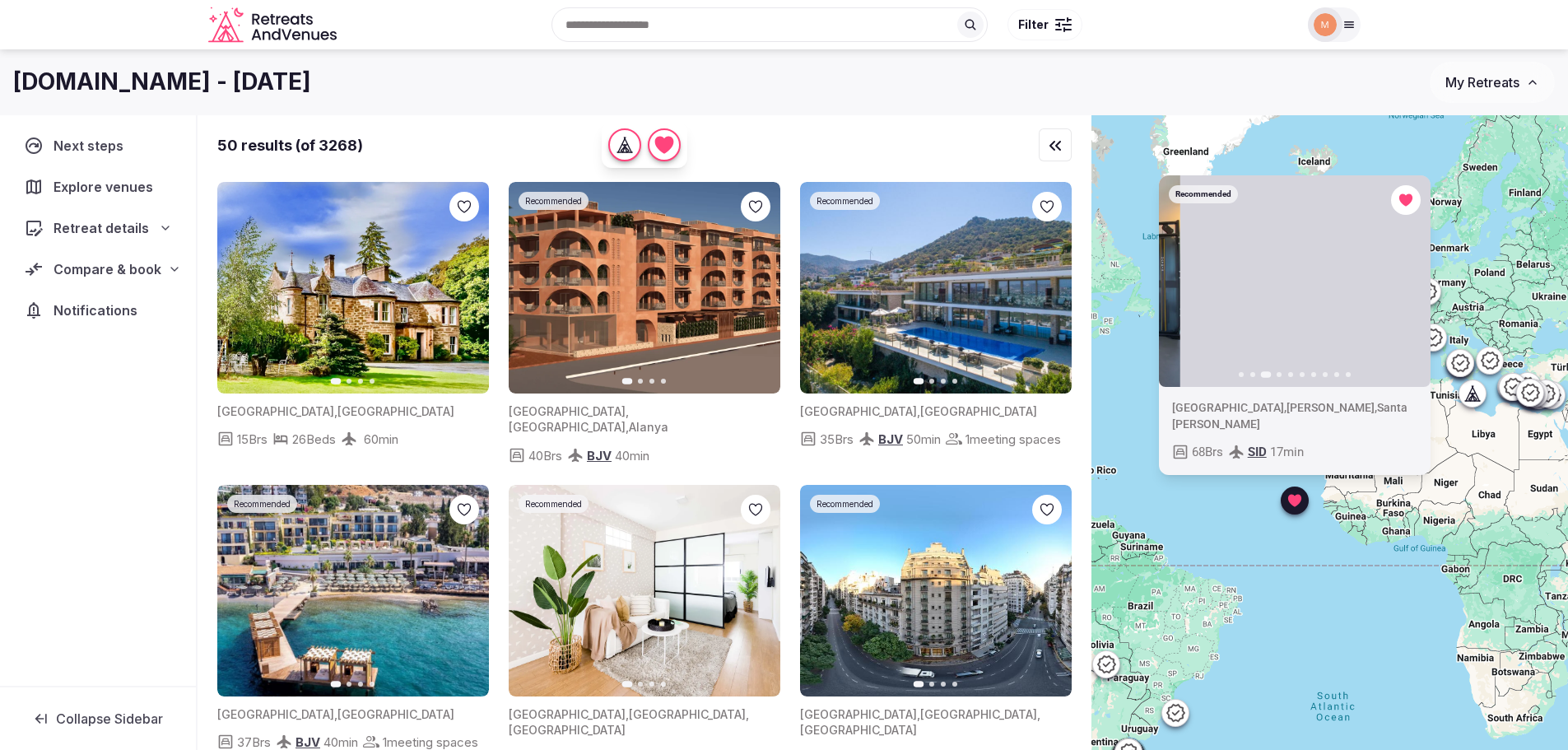
click at [1411, 287] on icon "button" at bounding box center [1406, 280] width 13 height 13
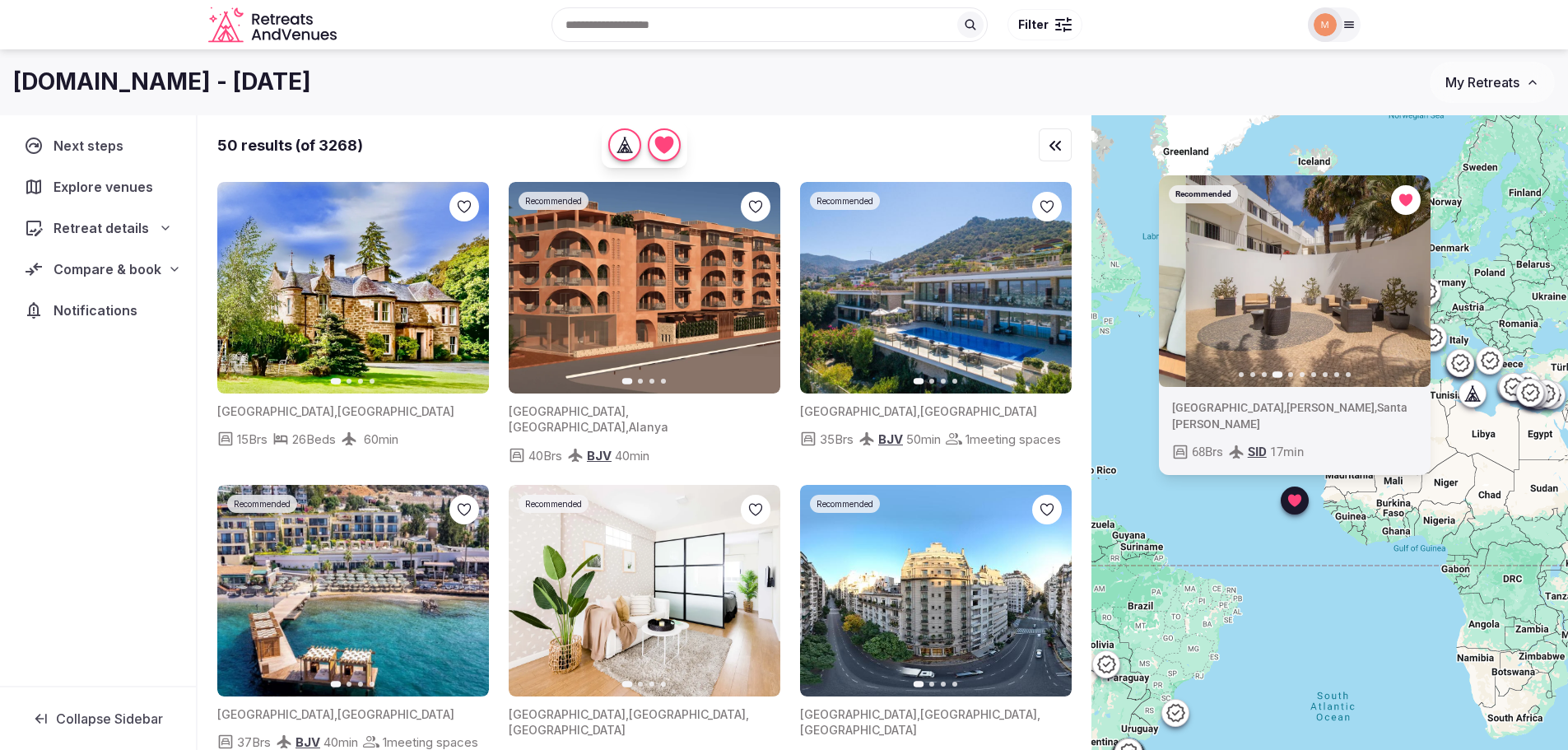
click at [1411, 287] on icon "button" at bounding box center [1406, 280] width 13 height 13
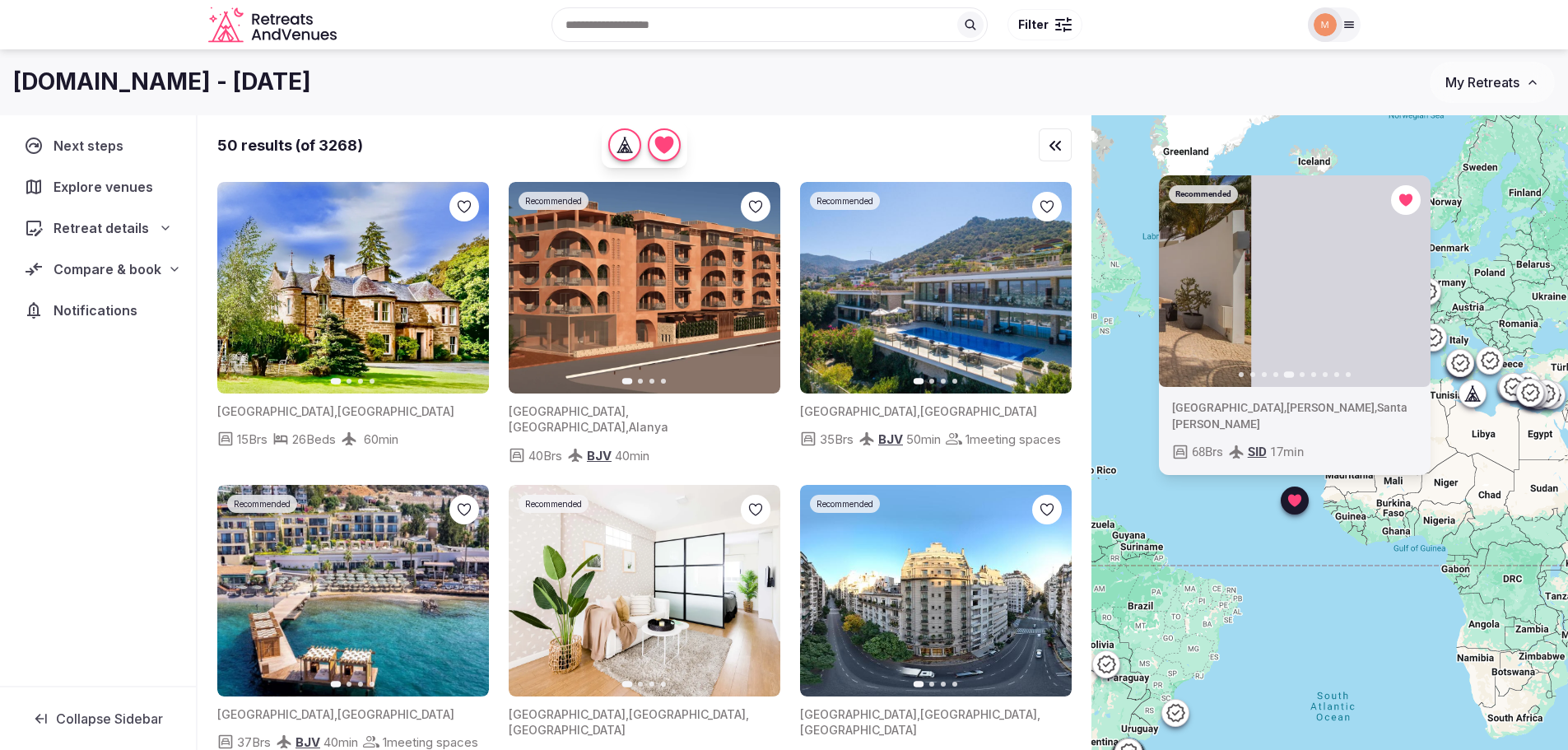
click at [1411, 287] on icon "button" at bounding box center [1406, 280] width 13 height 13
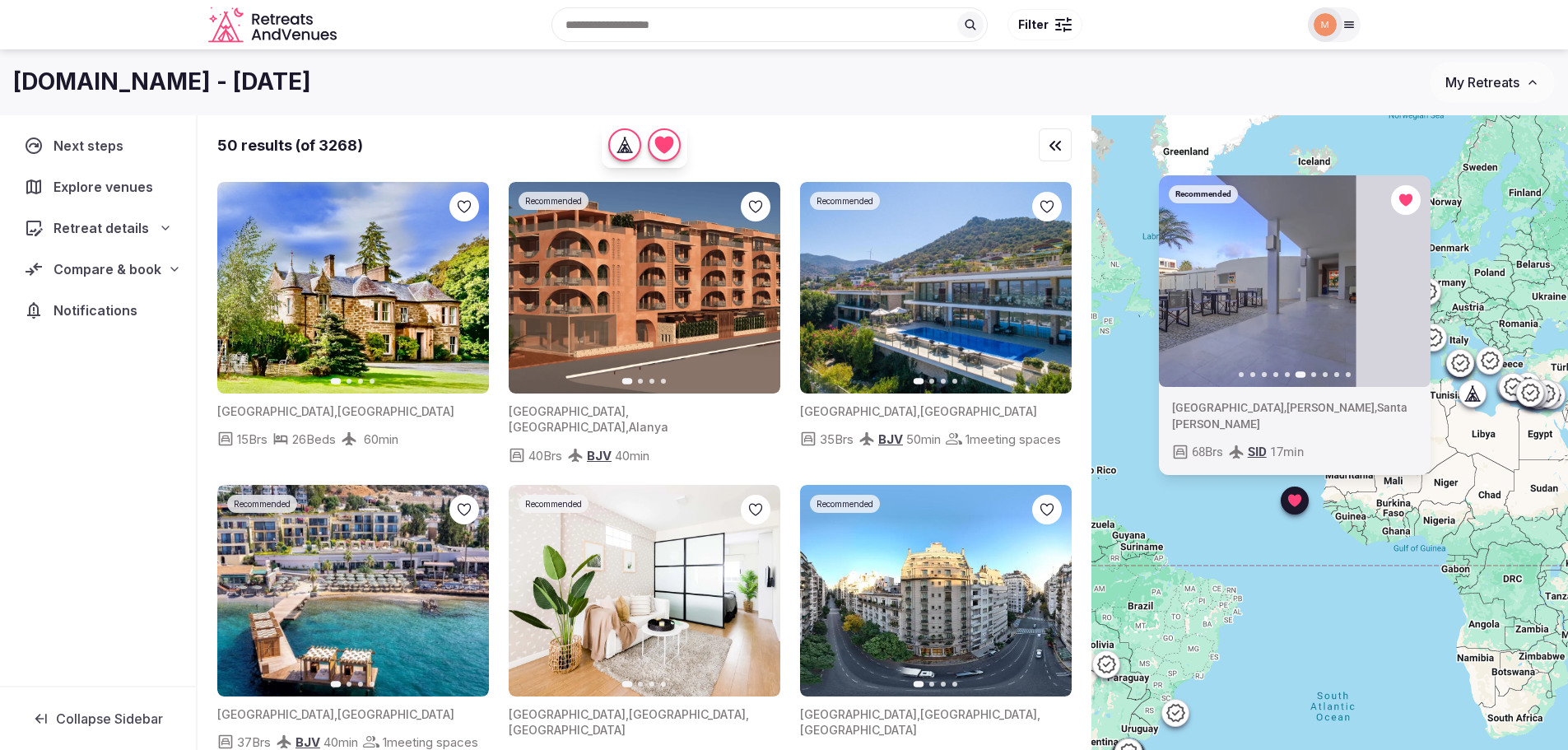
click at [1411, 287] on icon "button" at bounding box center [1406, 280] width 13 height 13
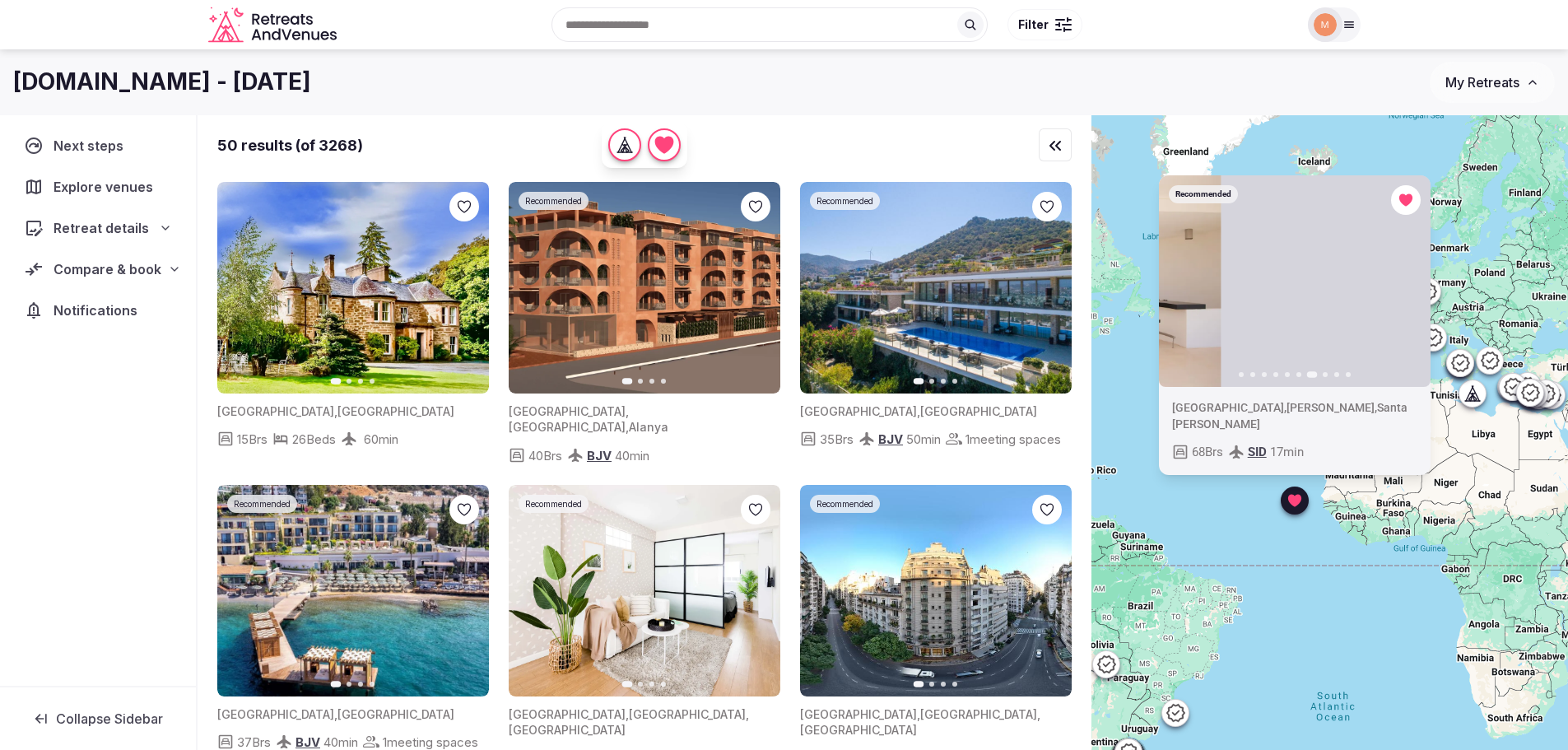
click at [1411, 287] on icon "button" at bounding box center [1406, 280] width 13 height 13
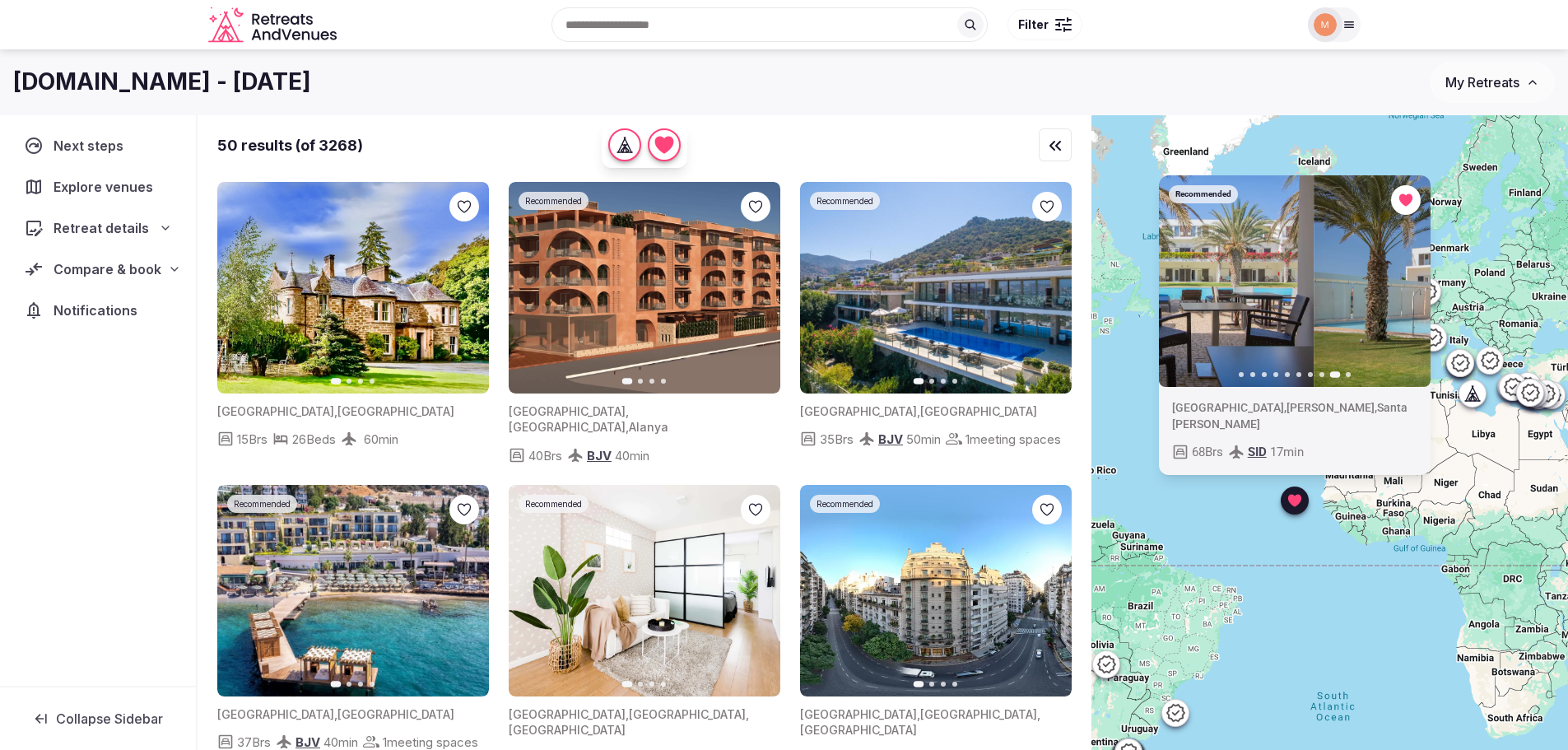
click at [1411, 287] on icon "button" at bounding box center [1406, 280] width 13 height 13
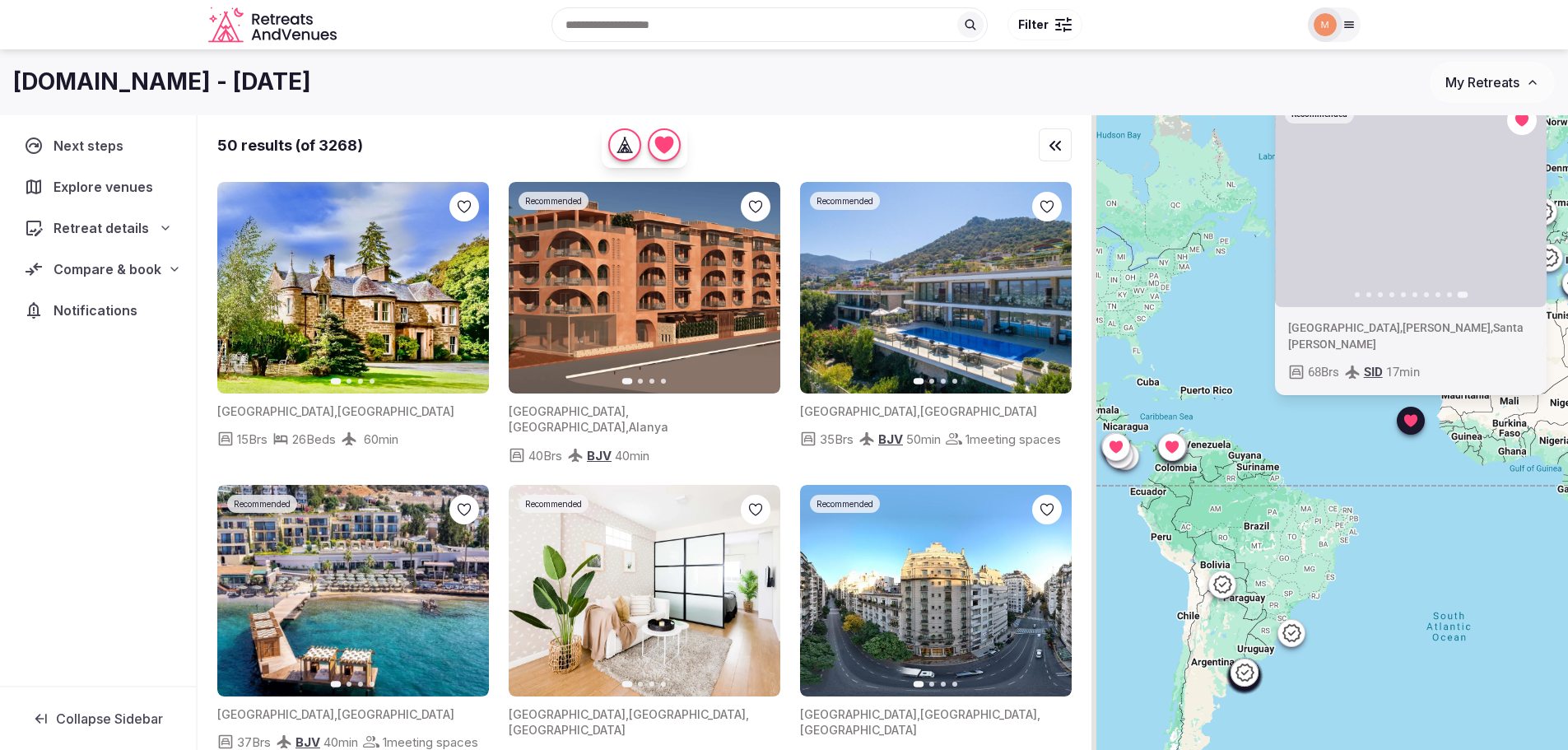
drag, startPoint x: 1303, startPoint y: 633, endPoint x: 1446, endPoint y: 515, distance: 185.4
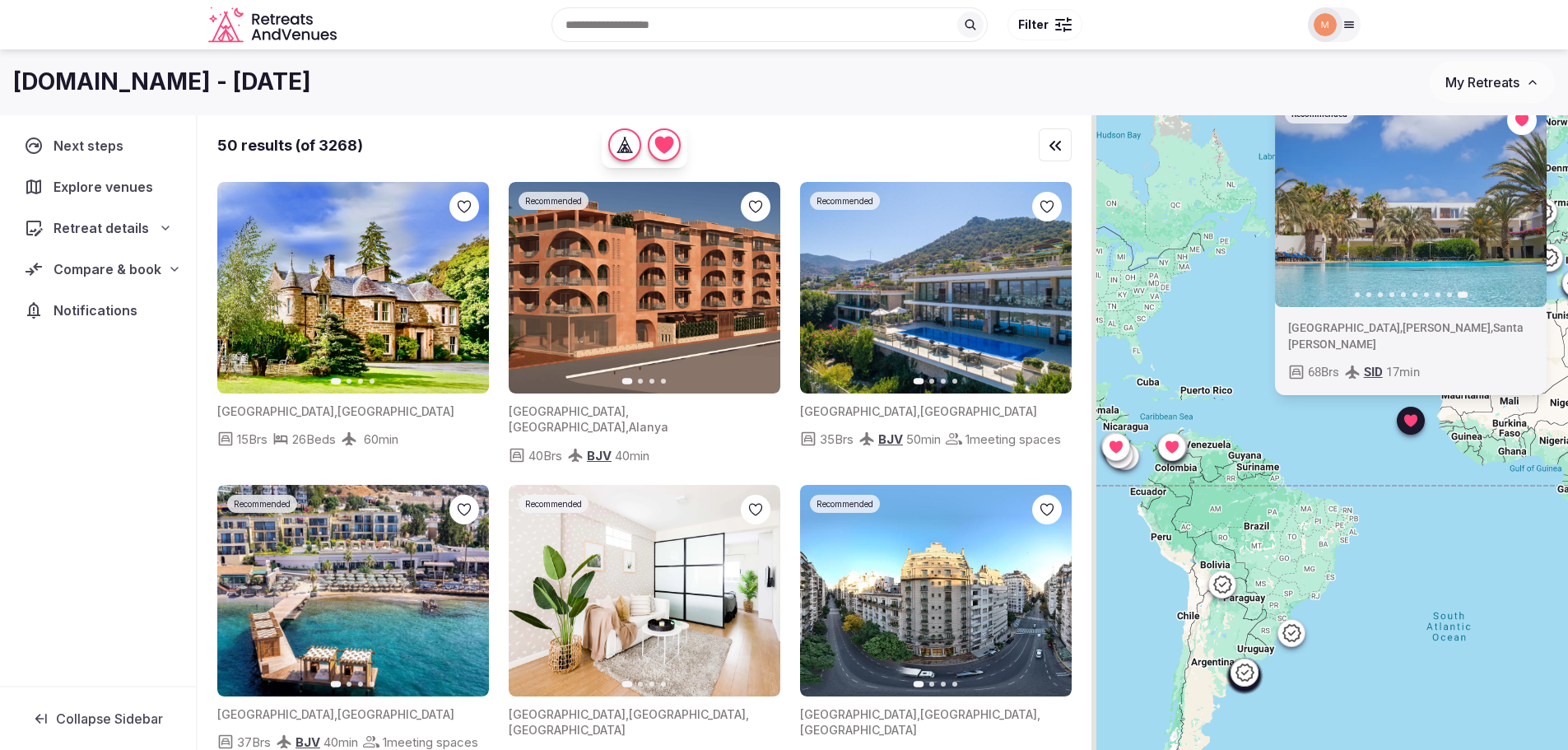
click at [1446, 515] on div "Recommended Previous slide Next slide Cabo Verde , Sal , Santa Maria 68 Brs SID…" at bounding box center [1329, 461] width 477 height 691
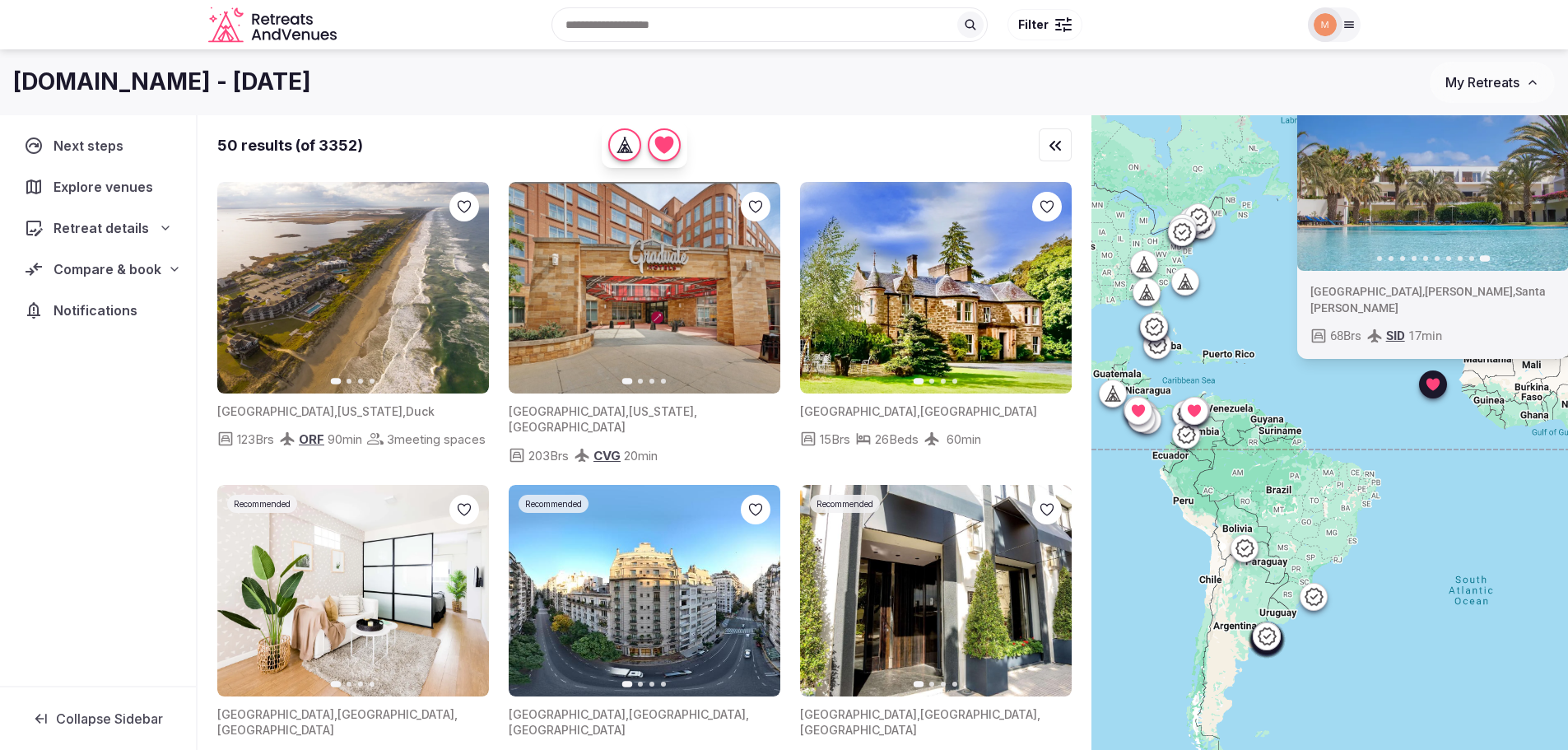
click at [1202, 413] on icon at bounding box center [1194, 410] width 16 height 16
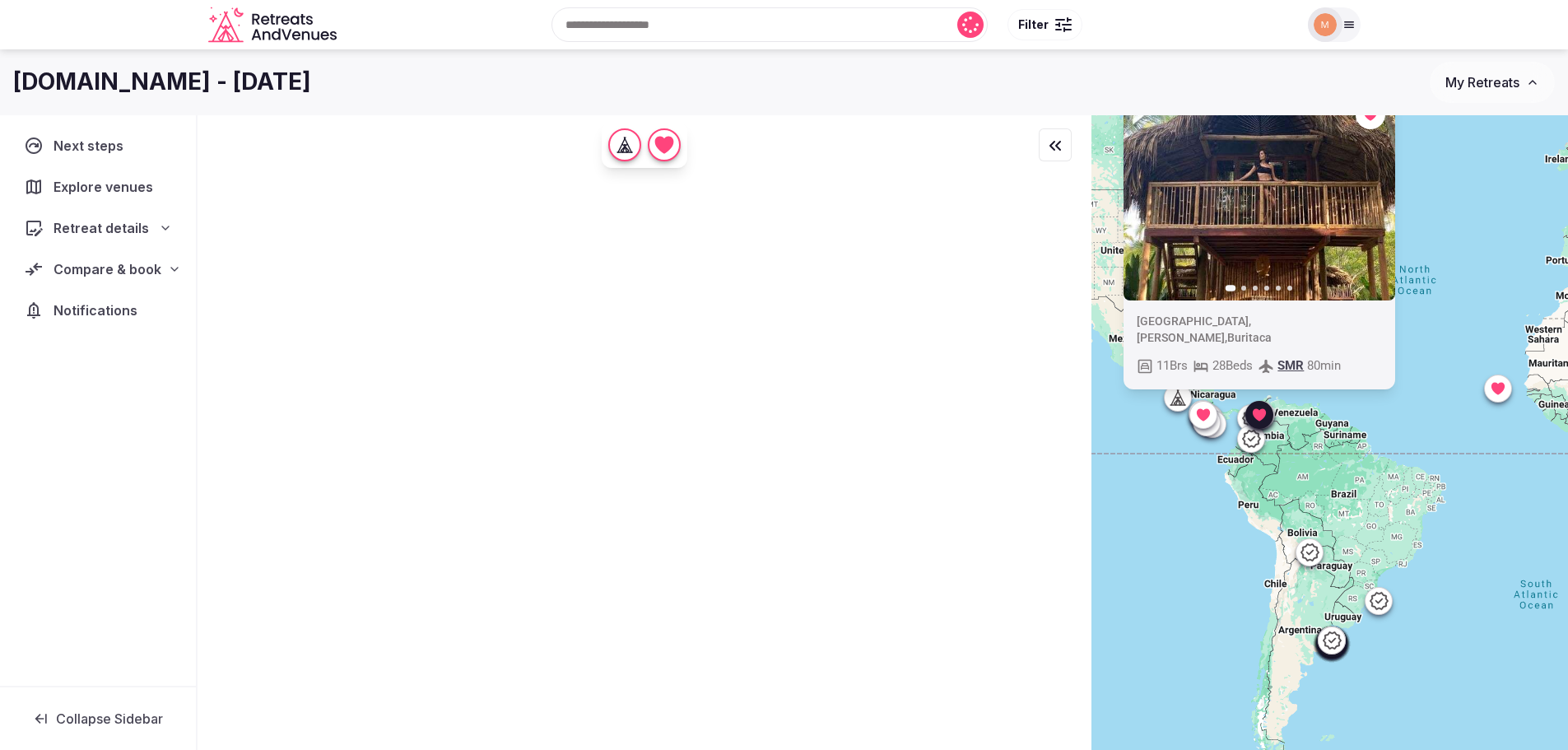
drag, startPoint x: 1364, startPoint y: 366, endPoint x: 1431, endPoint y: 378, distance: 68.1
click at [1431, 378] on div "Previous slide Next slide Colombia , Magdalena , Buritaca 11 Brs 28 Beds SMR 80…" at bounding box center [1329, 461] width 477 height 691
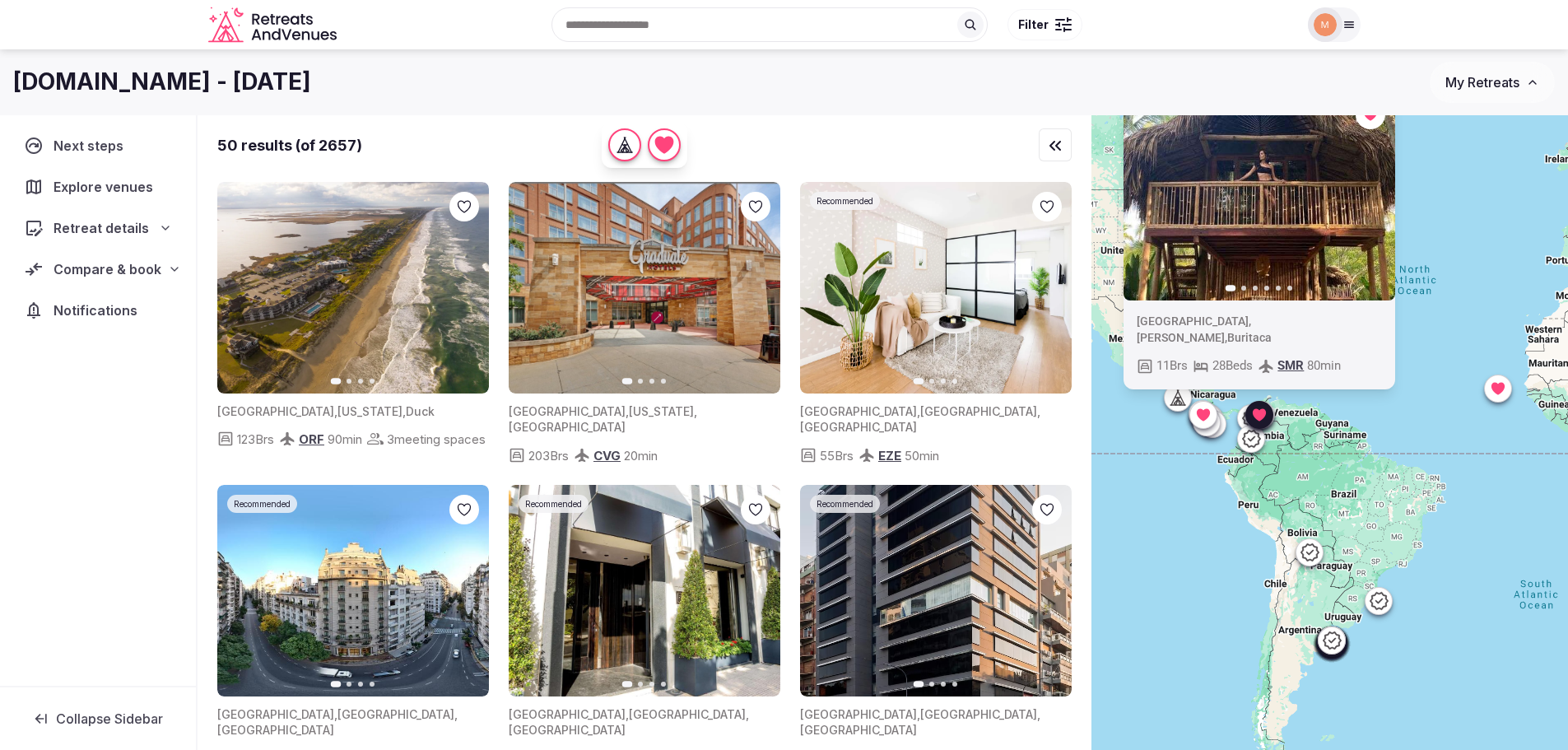
click at [1498, 396] on icon at bounding box center [1496, 388] width 16 height 16
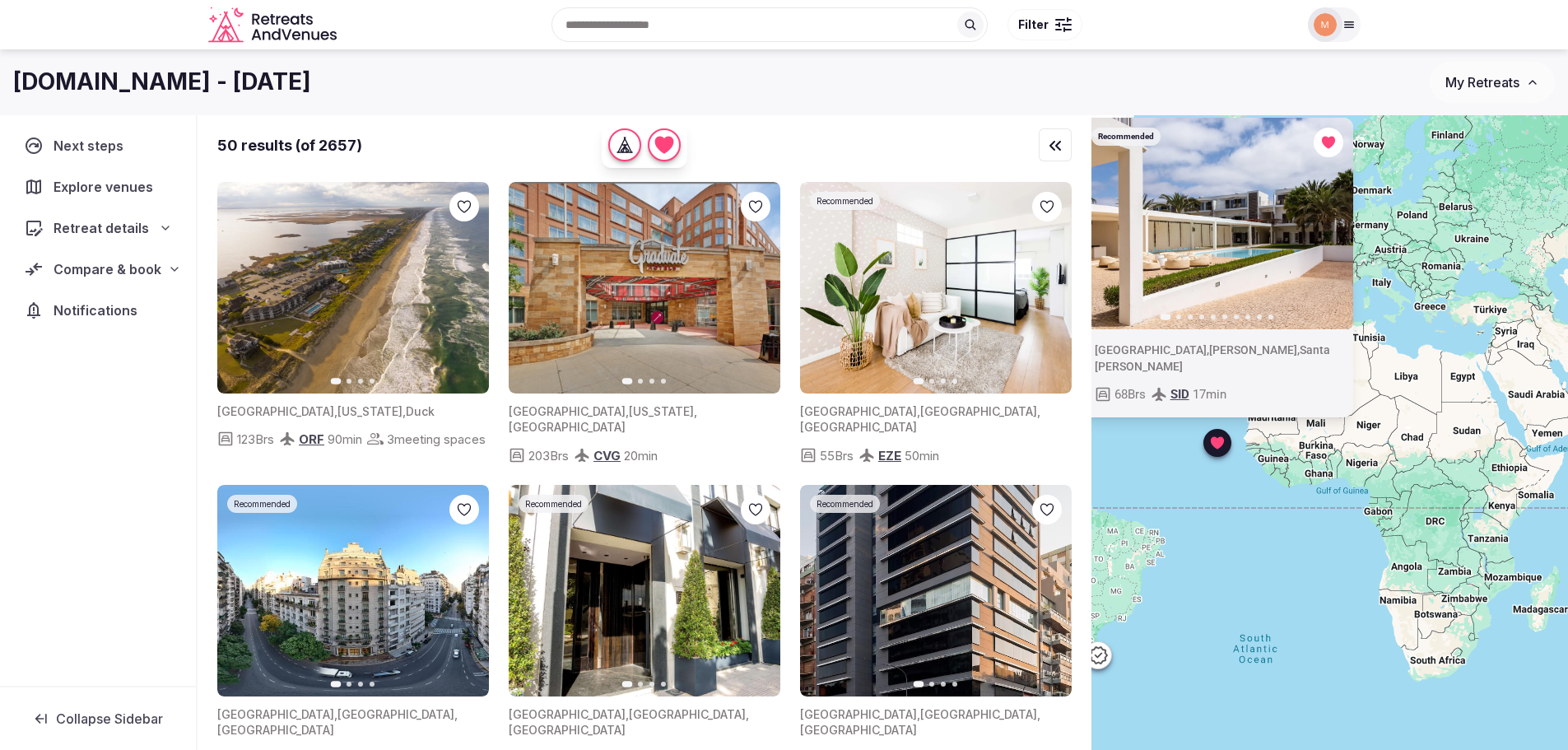
drag, startPoint x: 1344, startPoint y: 405, endPoint x: 1147, endPoint y: 447, distance: 201.4
click at [1147, 447] on div "Recommended Previous slide Next slide Cabo Verde , Sal , Santa Maria 68 Brs SID…" at bounding box center [1329, 461] width 477 height 691
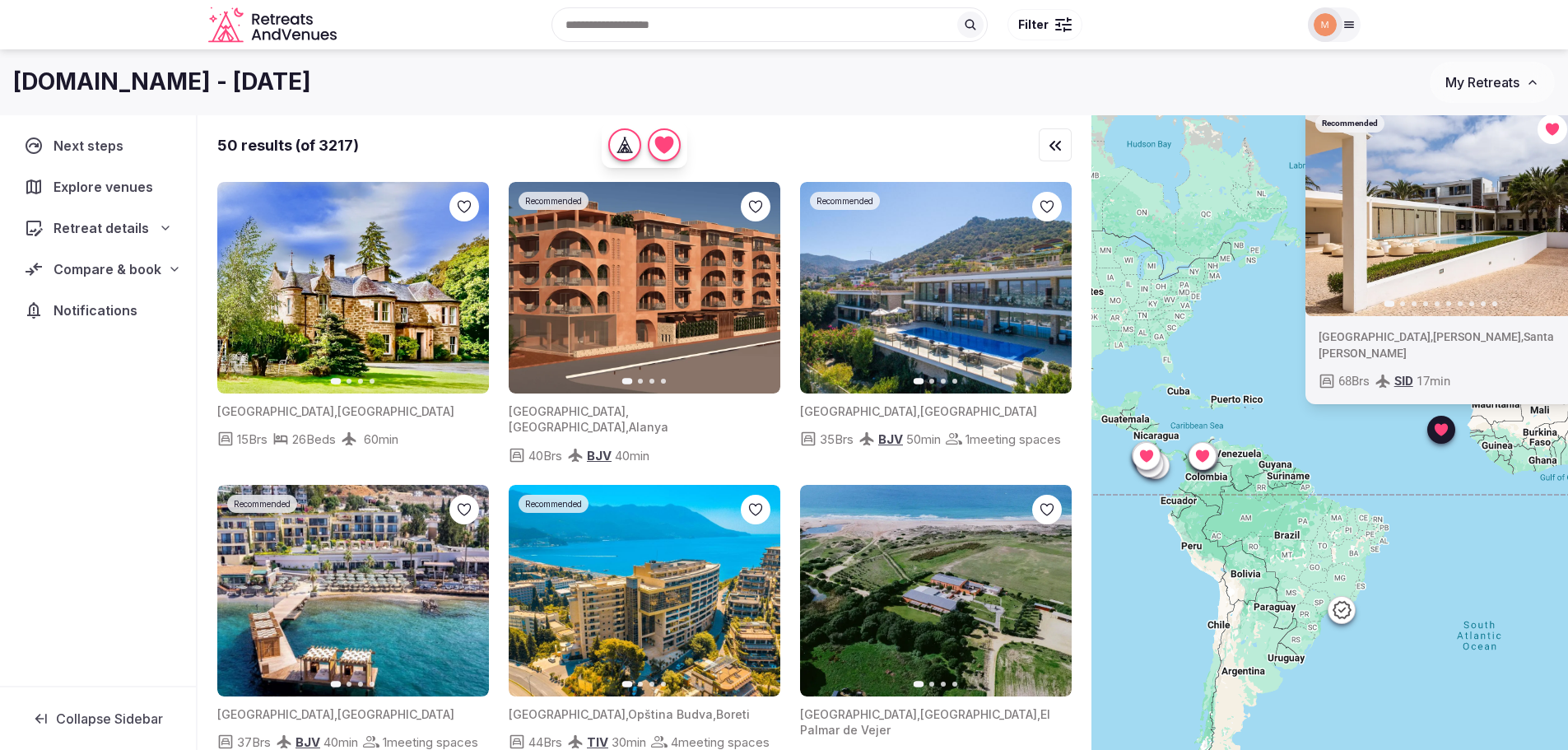
drag, startPoint x: 1274, startPoint y: 545, endPoint x: 1535, endPoint y: 520, distance: 262.2
click at [1535, 520] on div "Recommended Previous slide Next slide Cabo Verde , Sal , Santa Maria 68 Brs SID…" at bounding box center [1329, 461] width 477 height 691
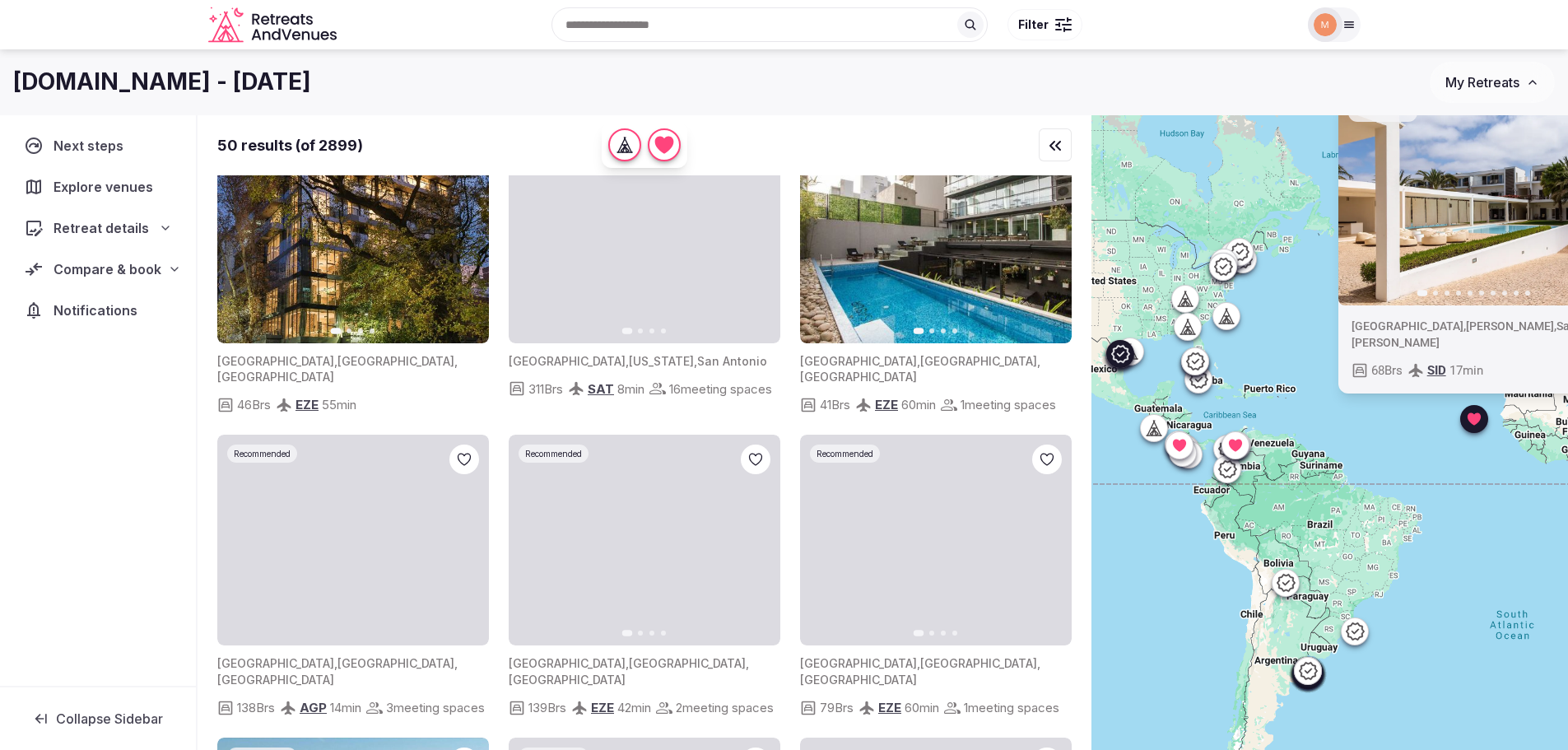
scroll to position [3952, 0]
